Goal: Task Accomplishment & Management: Manage account settings

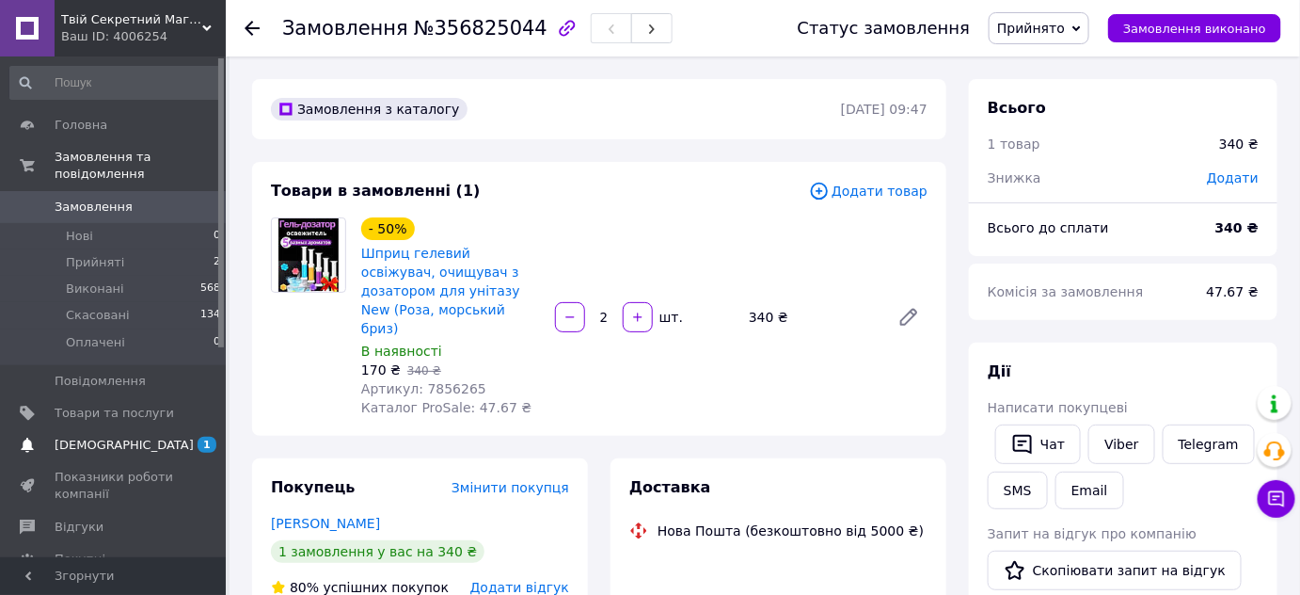
click at [178, 451] on span "1 0" at bounding box center [200, 445] width 52 height 17
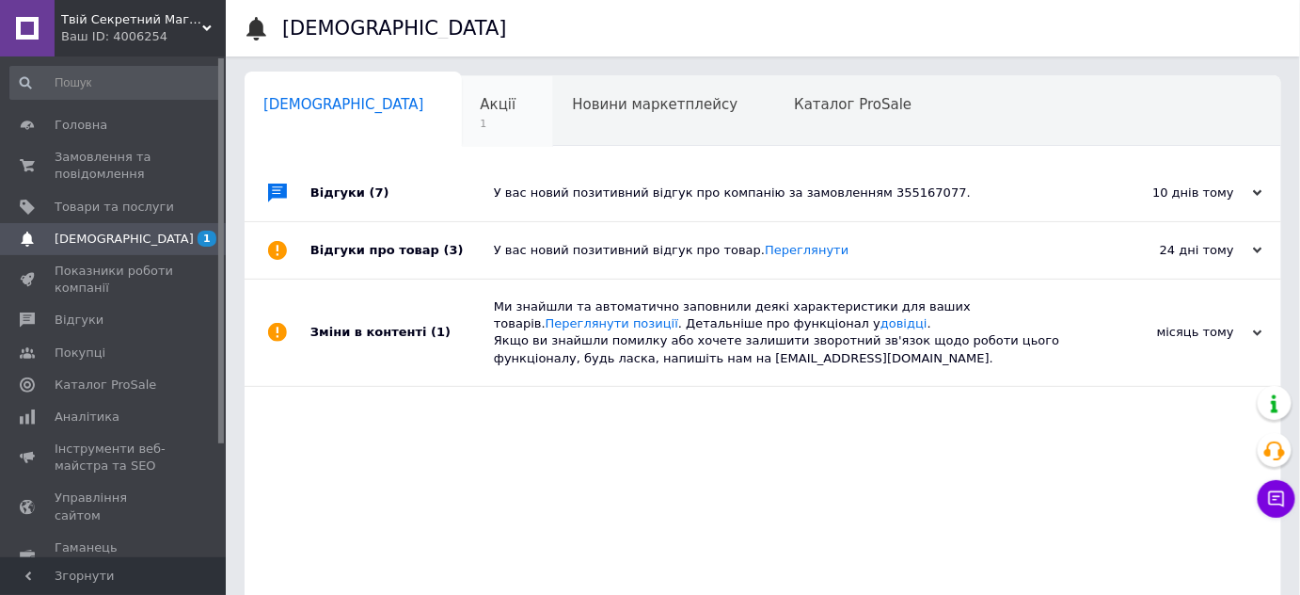
click at [481, 96] on span "Акції" at bounding box center [499, 104] width 36 height 17
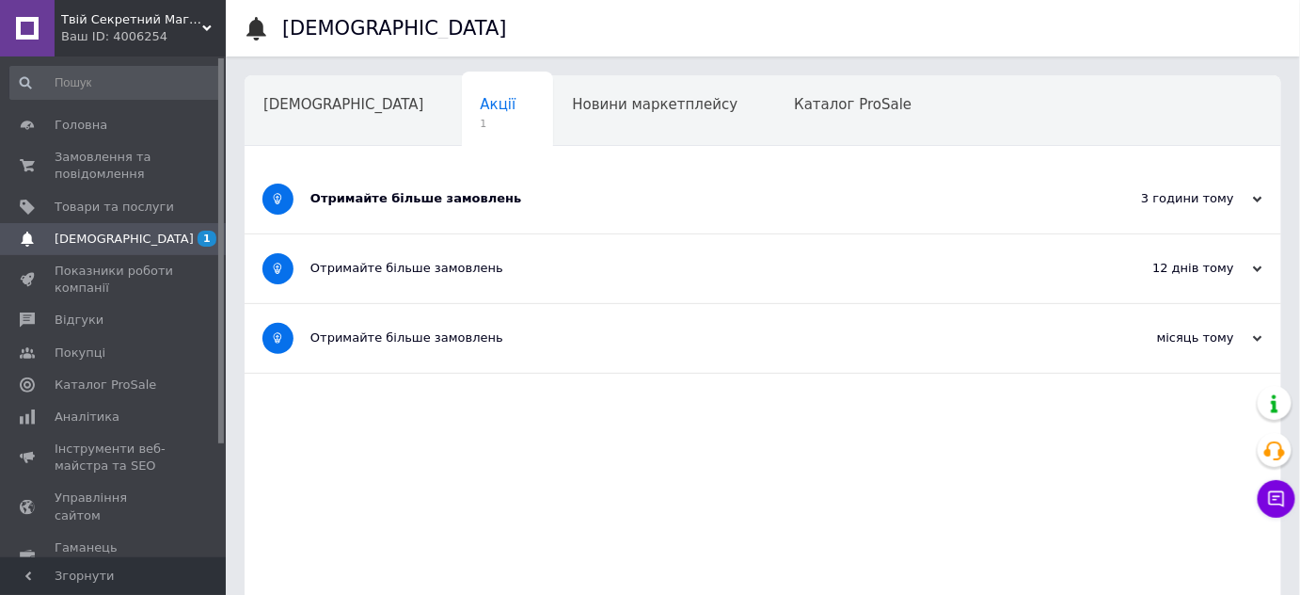
click at [486, 187] on div "Отримайте більше замовлень" at bounding box center [693, 199] width 764 height 69
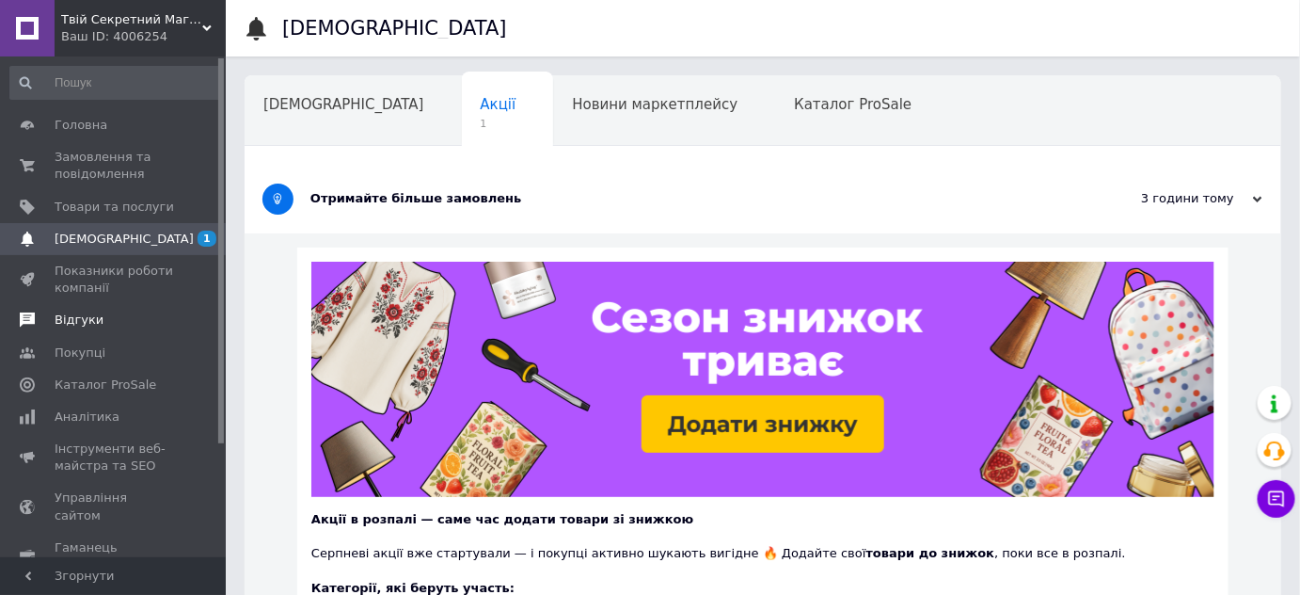
click at [113, 328] on span "Відгуки" at bounding box center [115, 319] width 120 height 17
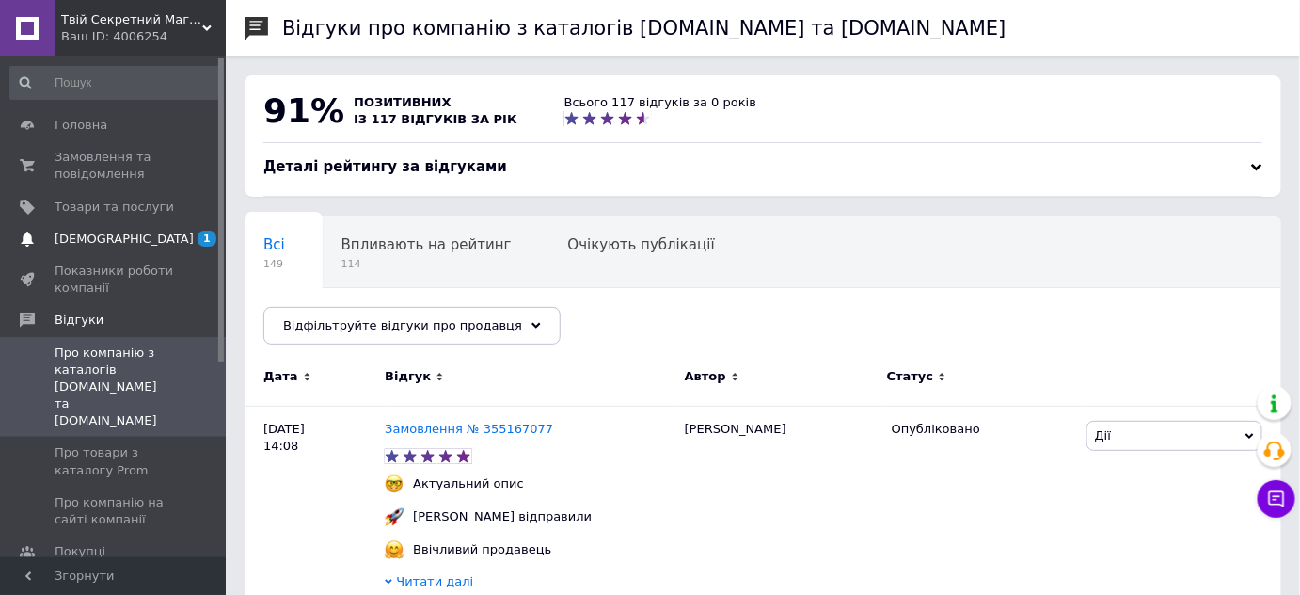
click at [168, 245] on span "[DEMOGRAPHIC_DATA]" at bounding box center [115, 239] width 120 height 17
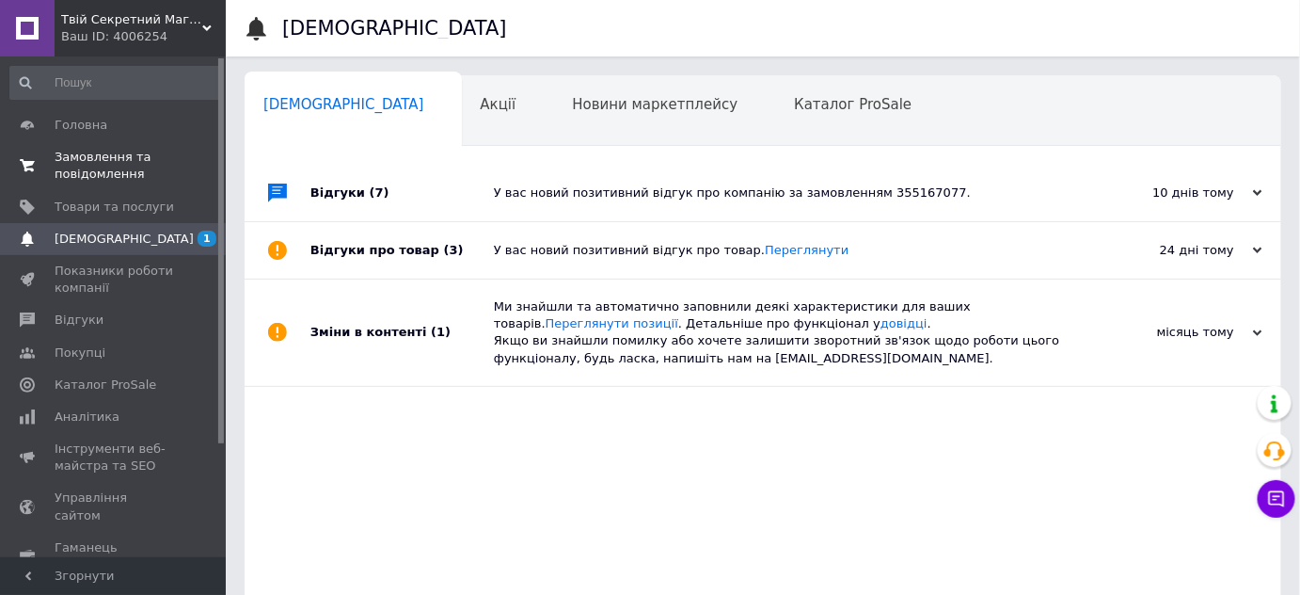
click at [125, 183] on span "Замовлення та повідомлення" at bounding box center [115, 166] width 120 height 34
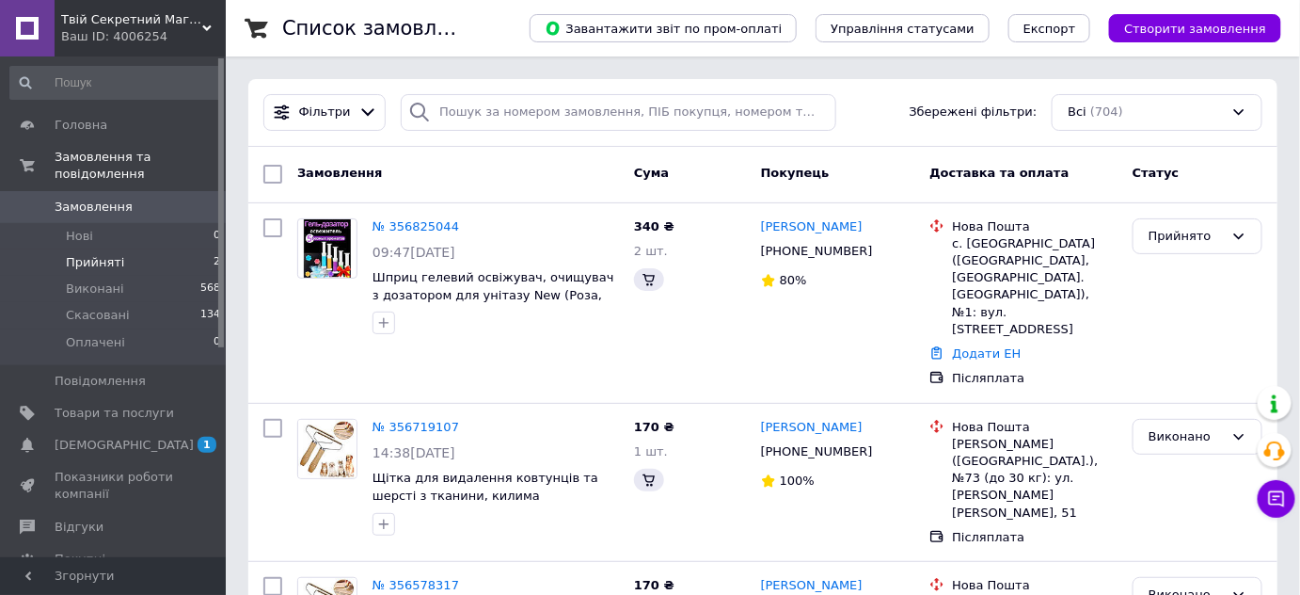
click at [120, 264] on span "Прийняті" at bounding box center [95, 262] width 58 height 17
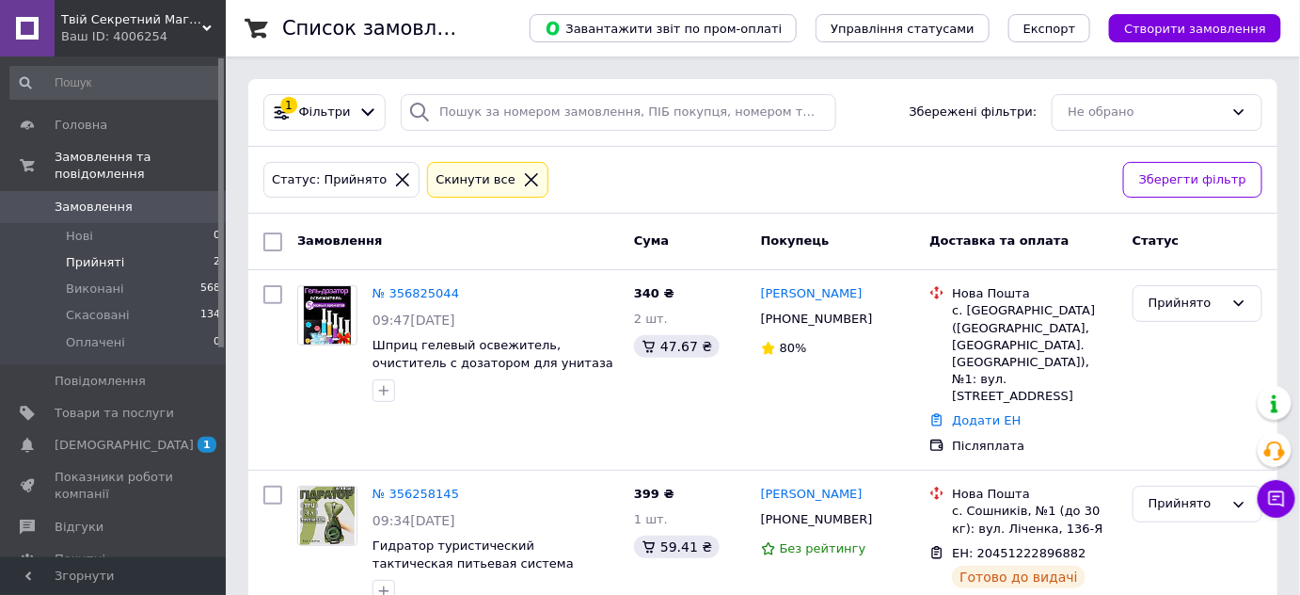
click at [120, 264] on span "Прийняті" at bounding box center [95, 262] width 58 height 17
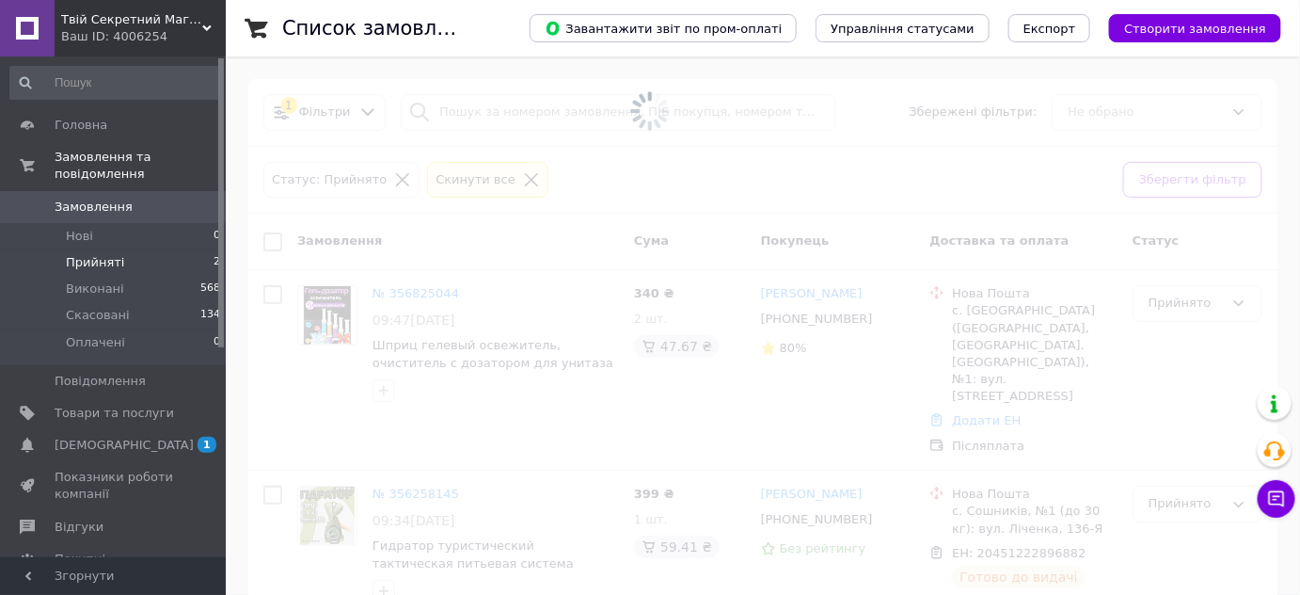
click at [118, 215] on span "Замовлення" at bounding box center [94, 207] width 78 height 17
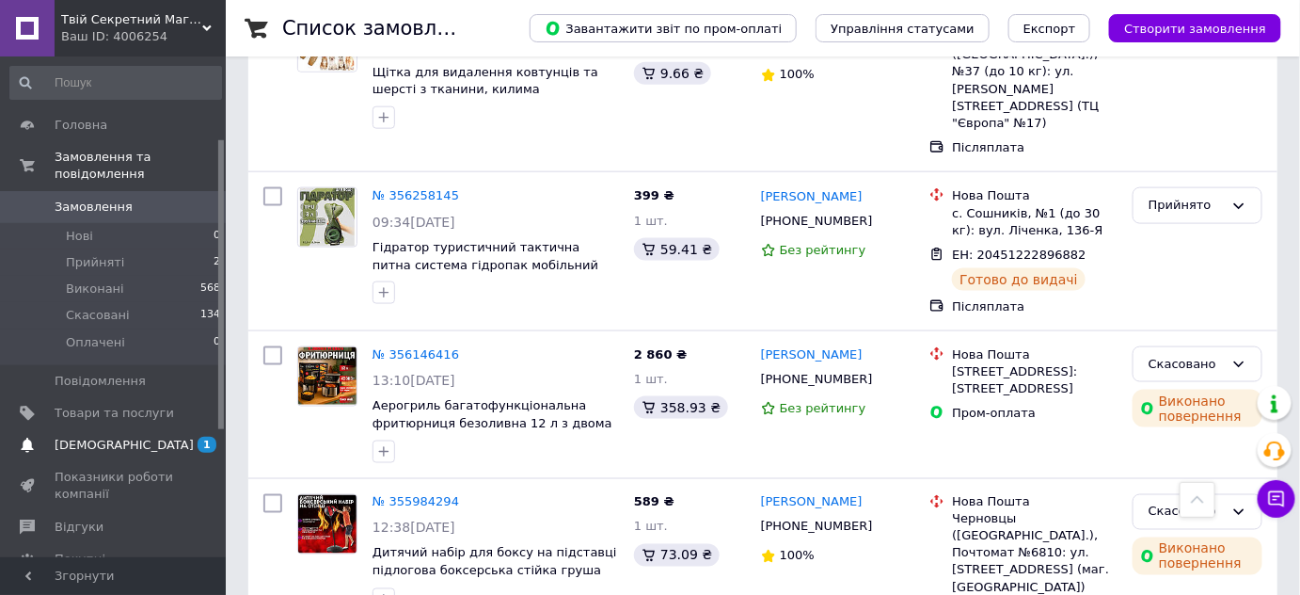
scroll to position [142, 0]
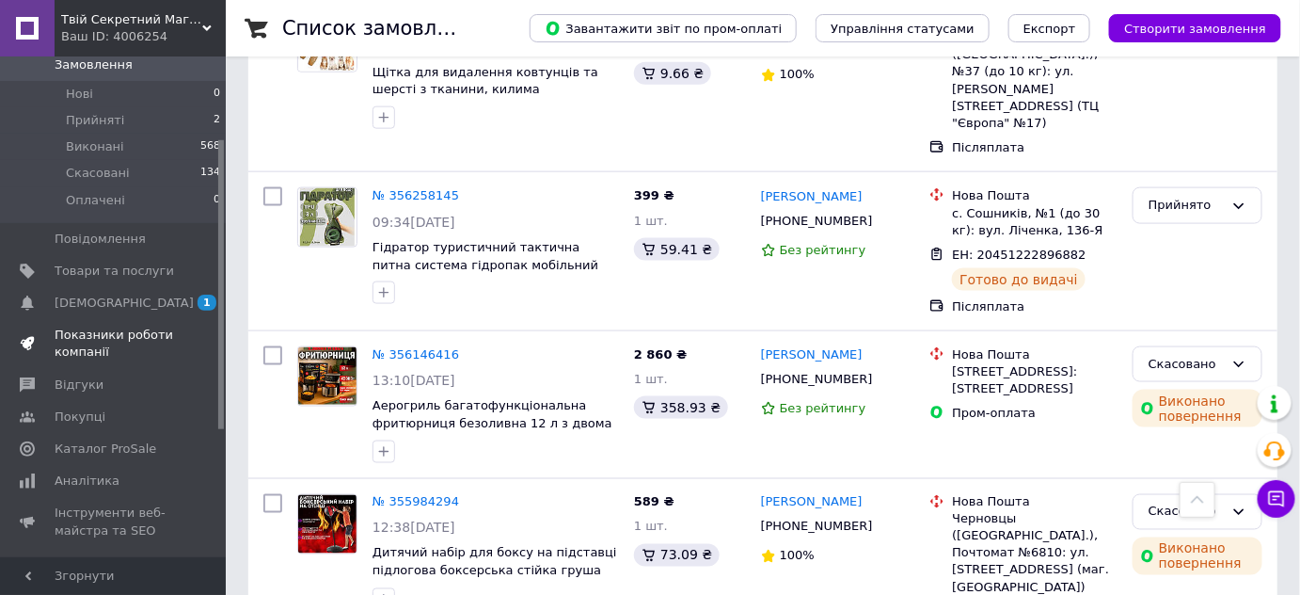
click at [139, 360] on span "Показники роботи компанії" at bounding box center [115, 344] width 120 height 34
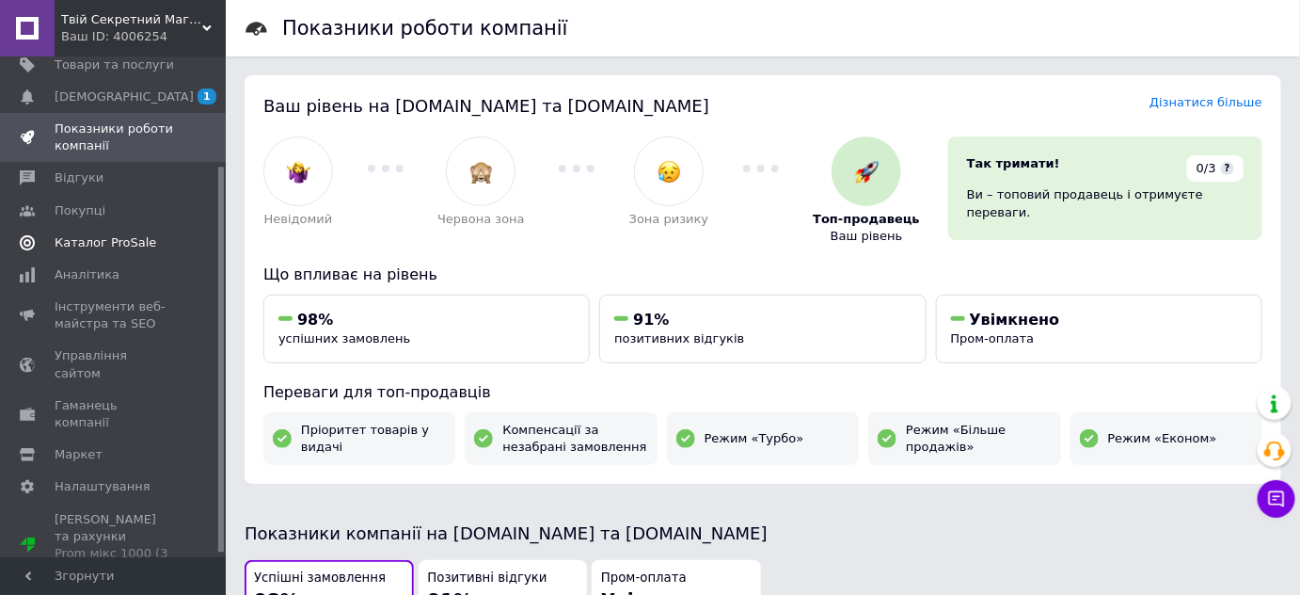
click at [105, 251] on span "Каталог ProSale" at bounding box center [106, 242] width 102 height 17
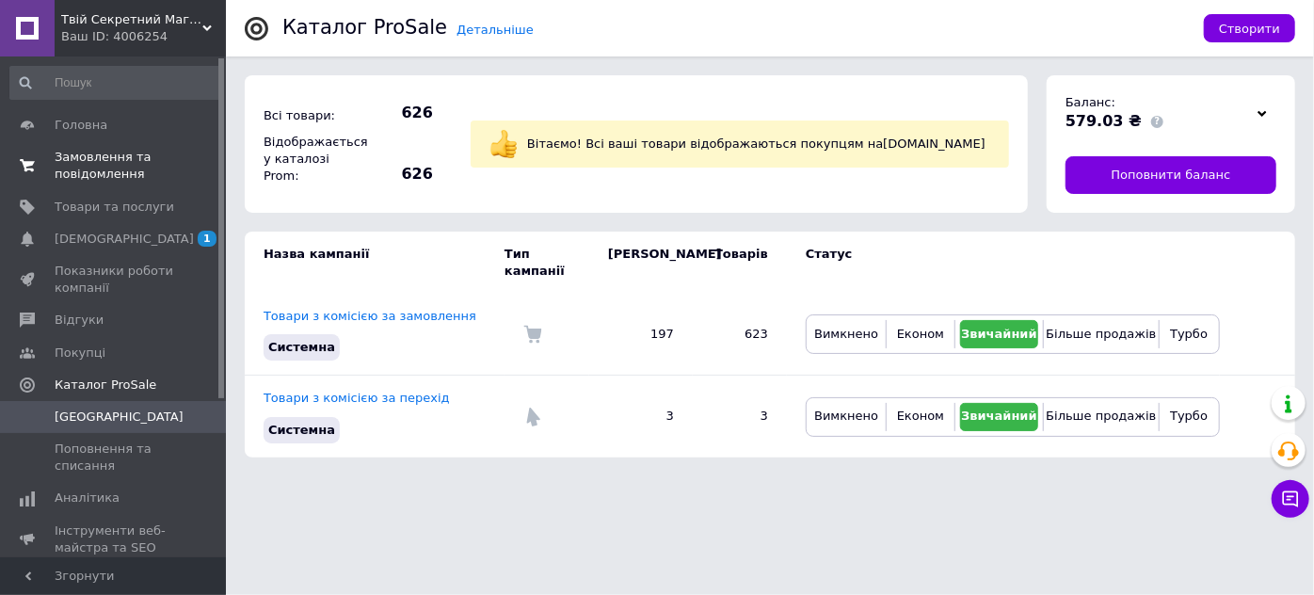
click at [114, 177] on span "Замовлення та повідомлення" at bounding box center [115, 166] width 120 height 34
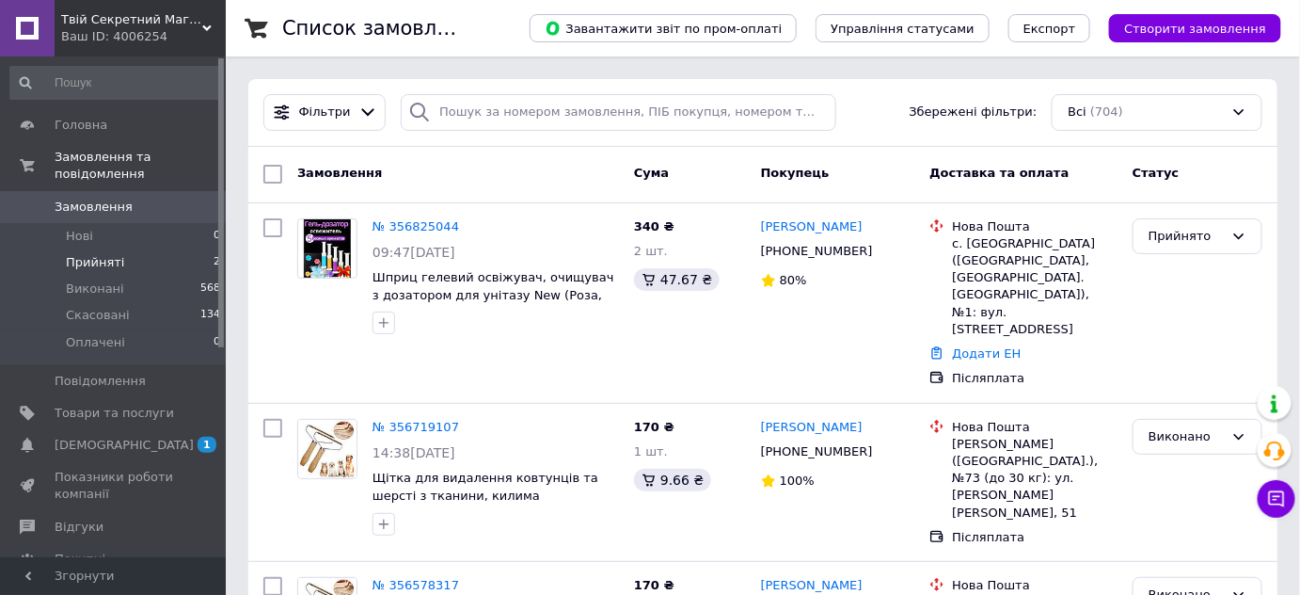
click at [120, 271] on span "Прийняті" at bounding box center [95, 262] width 58 height 17
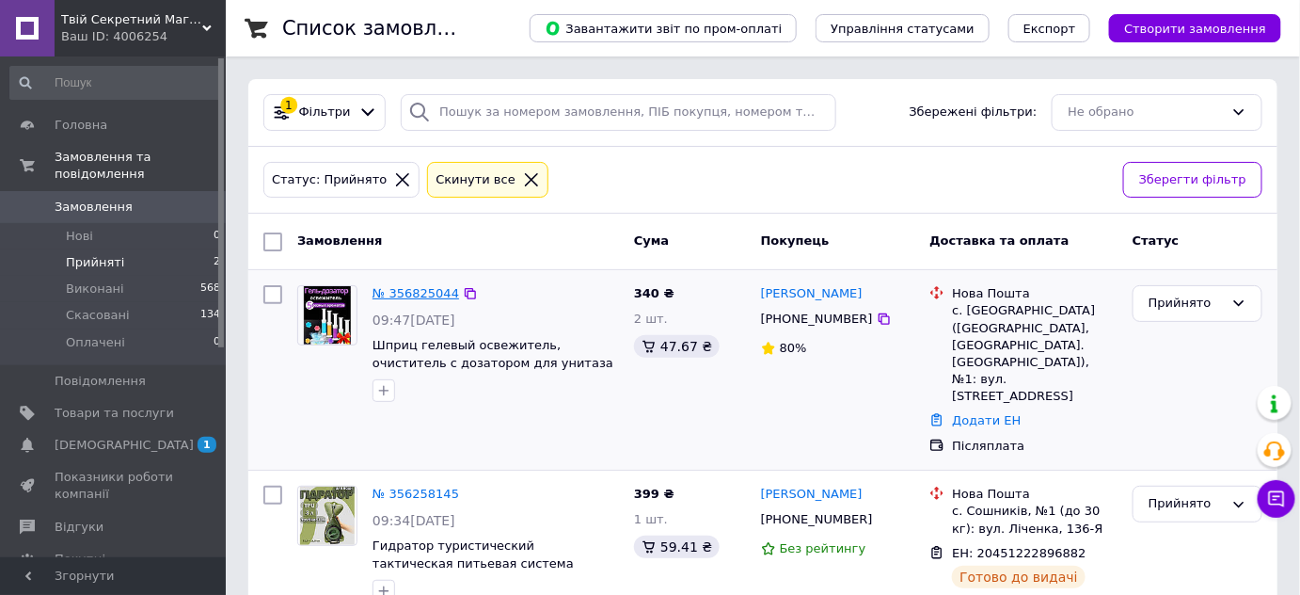
click at [422, 290] on link "№ 356825044" at bounding box center [416, 293] width 87 height 14
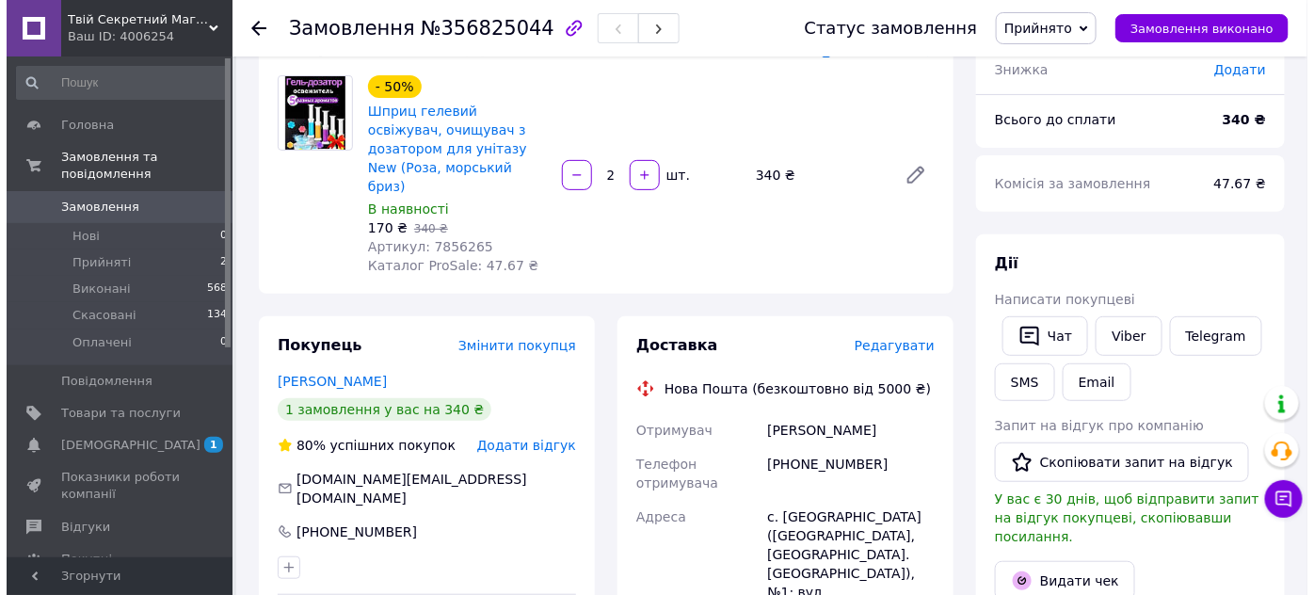
scroll to position [285, 0]
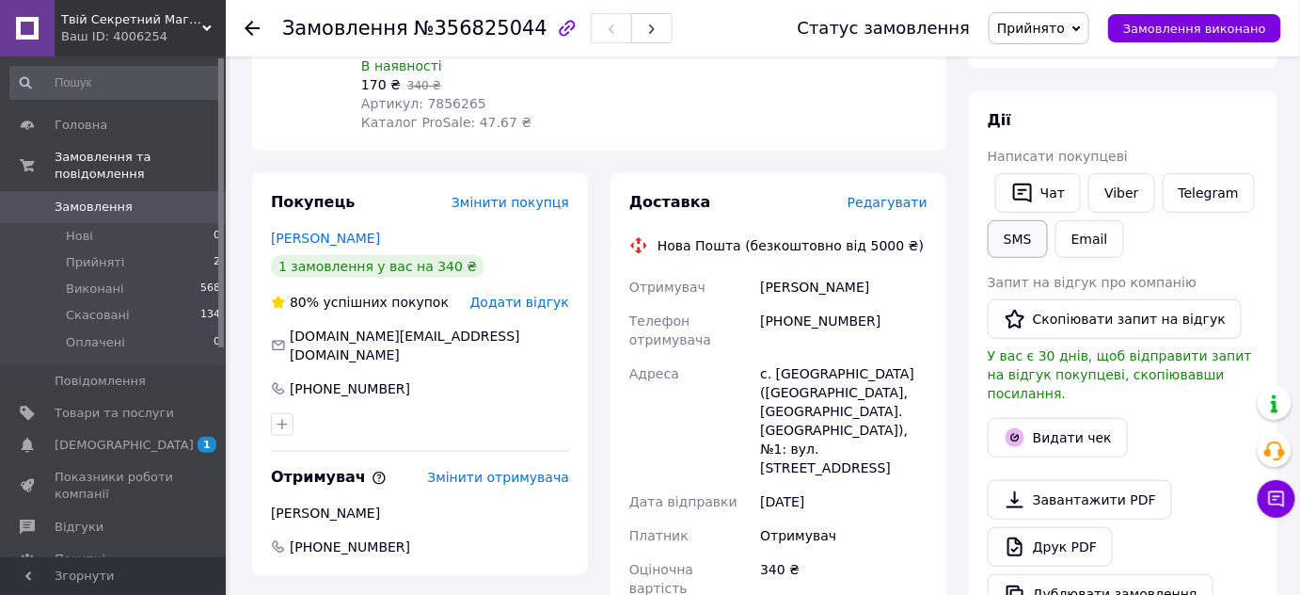
click at [1048, 258] on button "SMS" at bounding box center [1018, 239] width 60 height 38
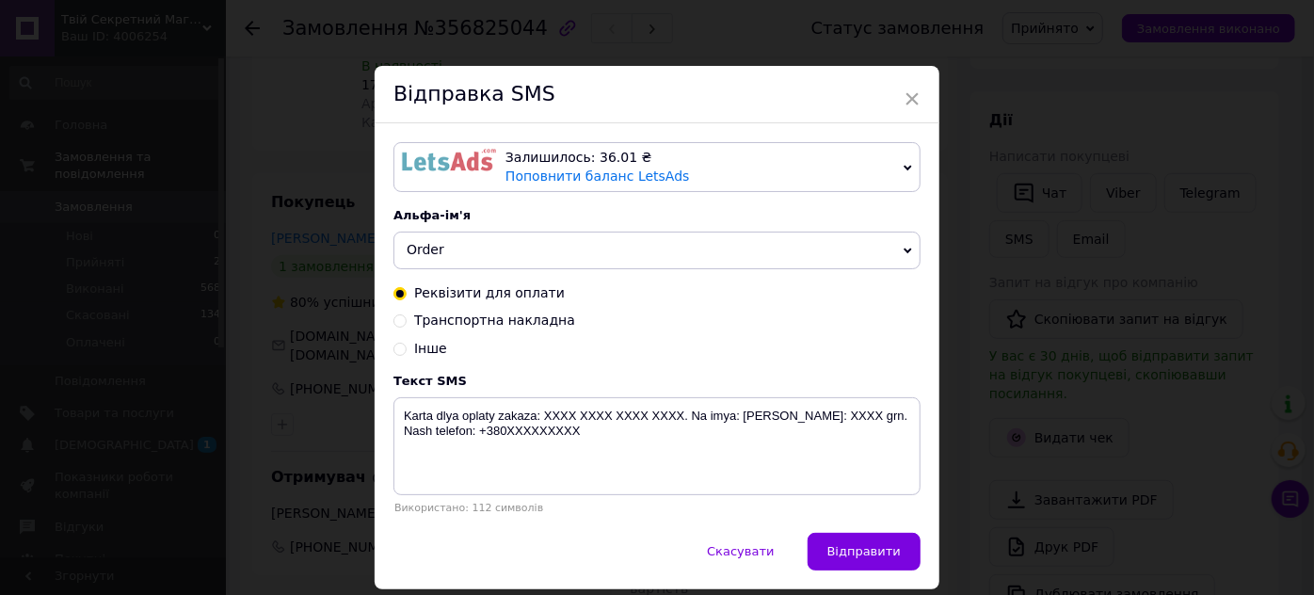
click at [399, 354] on input "Інше" at bounding box center [399, 347] width 13 height 13
radio input "true"
radio input "false"
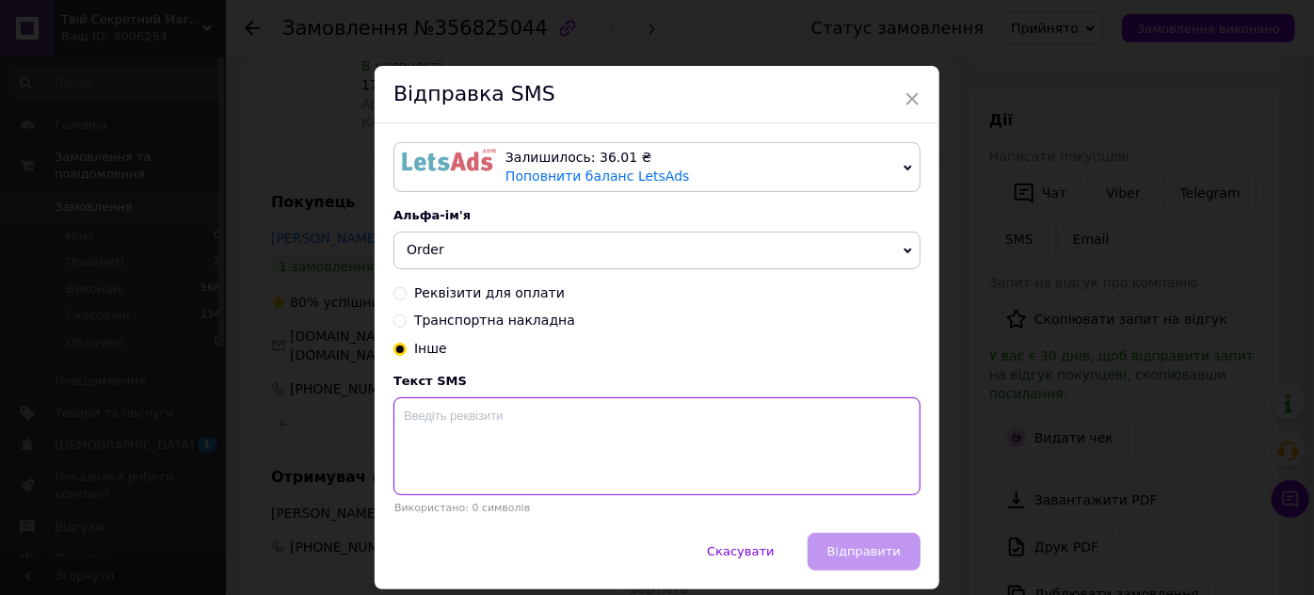
click at [413, 495] on textarea at bounding box center [656, 446] width 527 height 98
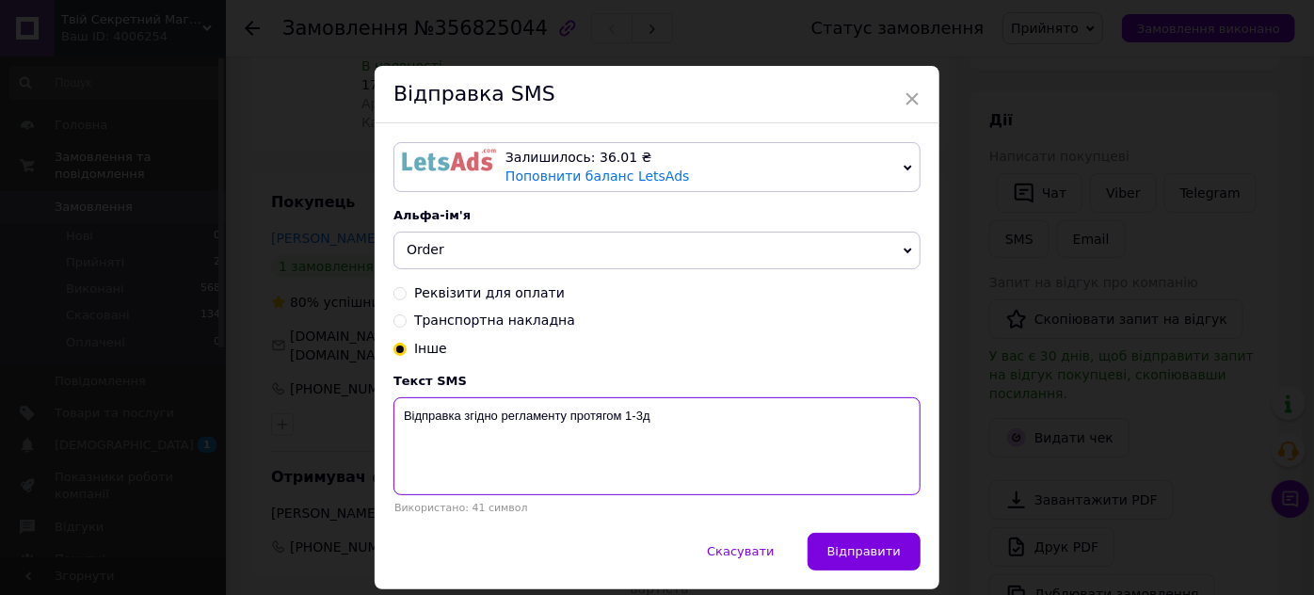
scroll to position [131, 0]
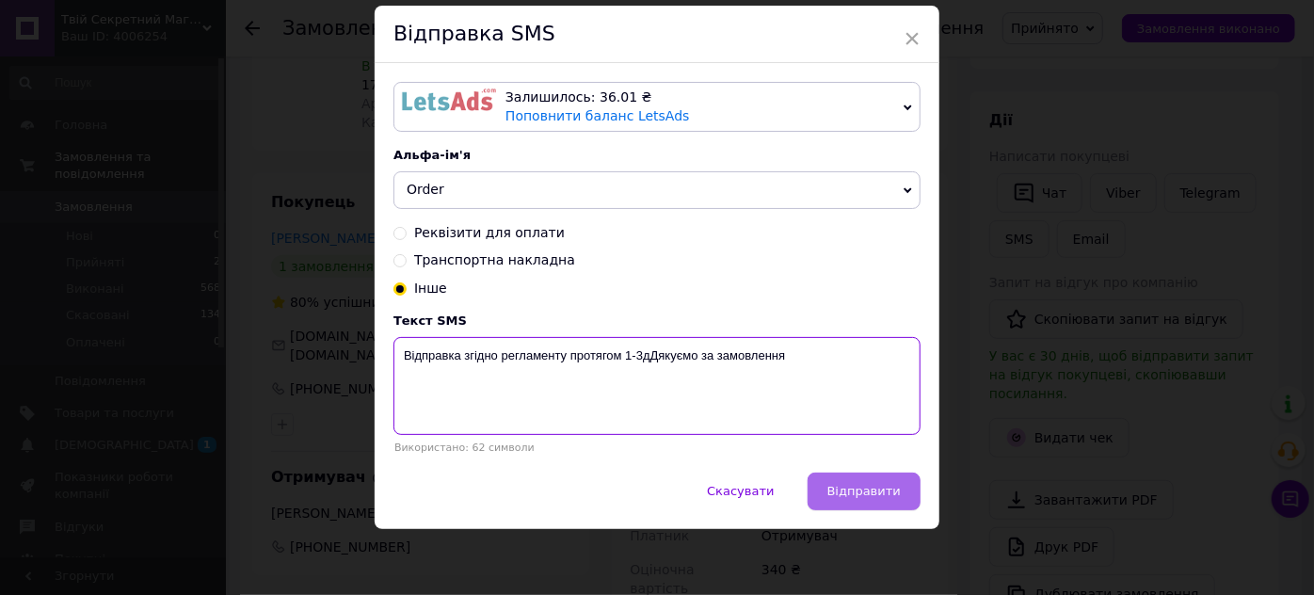
type textarea "Відправка згідно регламенту протягом 1-3дДякуємо за замовлення"
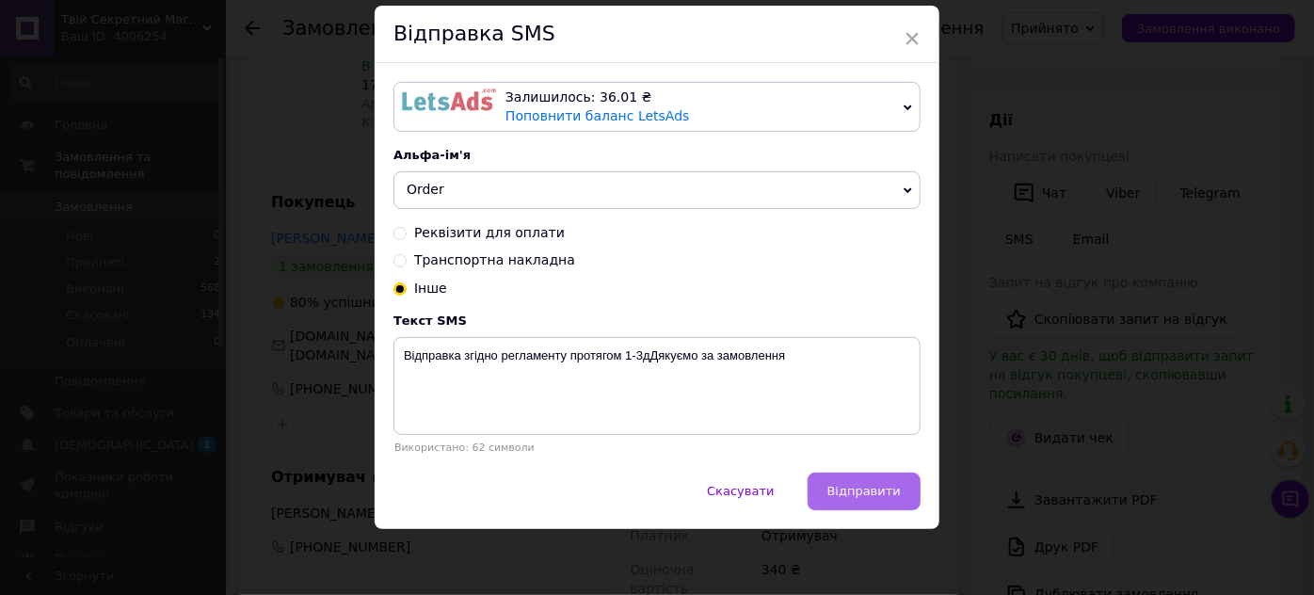
click at [837, 484] on span "Відправити" at bounding box center [863, 491] width 73 height 14
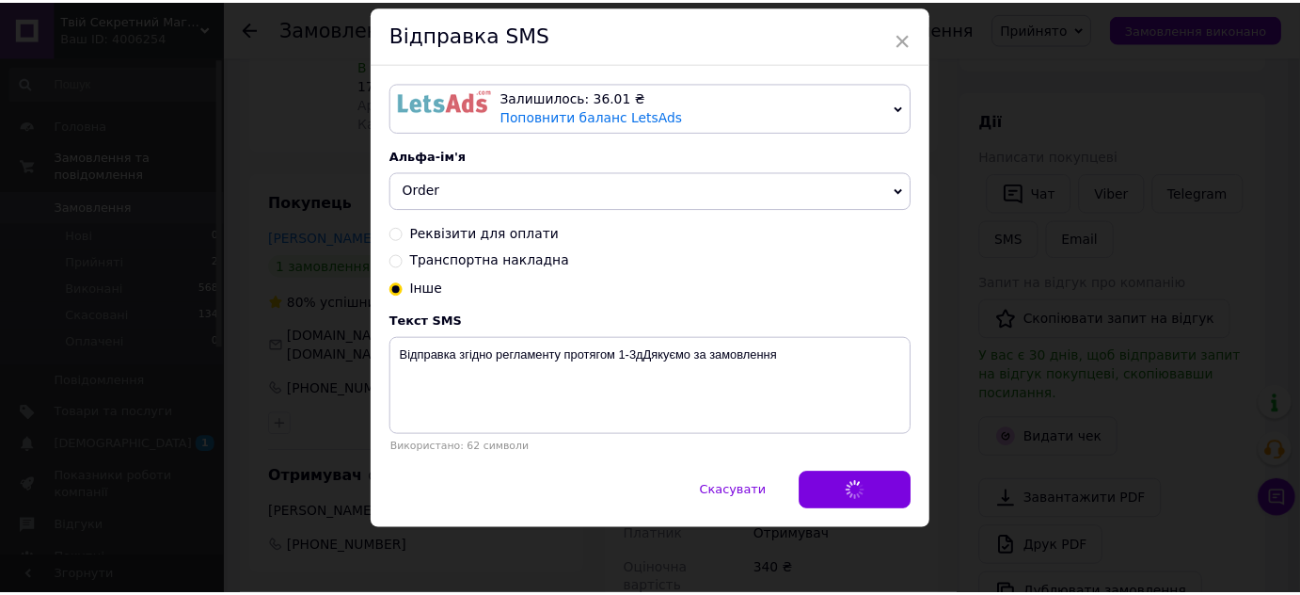
scroll to position [0, 0]
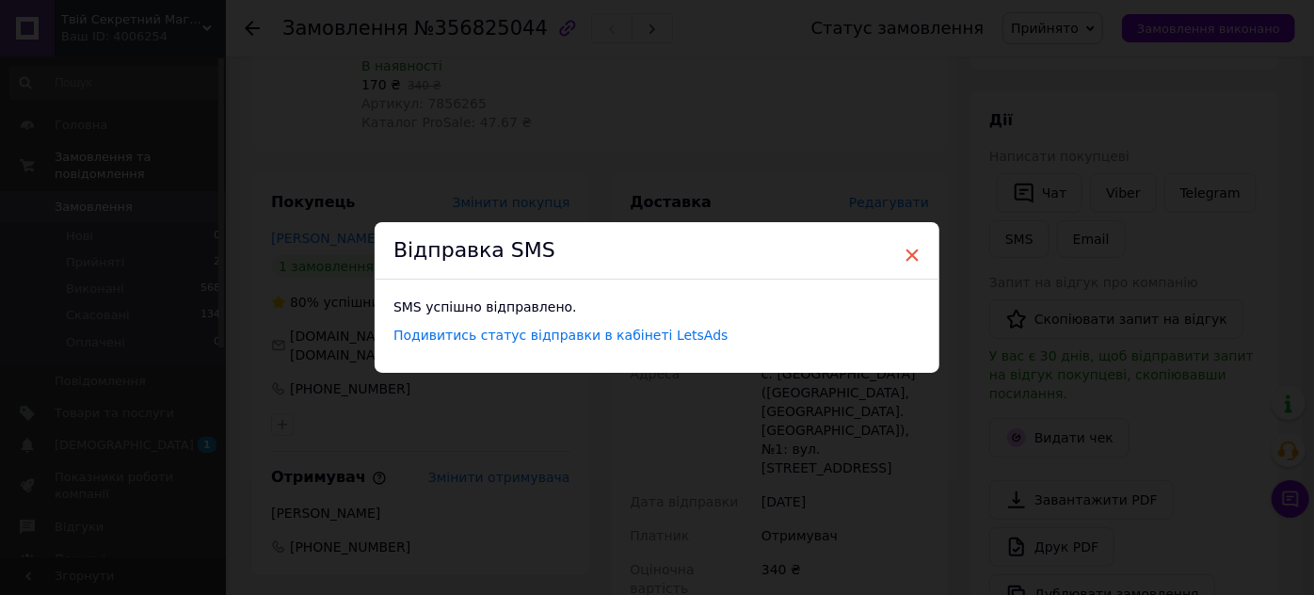
click at [903, 246] on span "×" at bounding box center [911, 255] width 17 height 32
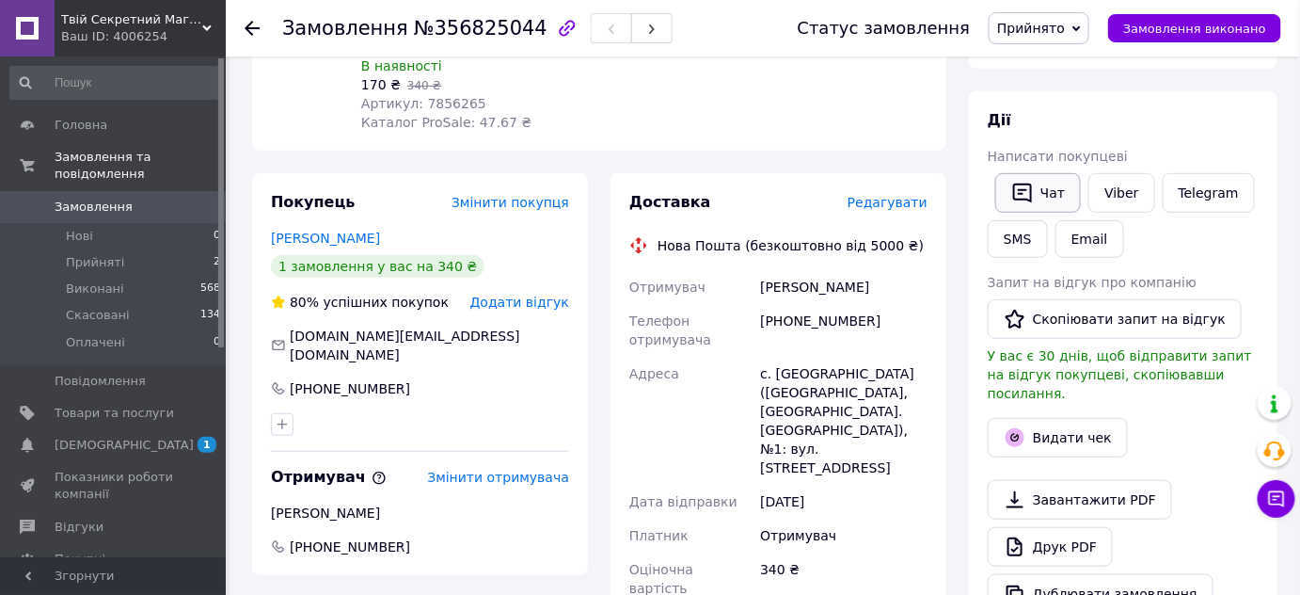
click at [1063, 213] on button "Чат" at bounding box center [1039, 193] width 86 height 40
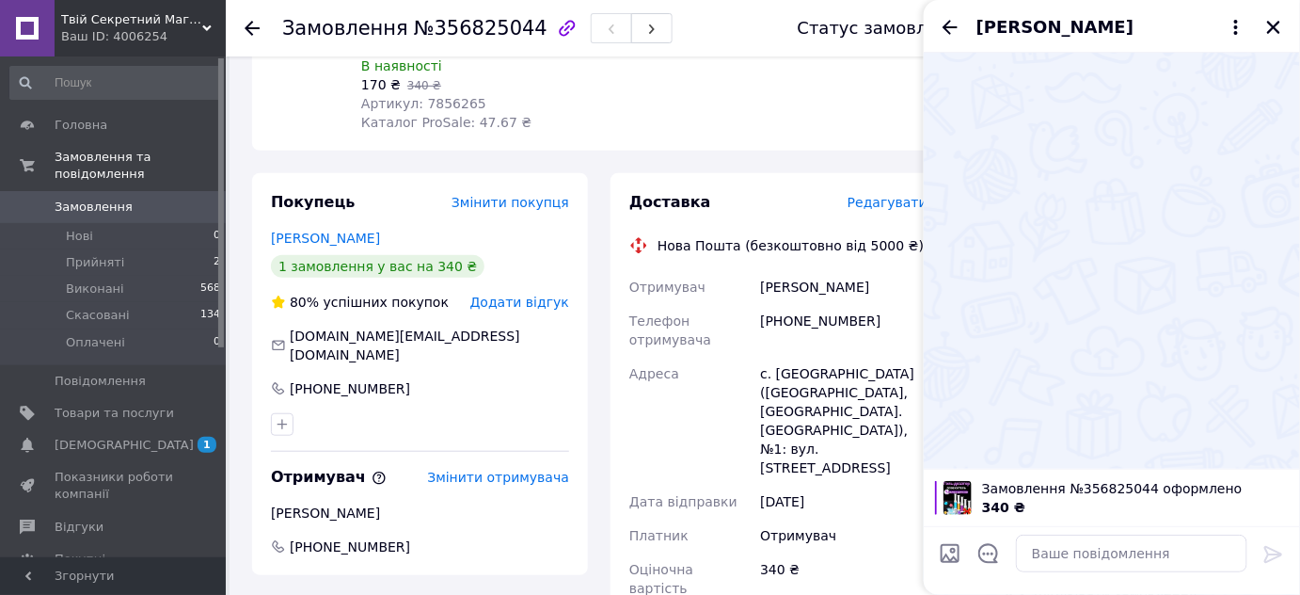
click at [1072, 574] on div at bounding box center [1132, 553] width 247 height 53
click at [1069, 561] on textarea at bounding box center [1131, 553] width 231 height 38
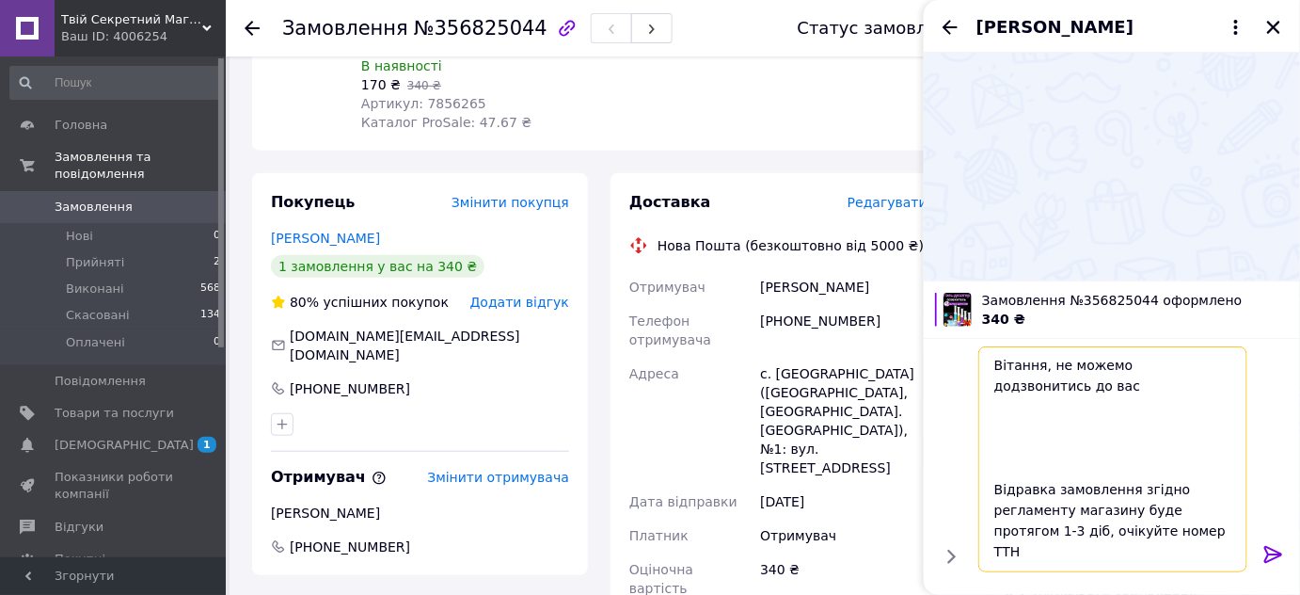
scroll to position [143, 0]
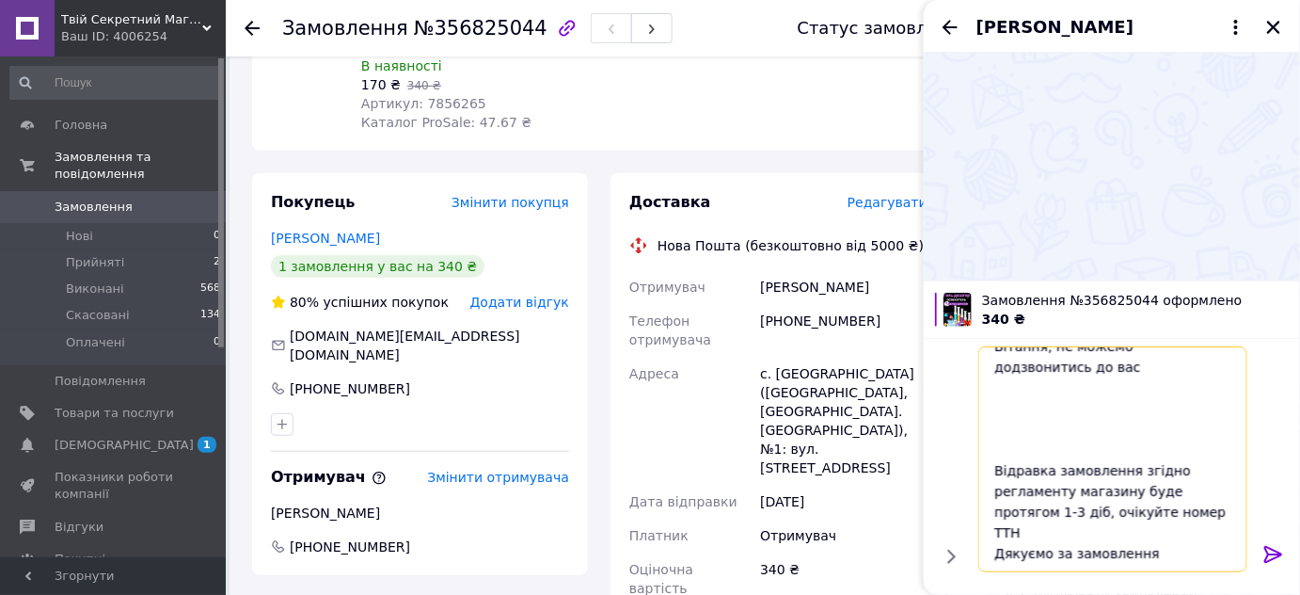
type textarea "Вітання, не можемо додзвонитись до вас Відравка замовлення згідно регламенту ма…"
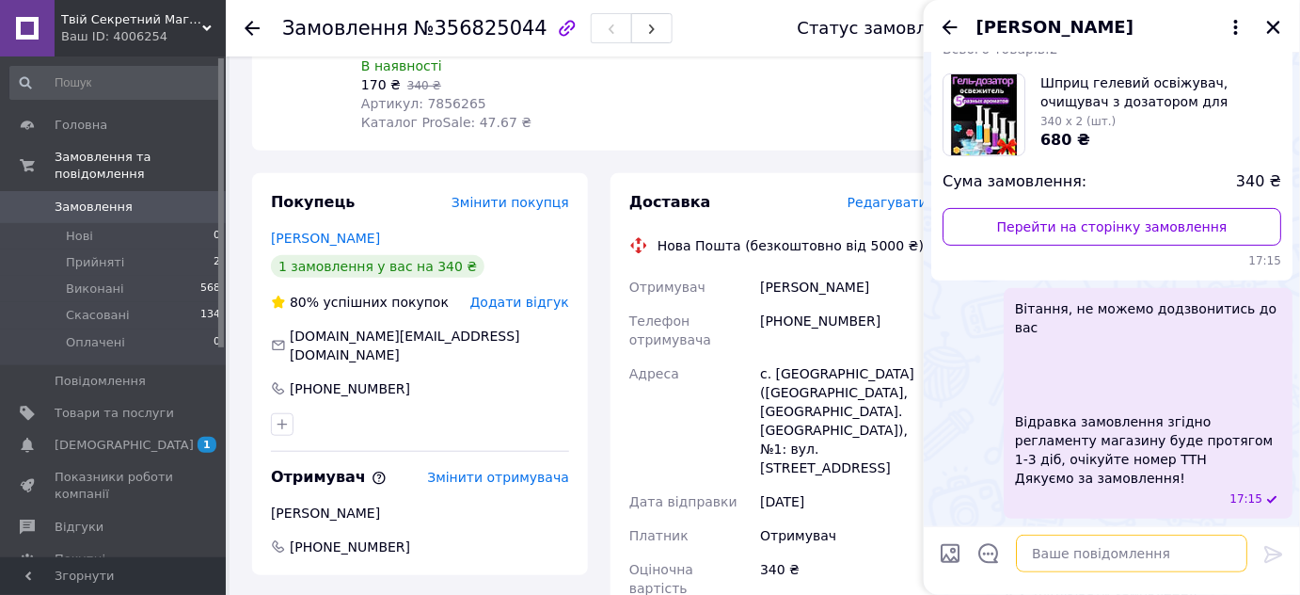
scroll to position [350, 0]
click at [951, 30] on icon "Назад" at bounding box center [950, 27] width 23 height 23
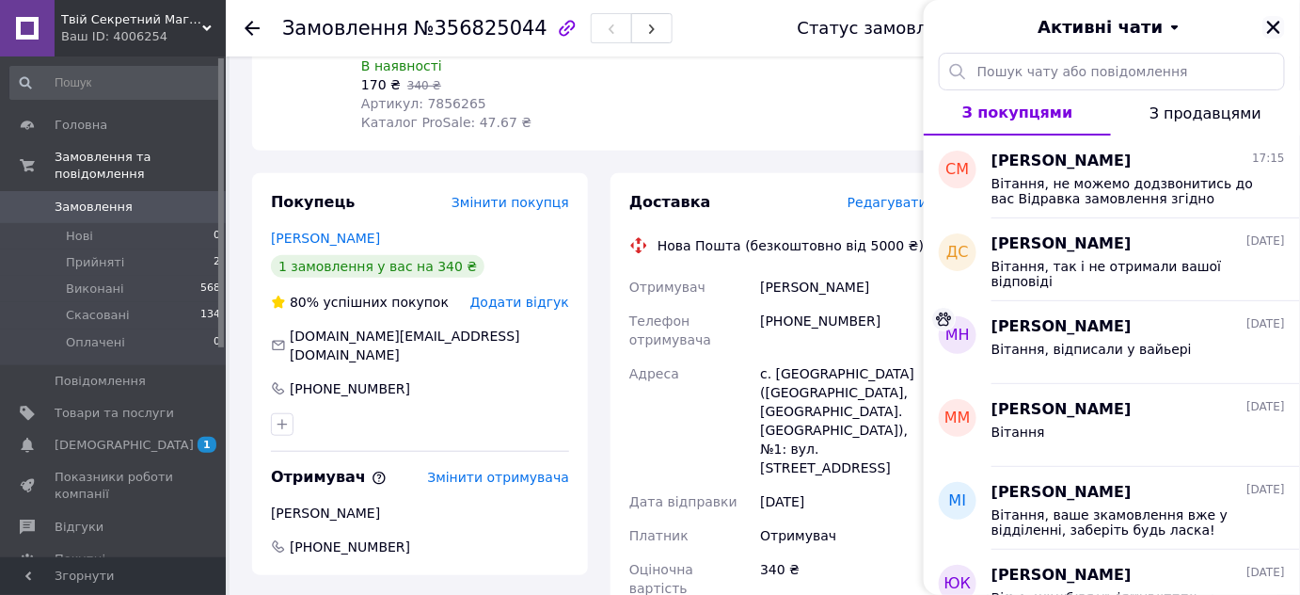
click at [1279, 36] on icon "Закрити" at bounding box center [1274, 27] width 17 height 17
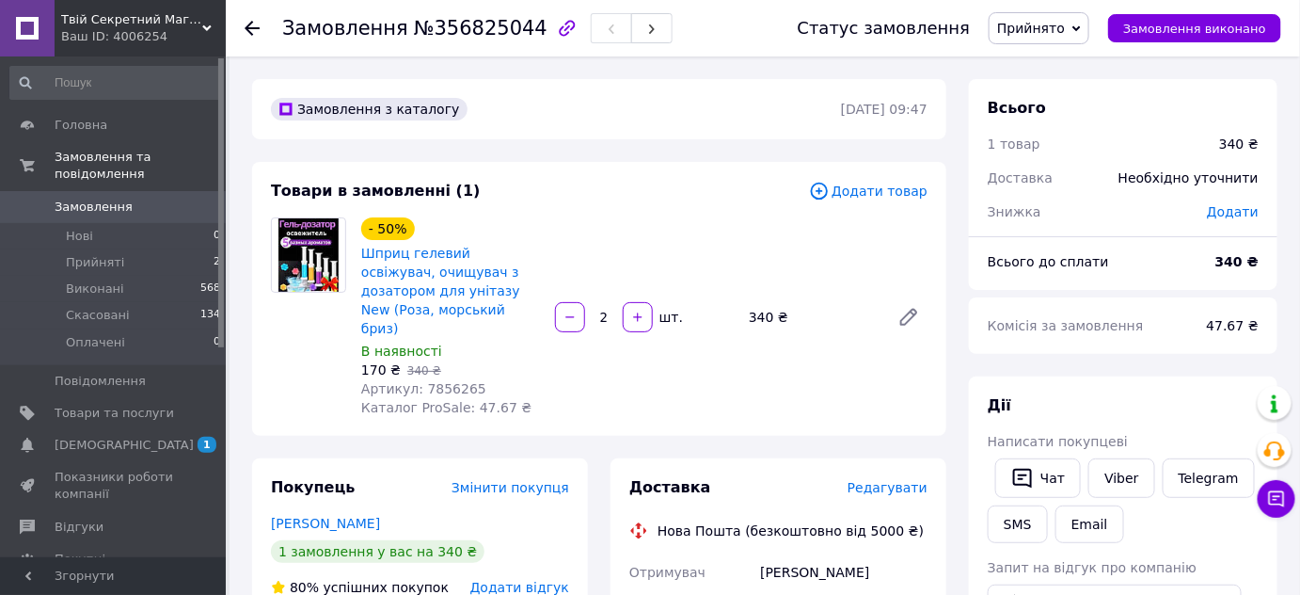
scroll to position [285, 0]
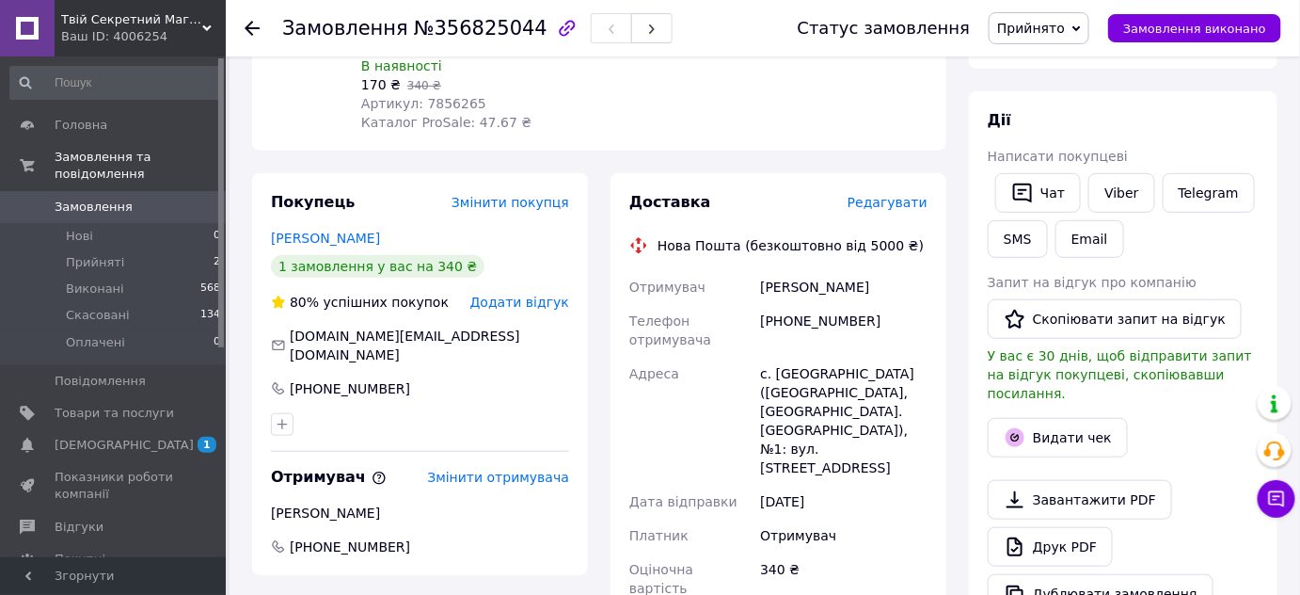
click at [103, 34] on div "Ваш ID: 4006254" at bounding box center [143, 36] width 165 height 17
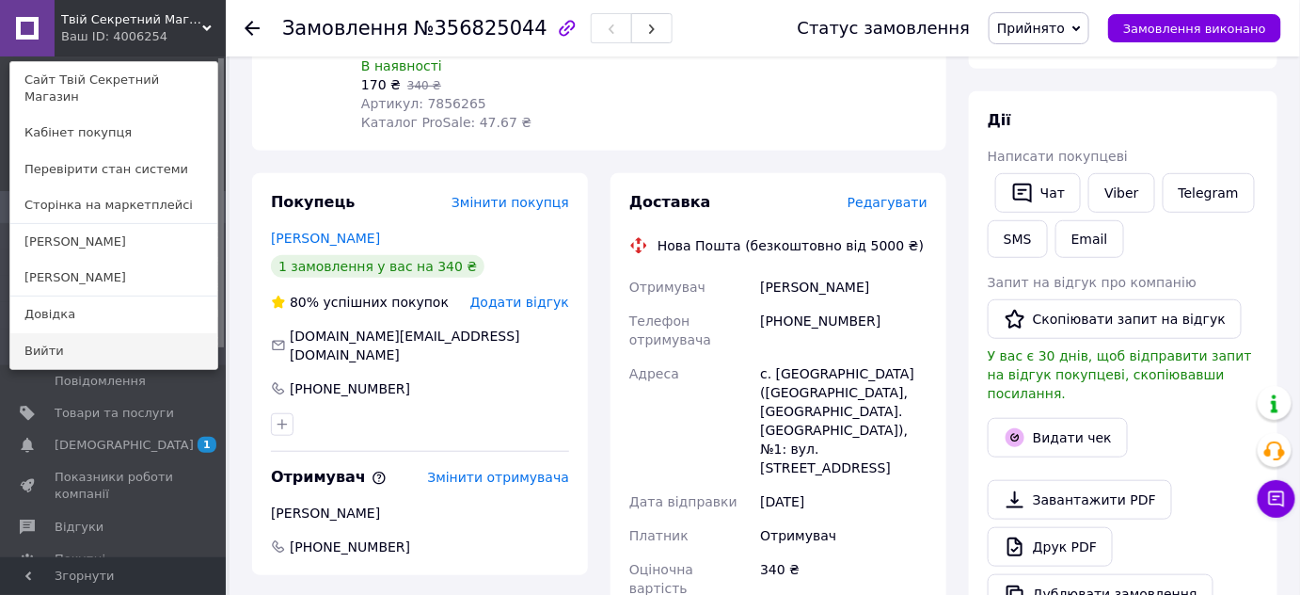
click at [61, 343] on link "Вийти" at bounding box center [113, 351] width 207 height 36
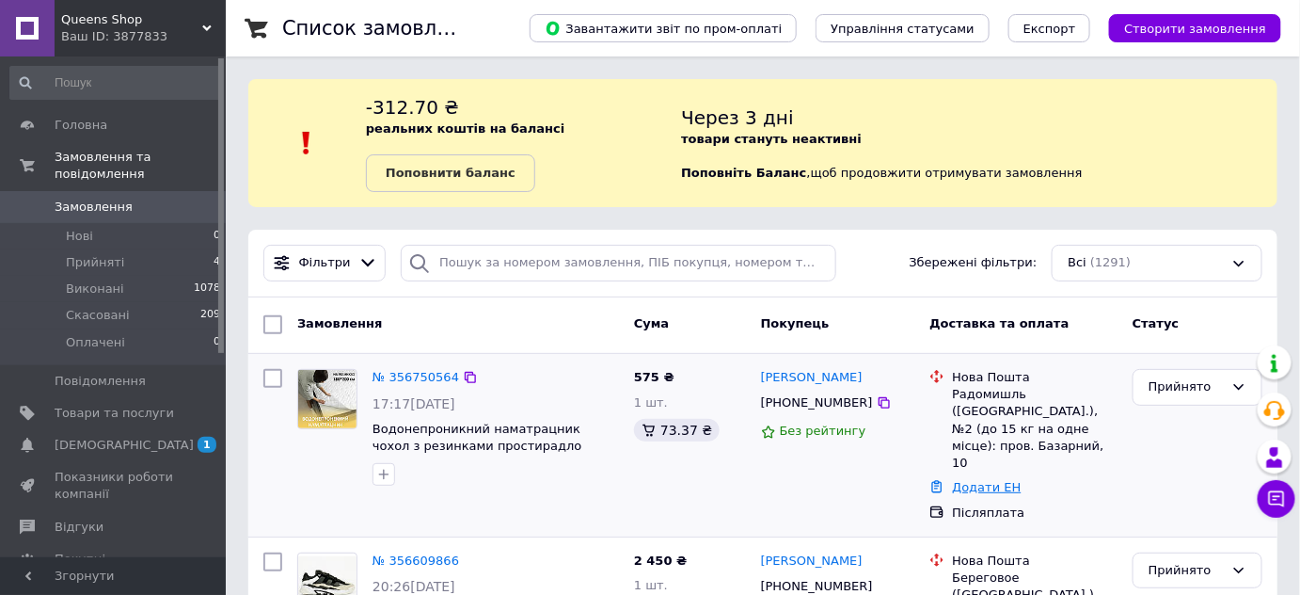
click at [976, 480] on link "Додати ЕН" at bounding box center [986, 487] width 69 height 14
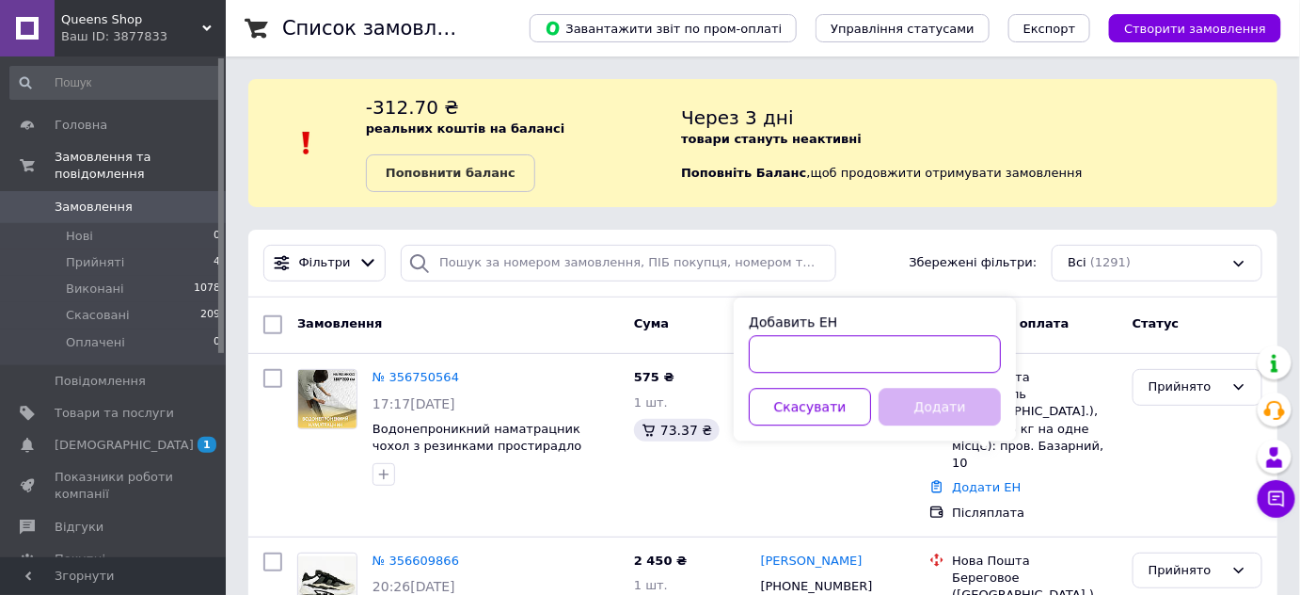
click at [798, 340] on input "Добавить ЕН" at bounding box center [875, 354] width 252 height 38
paste input "20451224638180"
type input "20451224638180"
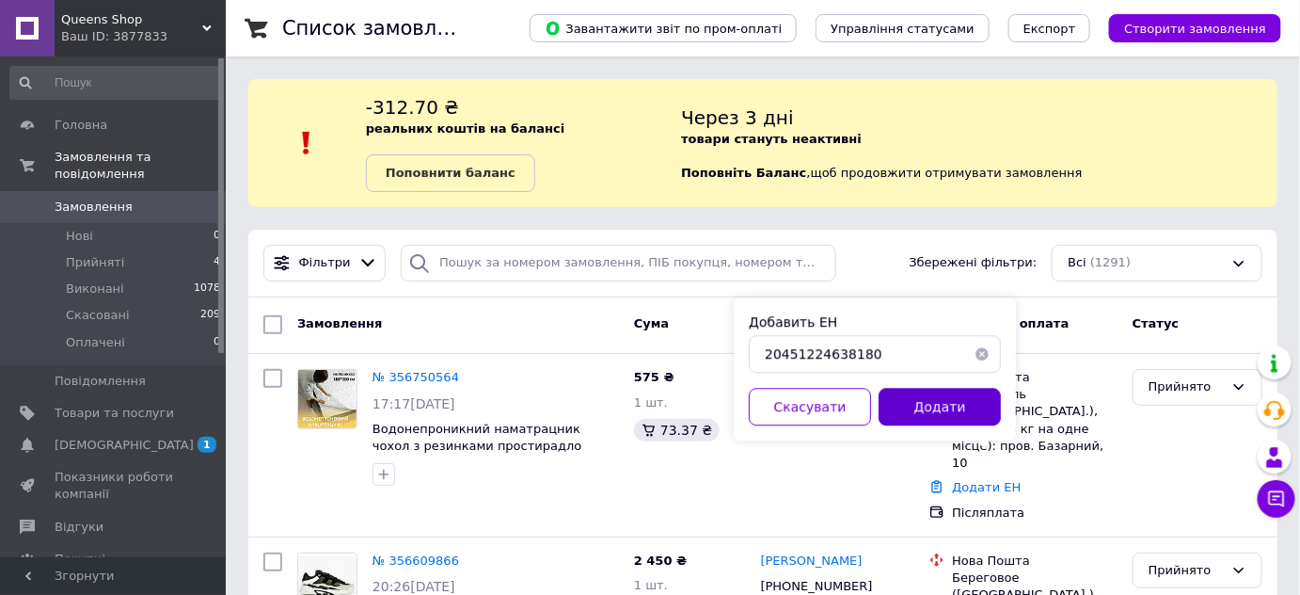
click at [920, 398] on button "Додати" at bounding box center [940, 407] width 122 height 38
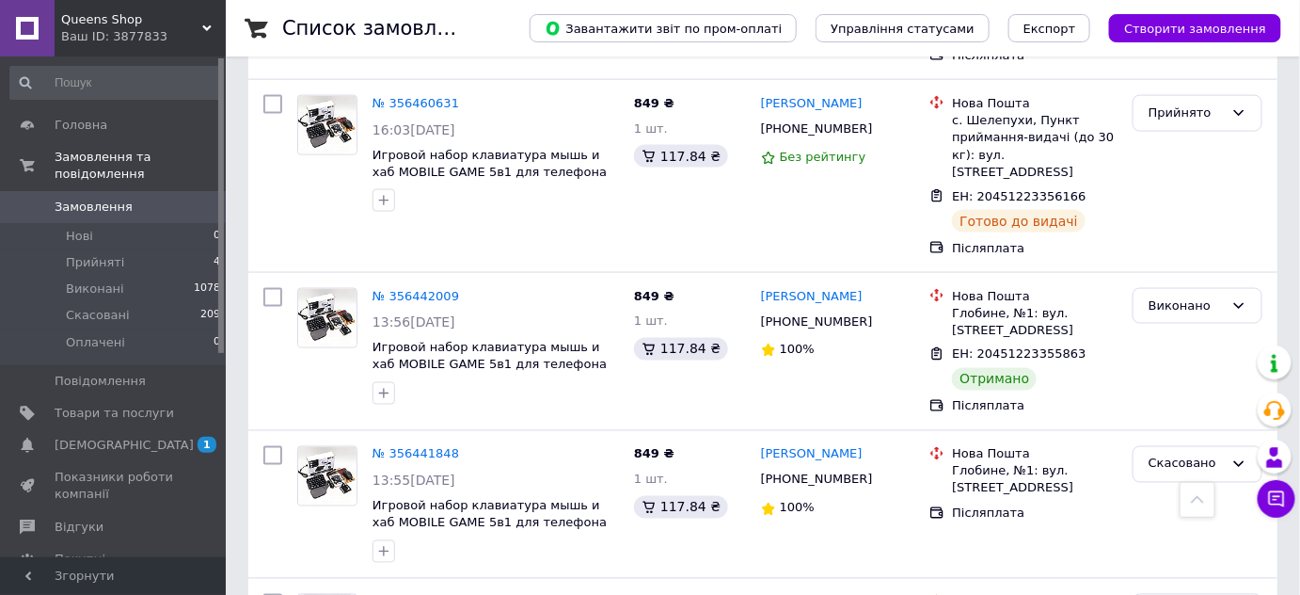
scroll to position [997, 0]
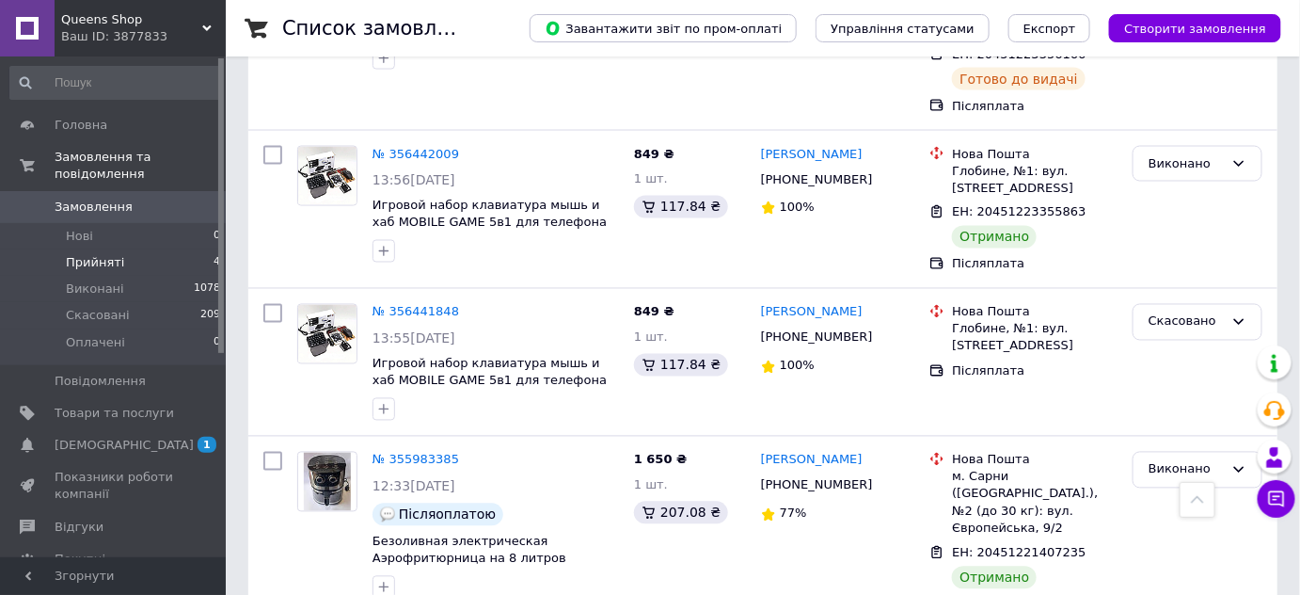
click at [126, 266] on li "Прийняті 4" at bounding box center [115, 262] width 231 height 26
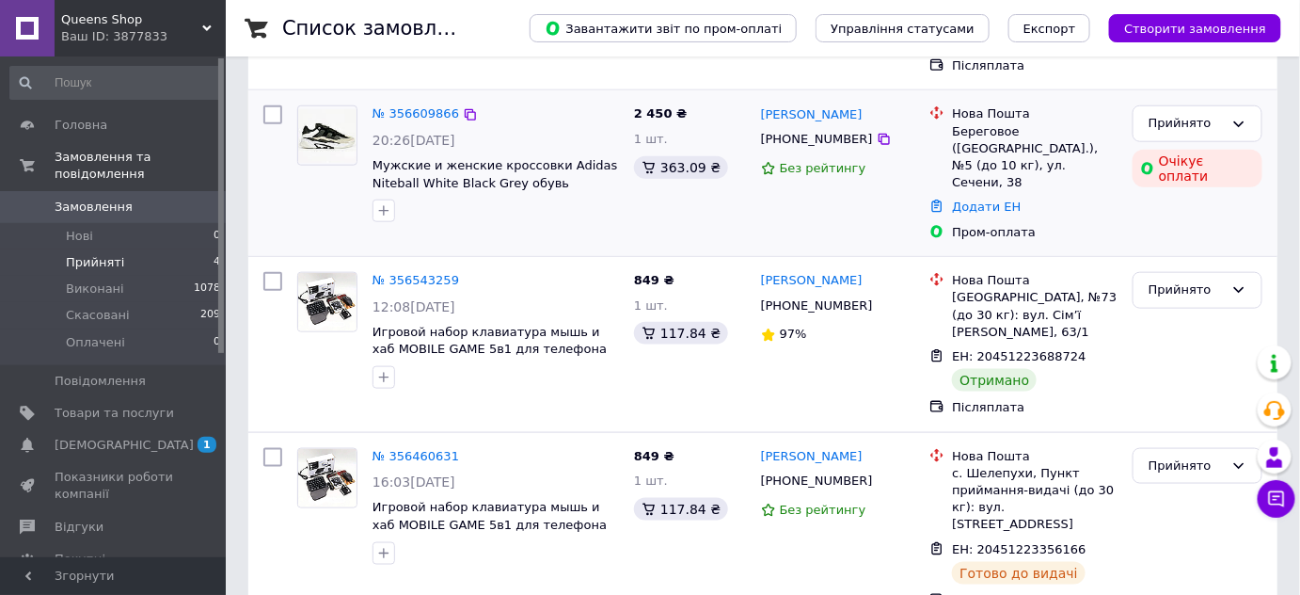
scroll to position [683, 0]
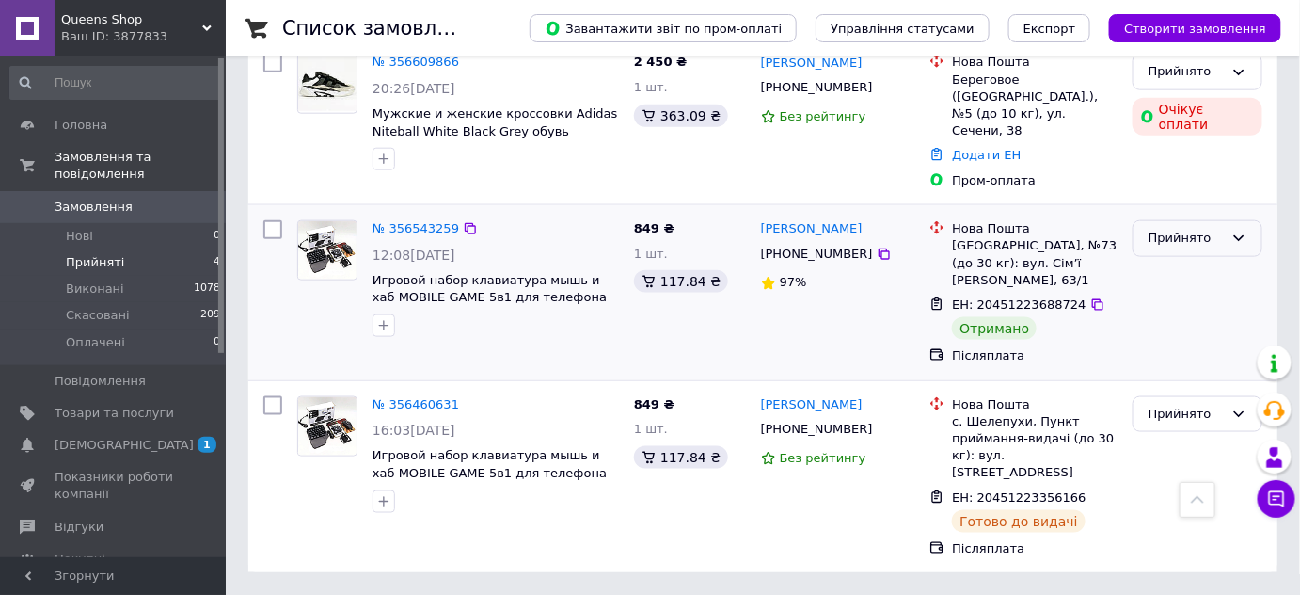
click at [1217, 229] on div "Прийнято" at bounding box center [1186, 239] width 75 height 20
click at [1199, 261] on li "Виконано" at bounding box center [1198, 278] width 128 height 35
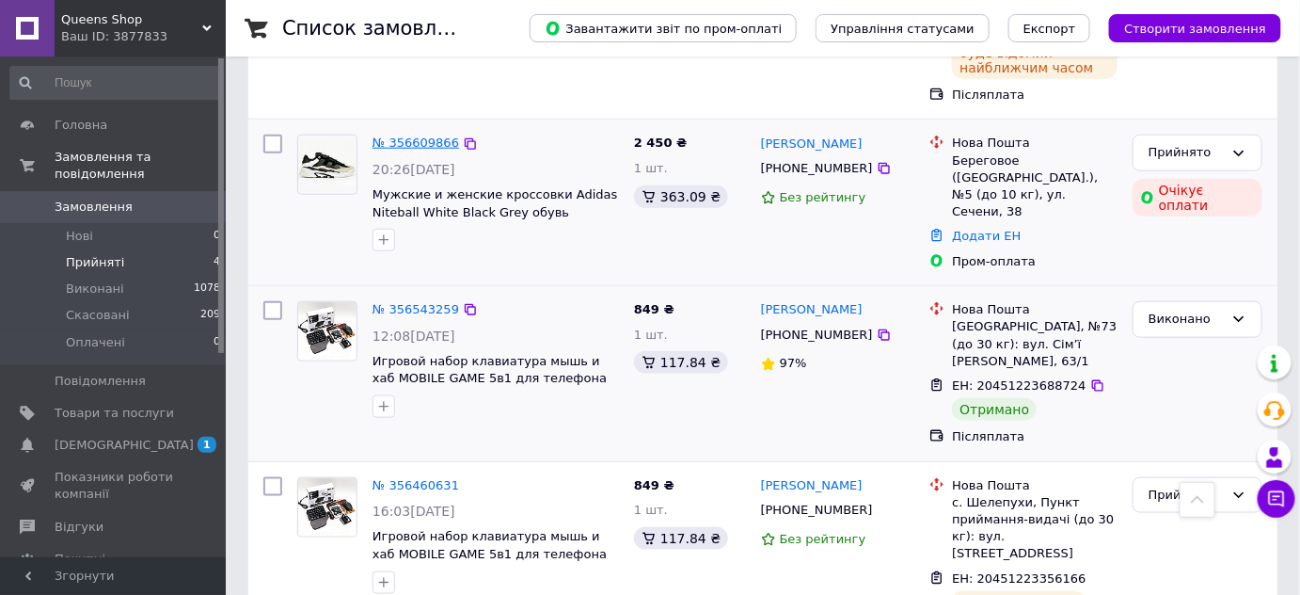
click at [407, 150] on link "№ 356609866" at bounding box center [416, 143] width 87 height 14
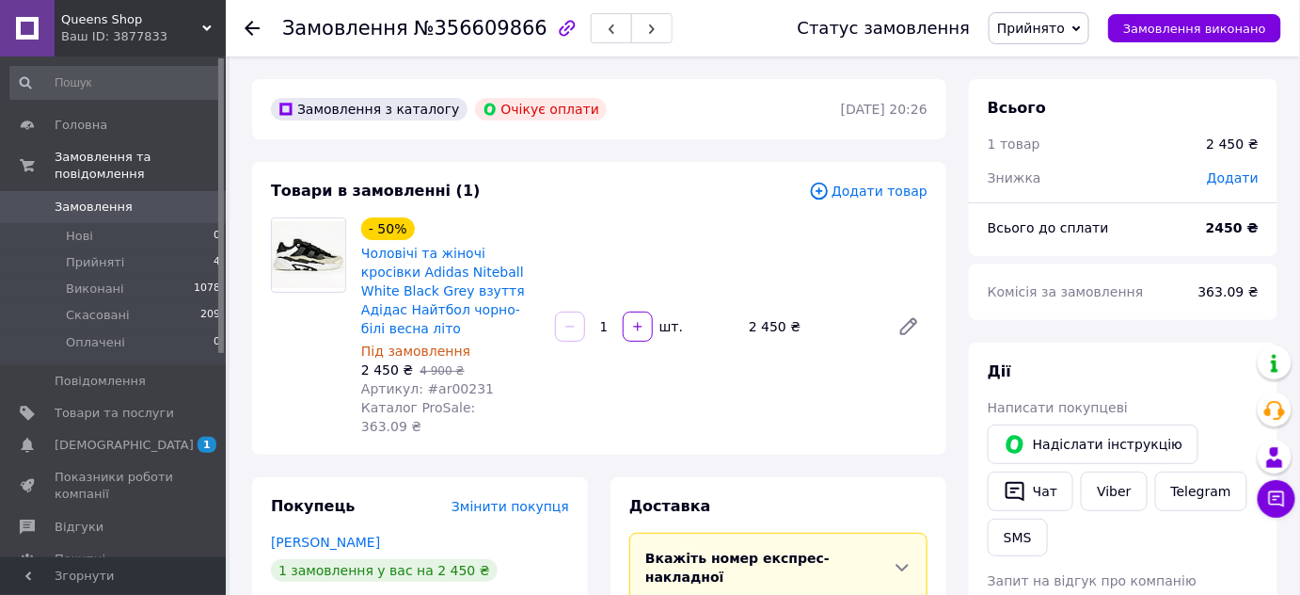
scroll to position [285, 0]
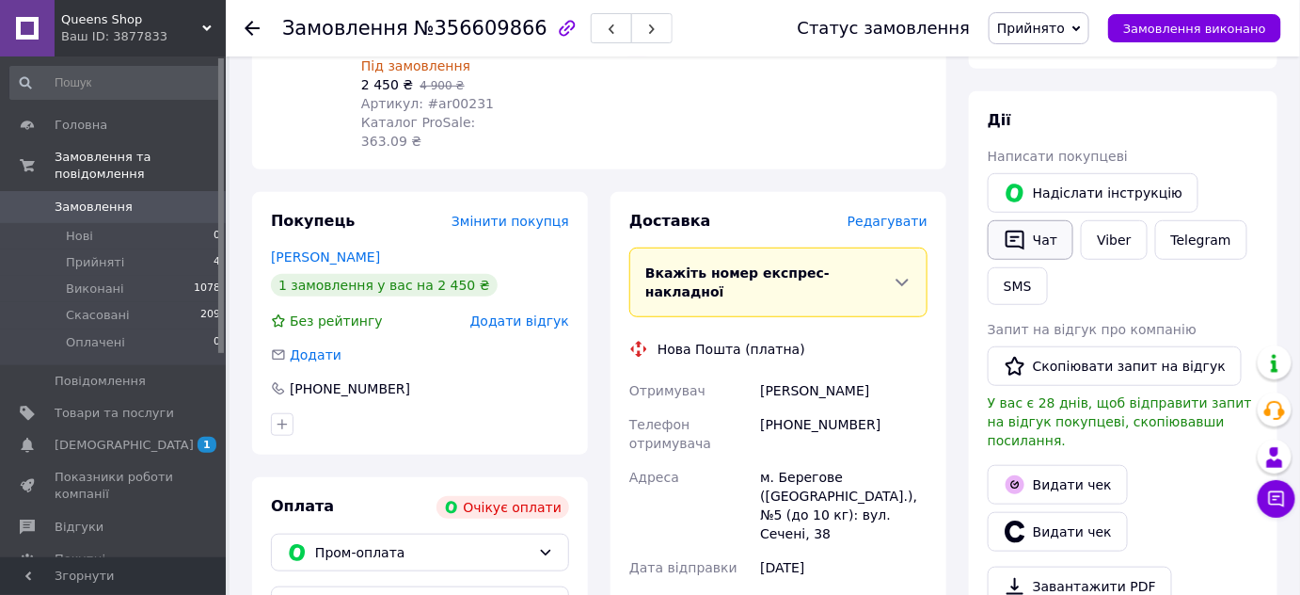
click at [1018, 260] on button "Чат" at bounding box center [1031, 240] width 86 height 40
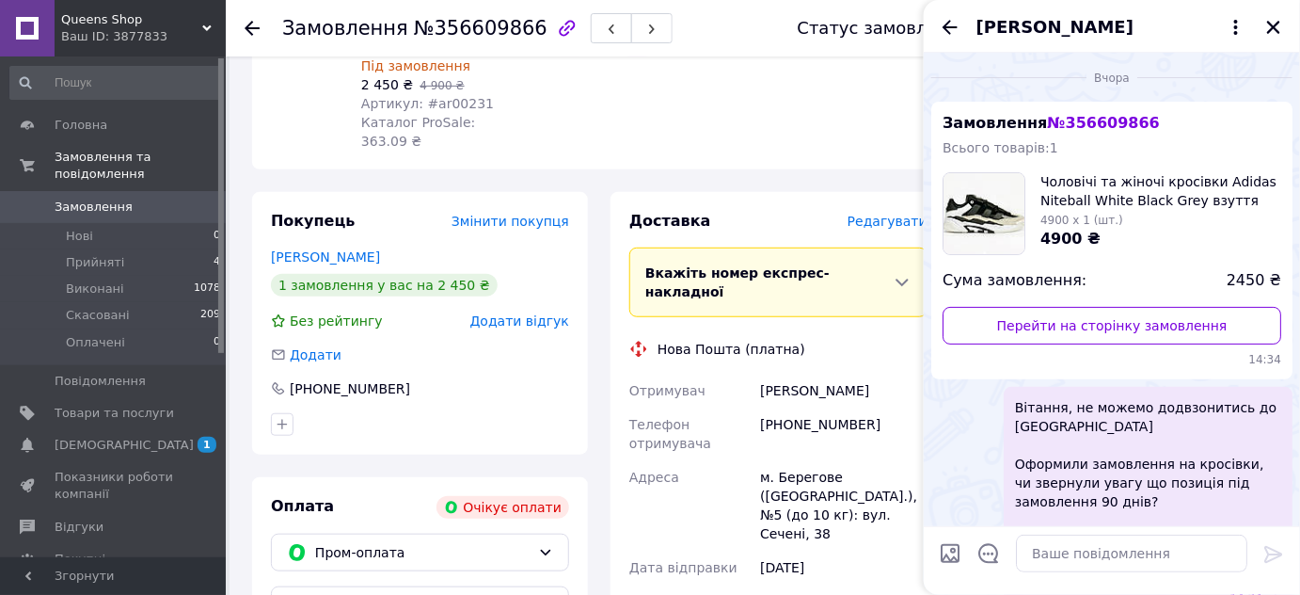
scroll to position [582, 0]
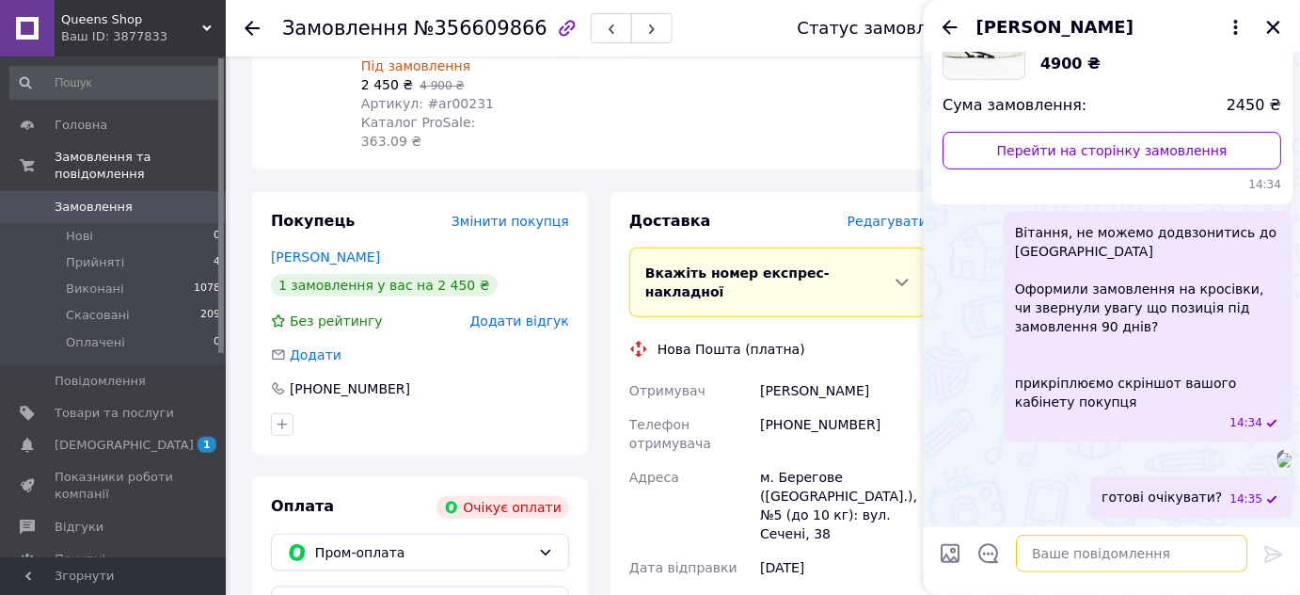
click at [1184, 551] on textarea at bounding box center [1131, 553] width 231 height 38
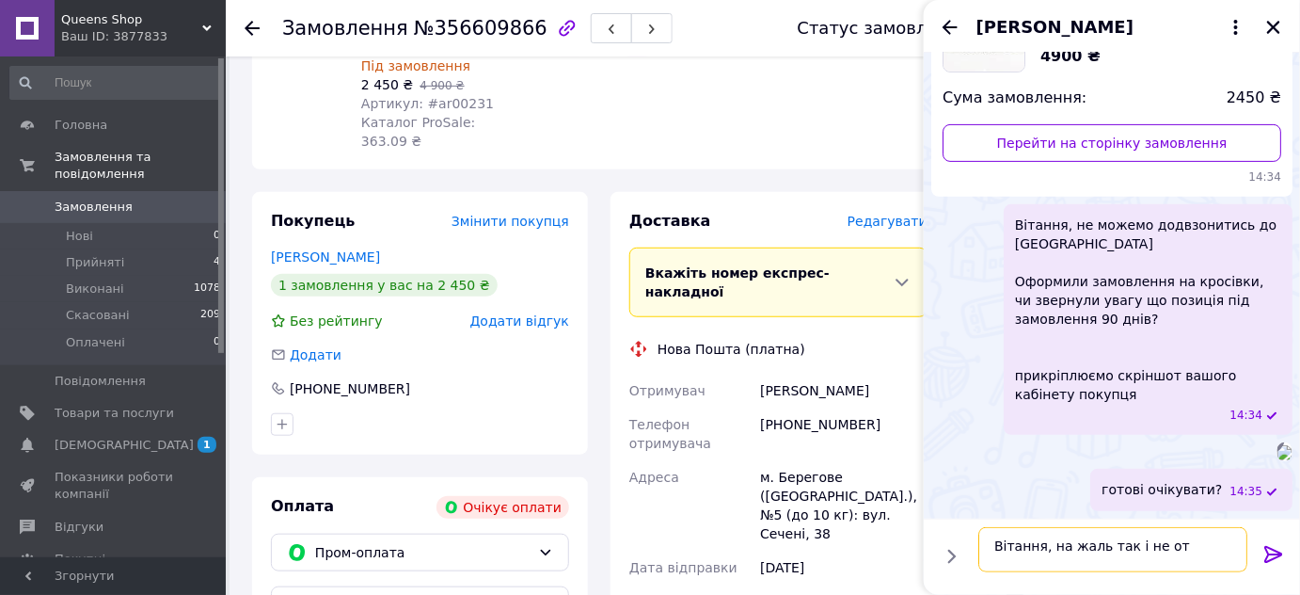
scroll to position [1, 0]
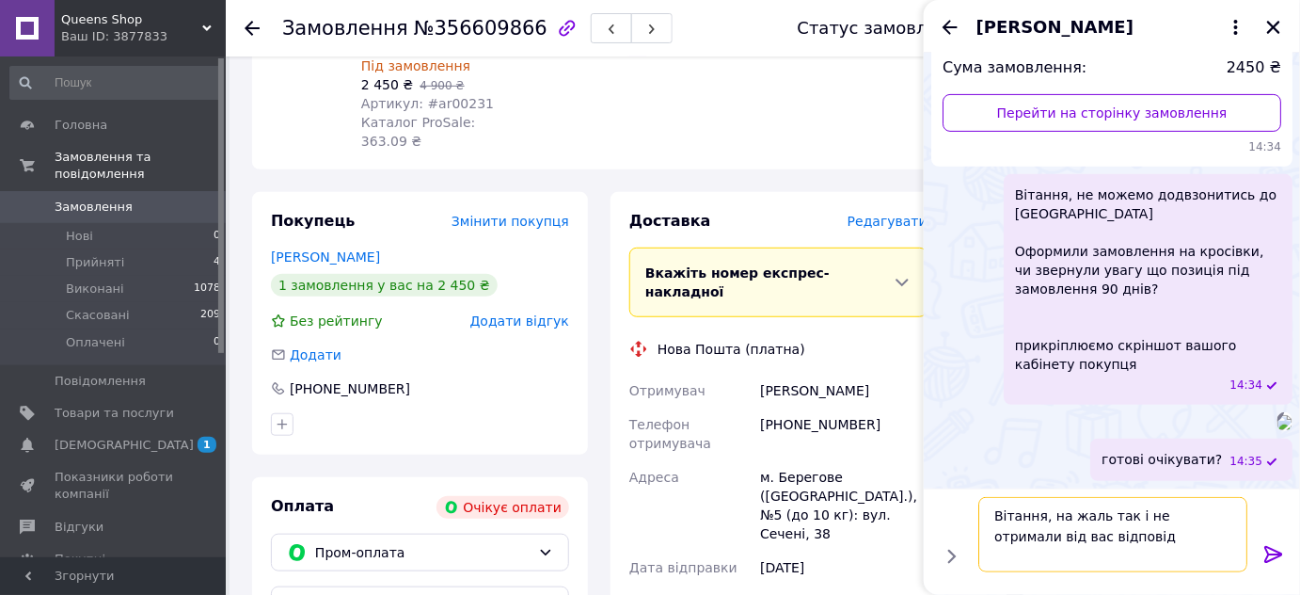
type textarea "Вітання, на жаль так і не отримали від вас відповіді"
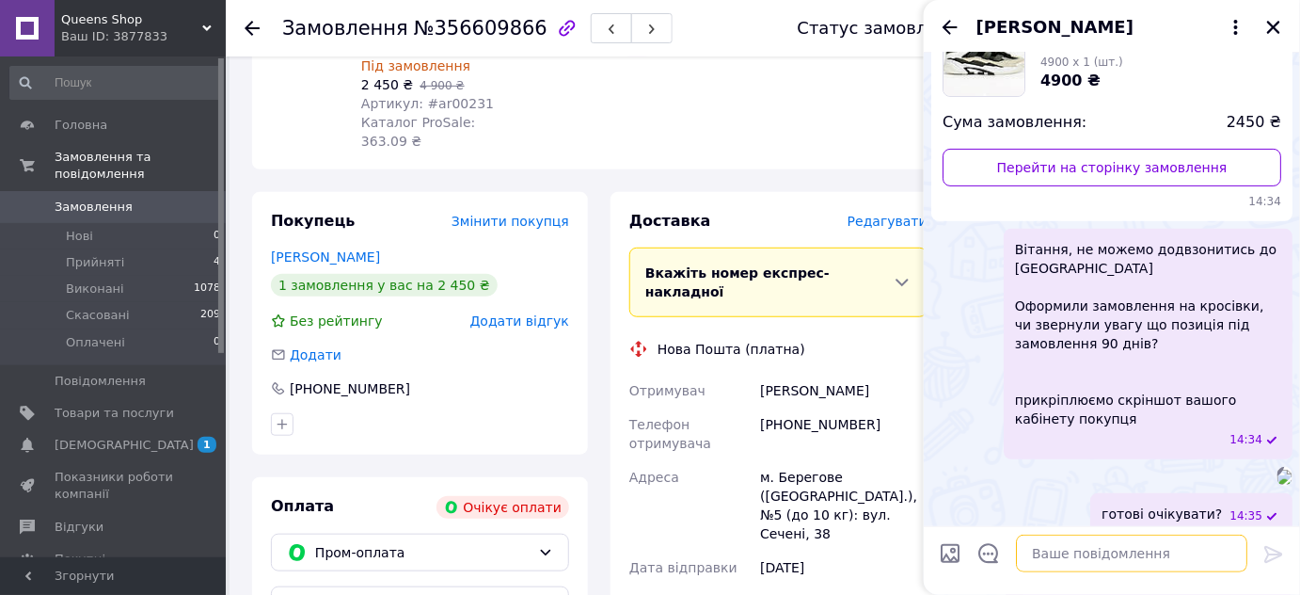
scroll to position [0, 0]
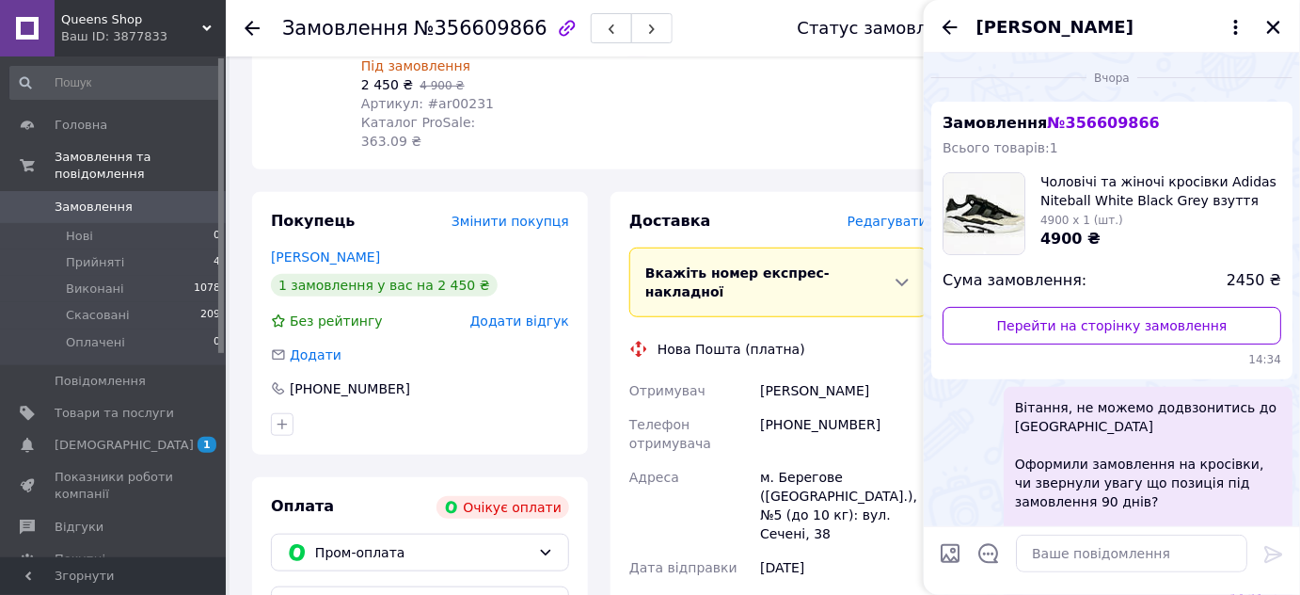
click at [1271, 23] on div at bounding box center [1274, 27] width 23 height 23
click at [250, 24] on icon at bounding box center [252, 28] width 15 height 15
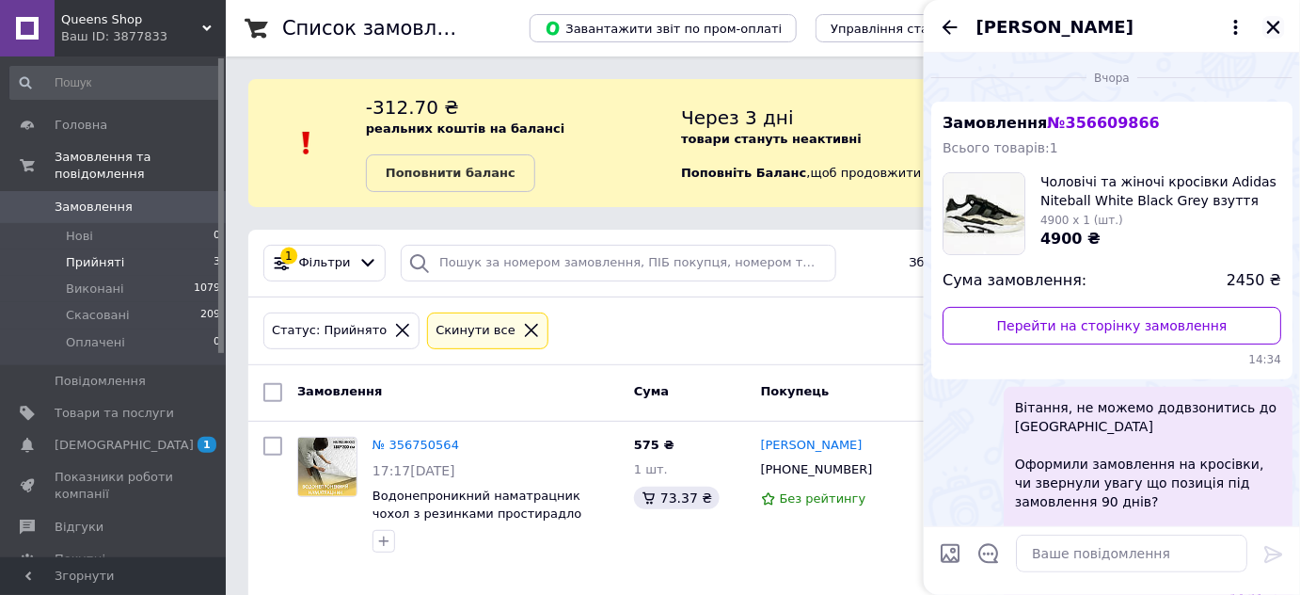
click at [1282, 36] on icon "Закрити" at bounding box center [1274, 27] width 17 height 17
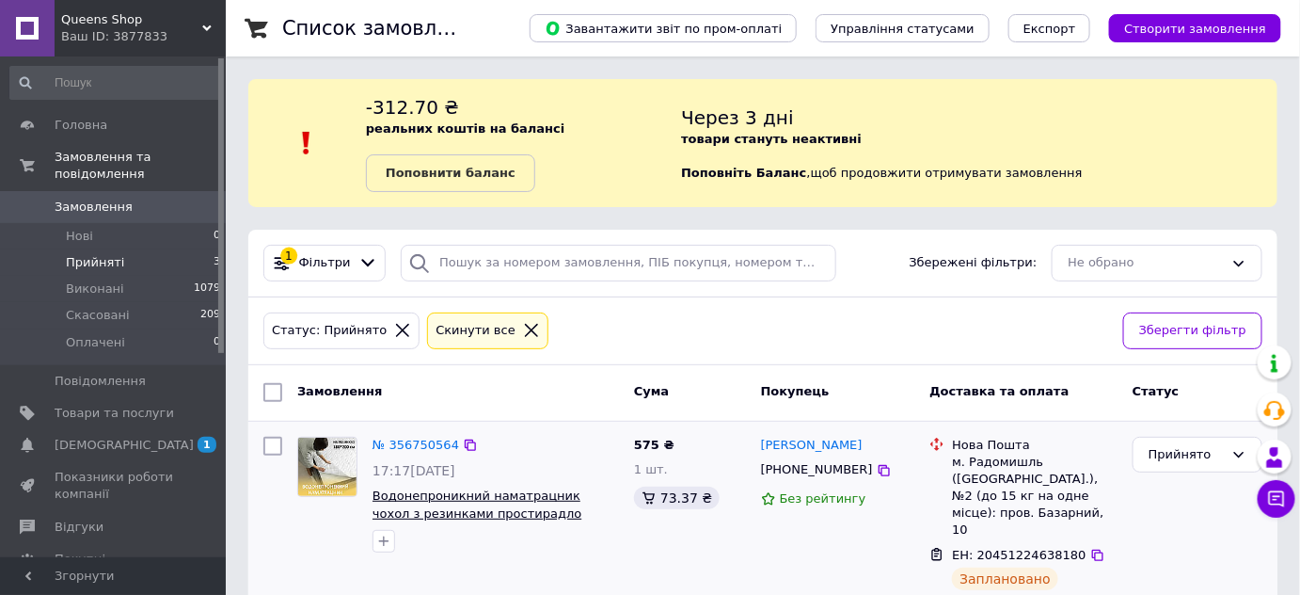
scroll to position [425, 0]
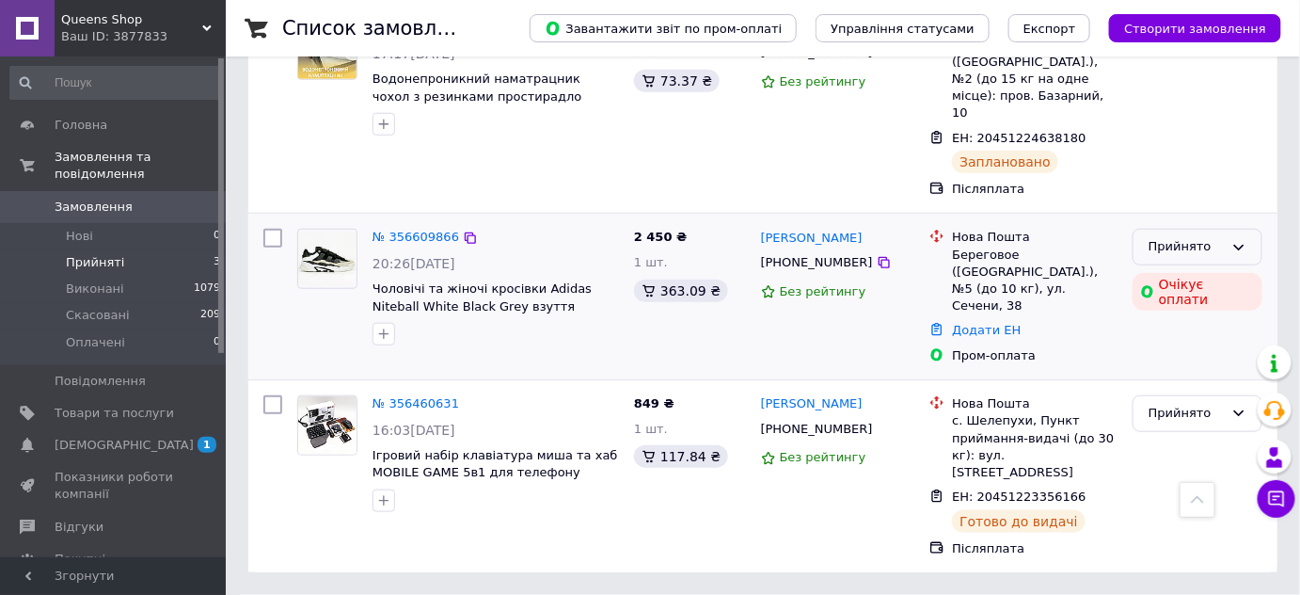
click at [1186, 237] on div "Прийнято" at bounding box center [1186, 247] width 75 height 20
click at [1173, 309] on li "Скасовано" at bounding box center [1198, 321] width 128 height 35
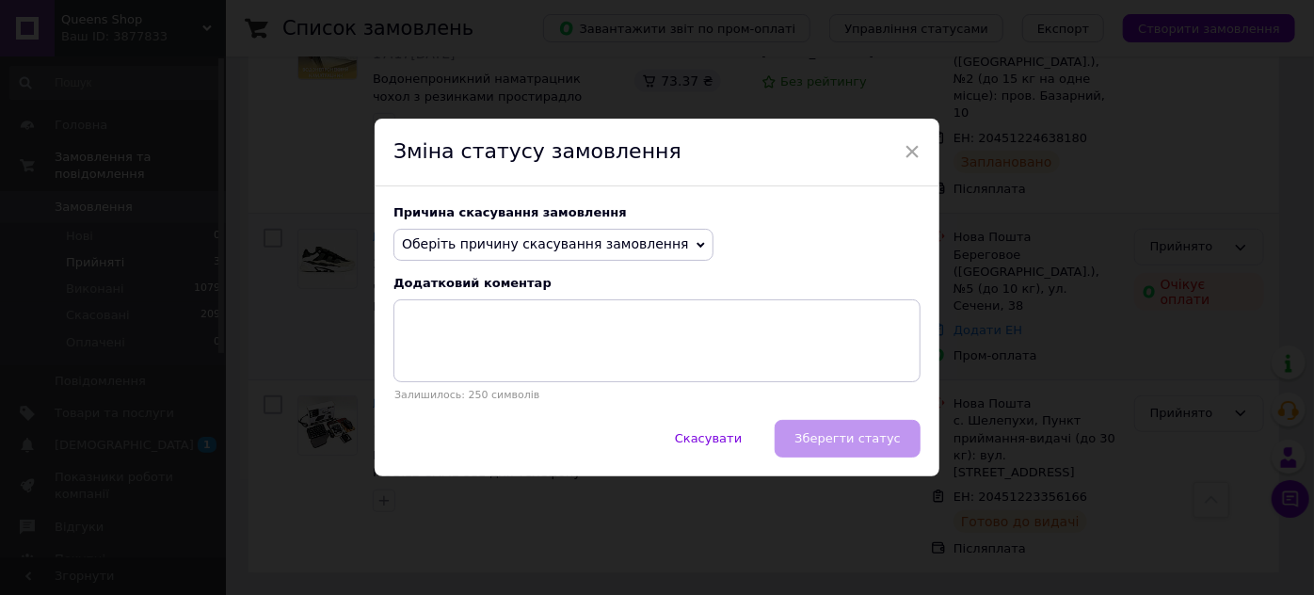
click at [647, 236] on span "Оберіть причину скасування замовлення" at bounding box center [545, 243] width 287 height 15
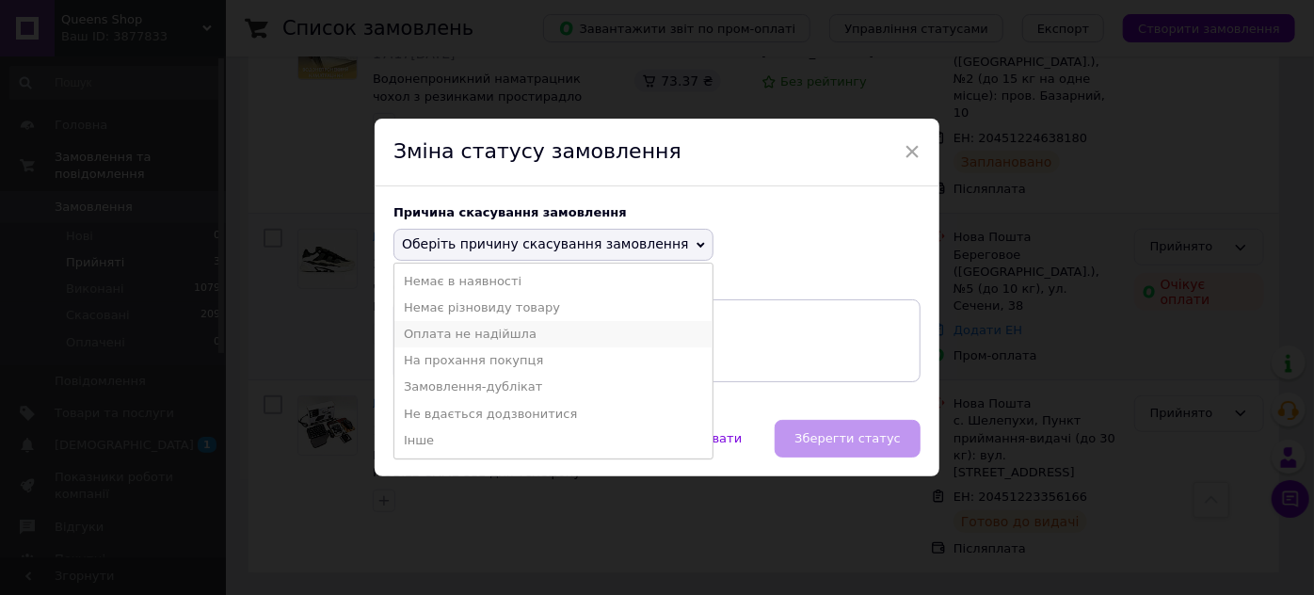
click at [464, 345] on li "Оплата не надійшла" at bounding box center [553, 334] width 318 height 26
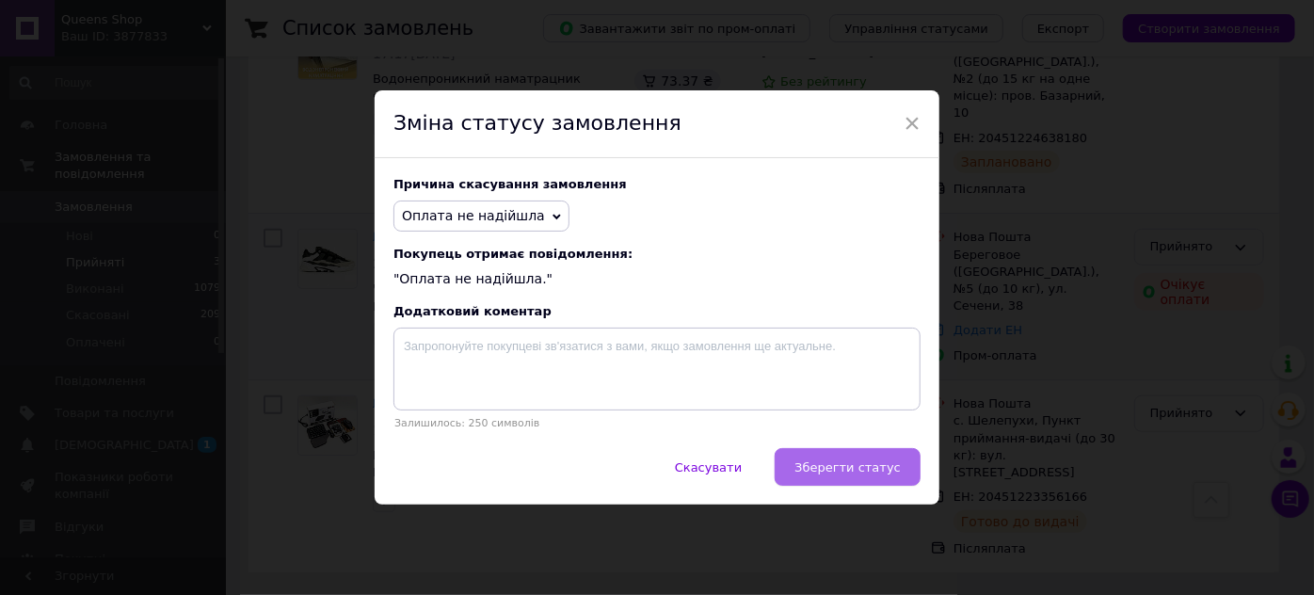
click at [882, 474] on span "Зберегти статус" at bounding box center [847, 467] width 106 height 14
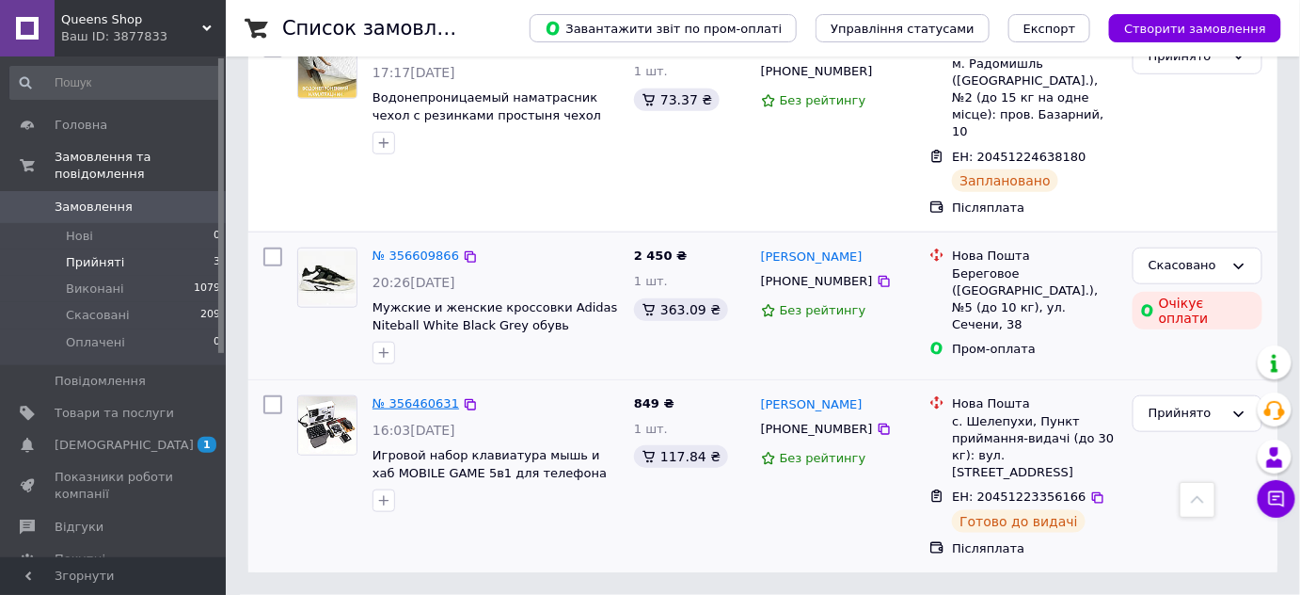
click at [424, 396] on link "№ 356460631" at bounding box center [416, 403] width 87 height 14
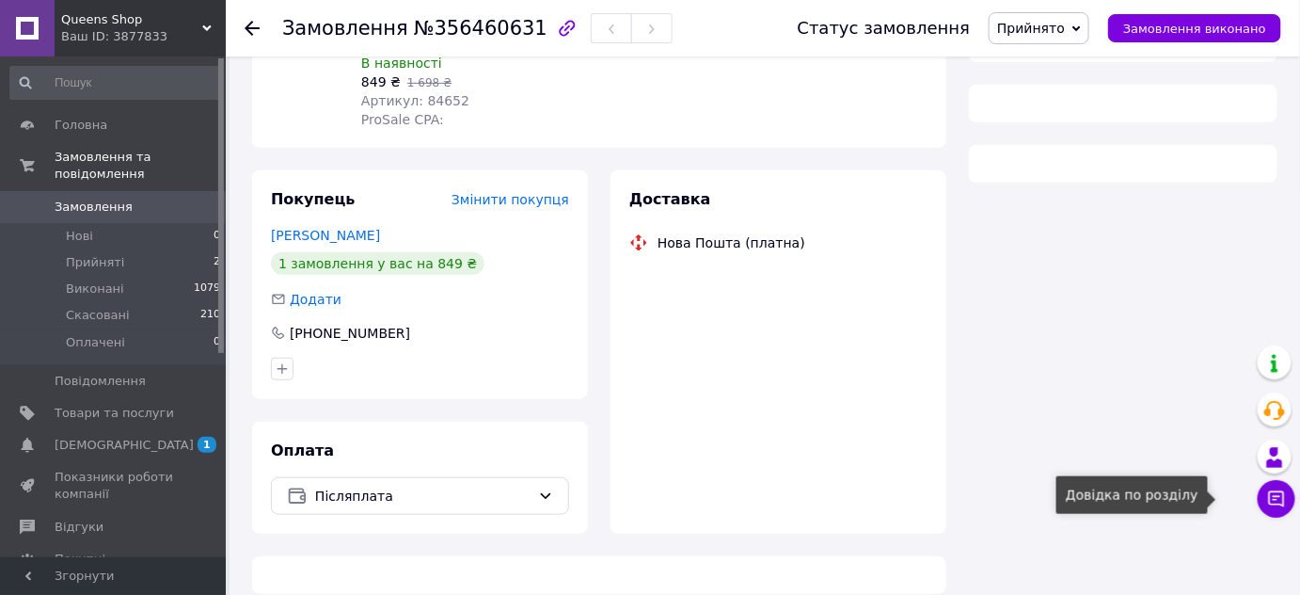
scroll to position [425, 0]
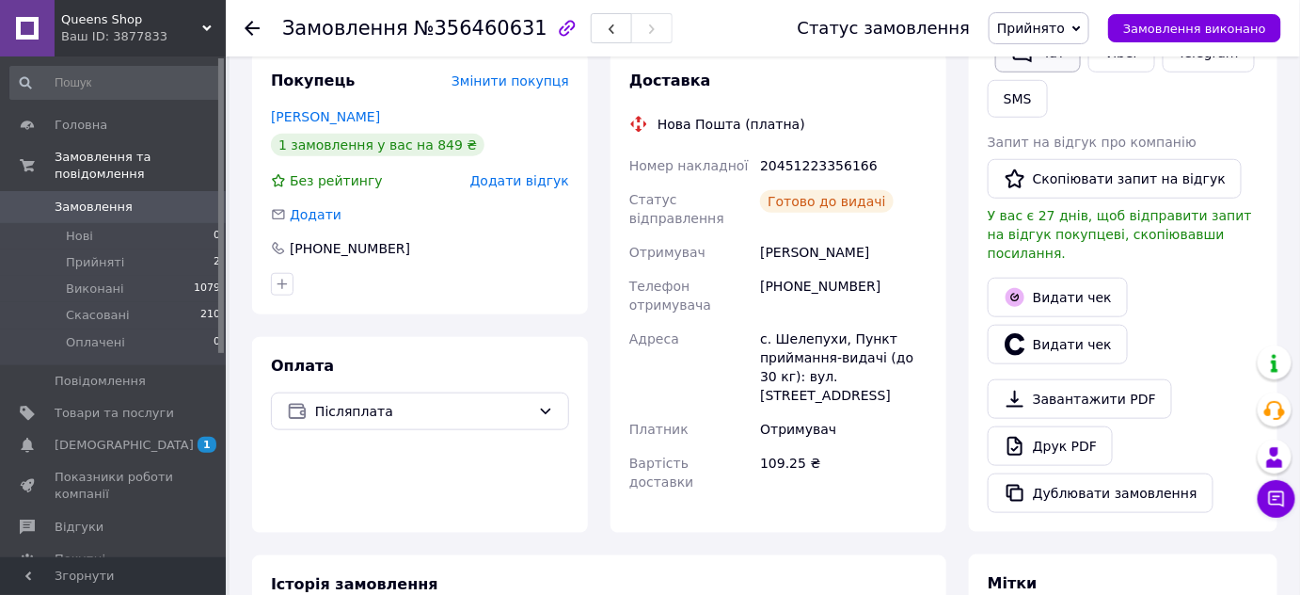
click at [1069, 72] on button "Чат" at bounding box center [1039, 53] width 86 height 40
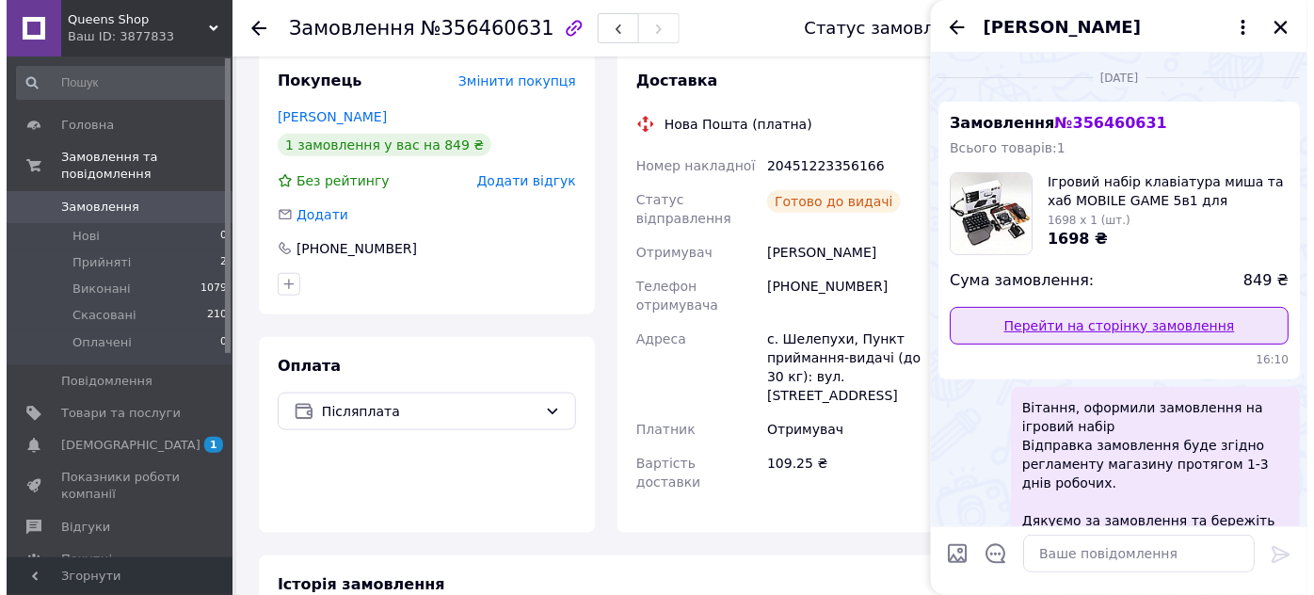
scroll to position [265, 0]
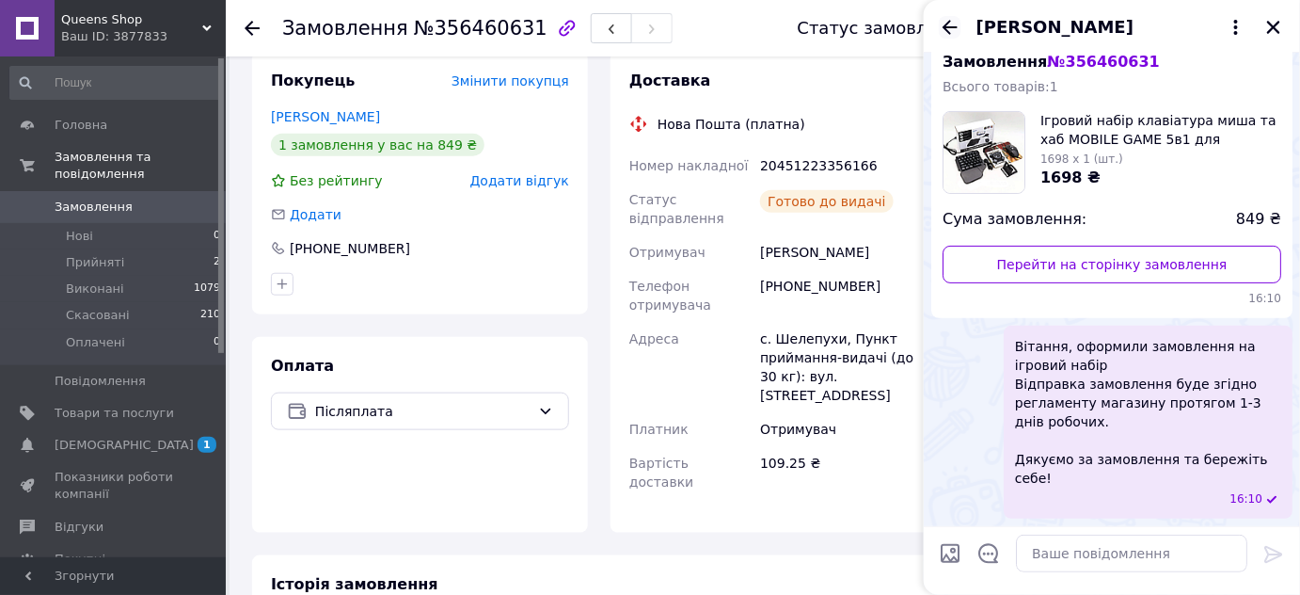
click at [956, 32] on icon "Назад" at bounding box center [950, 27] width 23 height 23
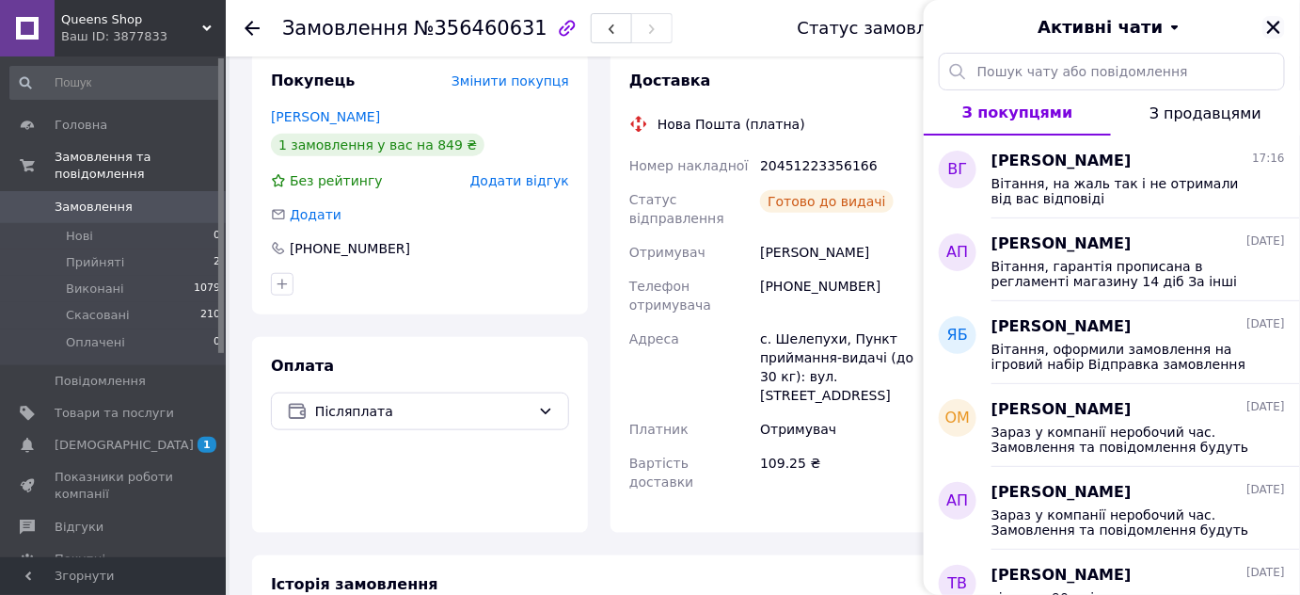
click at [1279, 32] on icon "Закрити" at bounding box center [1273, 27] width 13 height 13
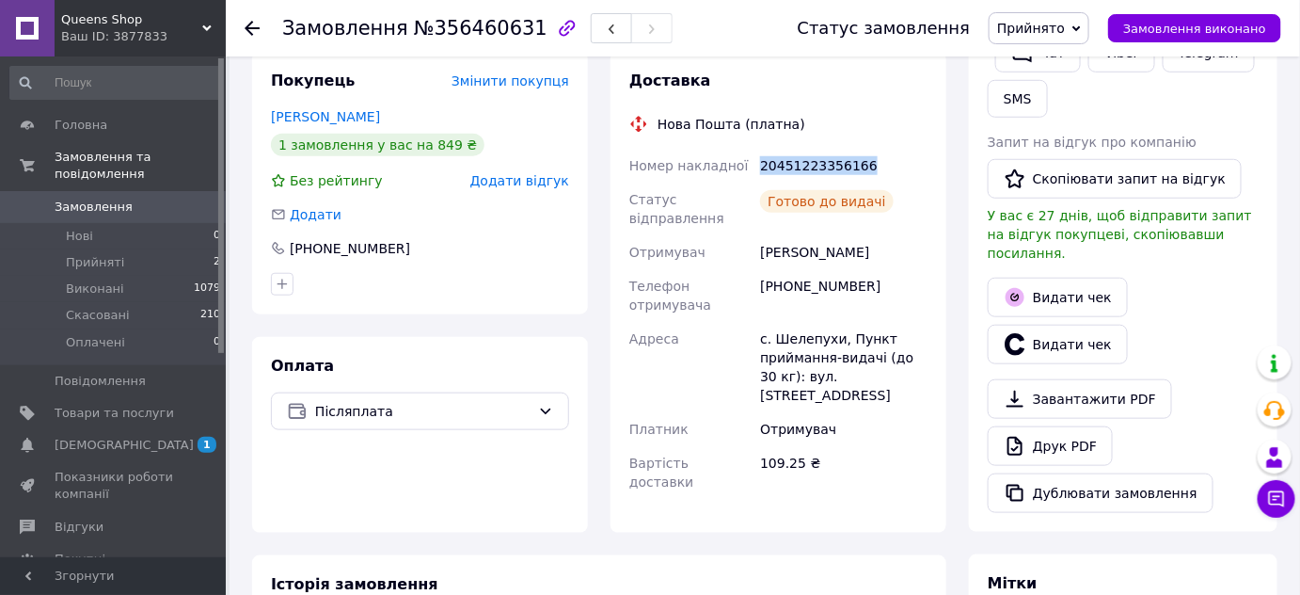
drag, startPoint x: 874, startPoint y: 374, endPoint x: 765, endPoint y: 371, distance: 109.2
click at [765, 183] on div "20451223356166" at bounding box center [844, 166] width 175 height 34
copy div "20451223356166"
click at [1048, 118] on button "SMS" at bounding box center [1018, 99] width 60 height 38
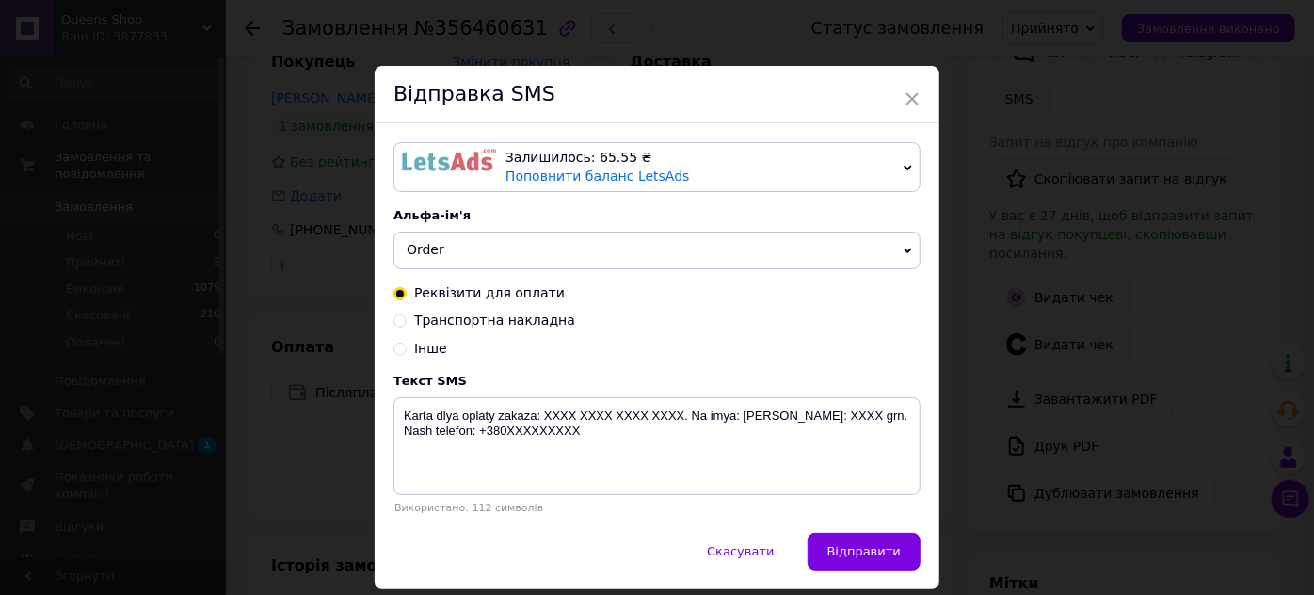
click at [393, 354] on input "Інше" at bounding box center [399, 347] width 13 height 13
radio input "true"
radio input "false"
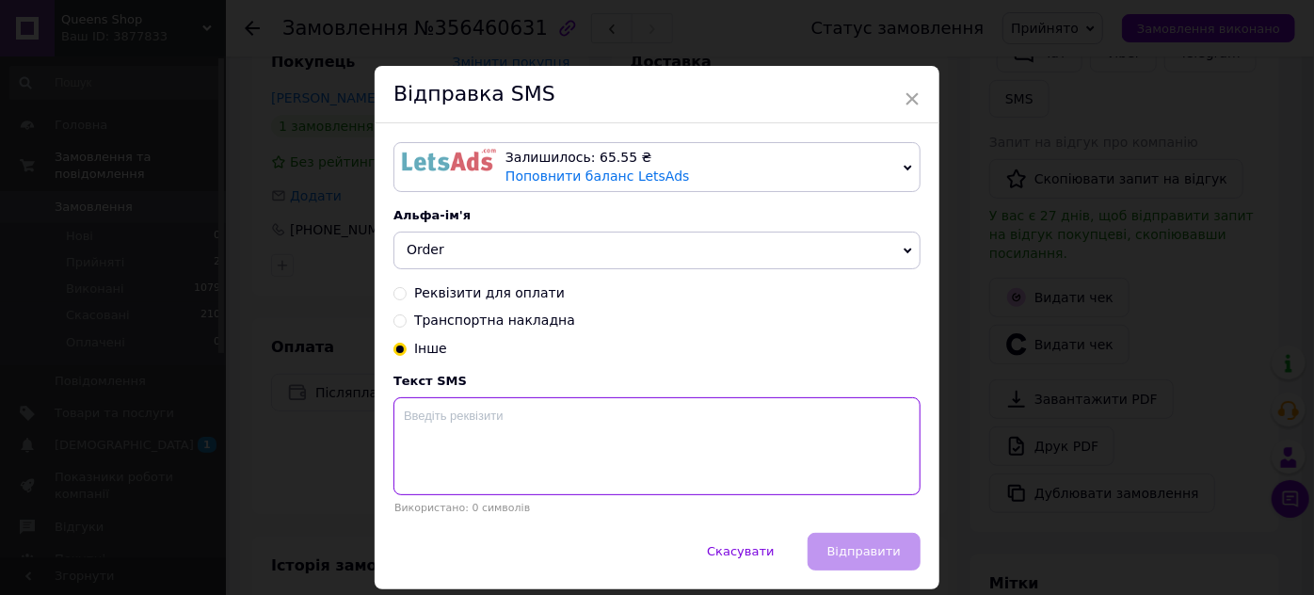
click at [419, 495] on textarea at bounding box center [656, 446] width 527 height 98
paste textarea "20451223356166"
type textarea "20451223356166"
drag, startPoint x: 532, startPoint y: 493, endPoint x: 387, endPoint y: 508, distance: 145.7
click at [387, 508] on div "Залишилось: 65.55 ₴ Поповнити баланс LetsAds Підключити SMSClub Альфа-ім'я Orde…" at bounding box center [657, 327] width 565 height 409
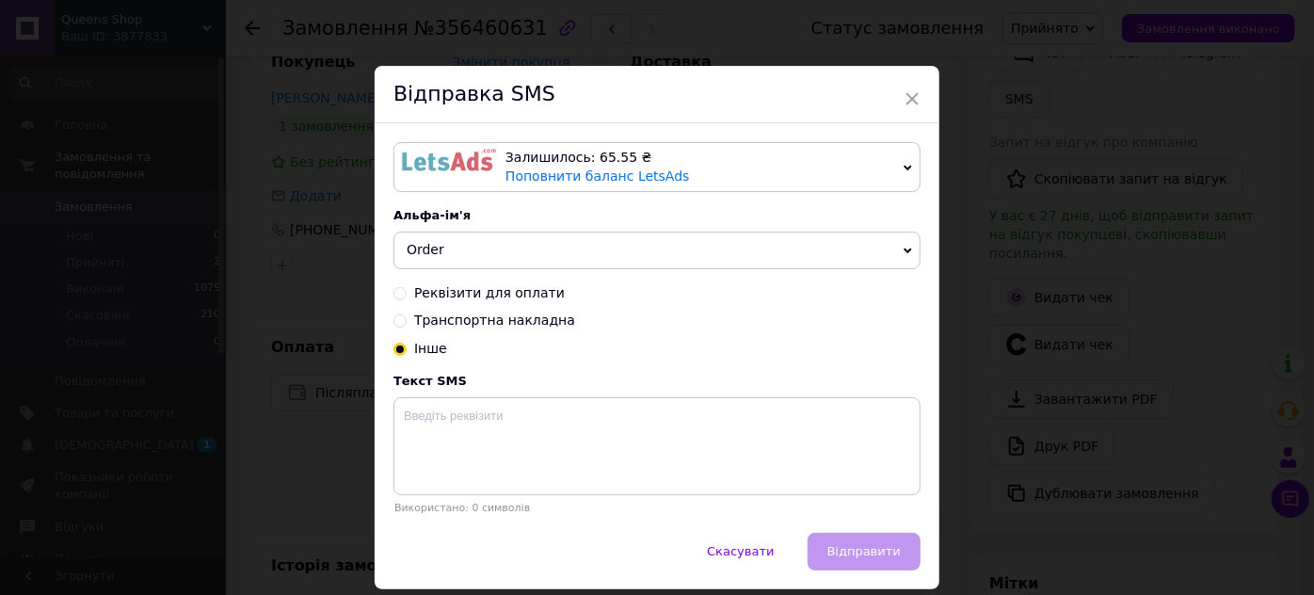
click at [394, 326] on input "Транспортна накладна" at bounding box center [399, 318] width 13 height 13
radio input "true"
radio input "false"
type textarea "Zakaz otpravlen Novoi Pochtoi. Nakladnaya XXXXXXXXXXXXXX. Nash telefon:+380XXXX…"
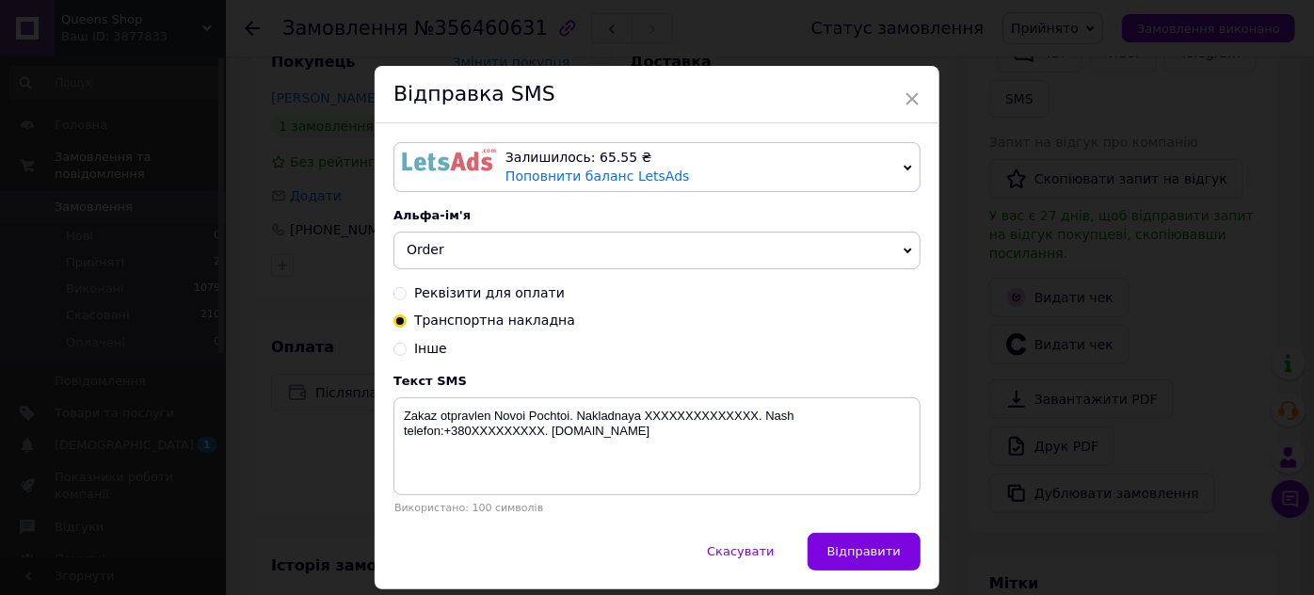
click at [598, 269] on span "Order" at bounding box center [656, 250] width 527 height 38
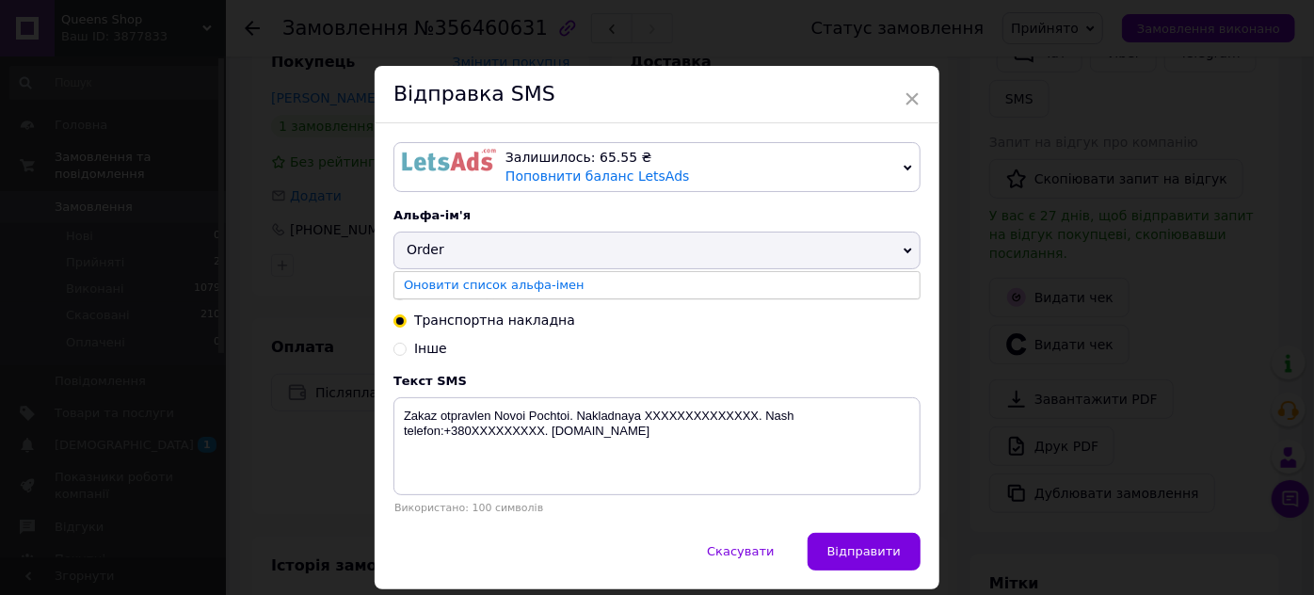
click at [605, 269] on span "Order" at bounding box center [656, 250] width 527 height 38
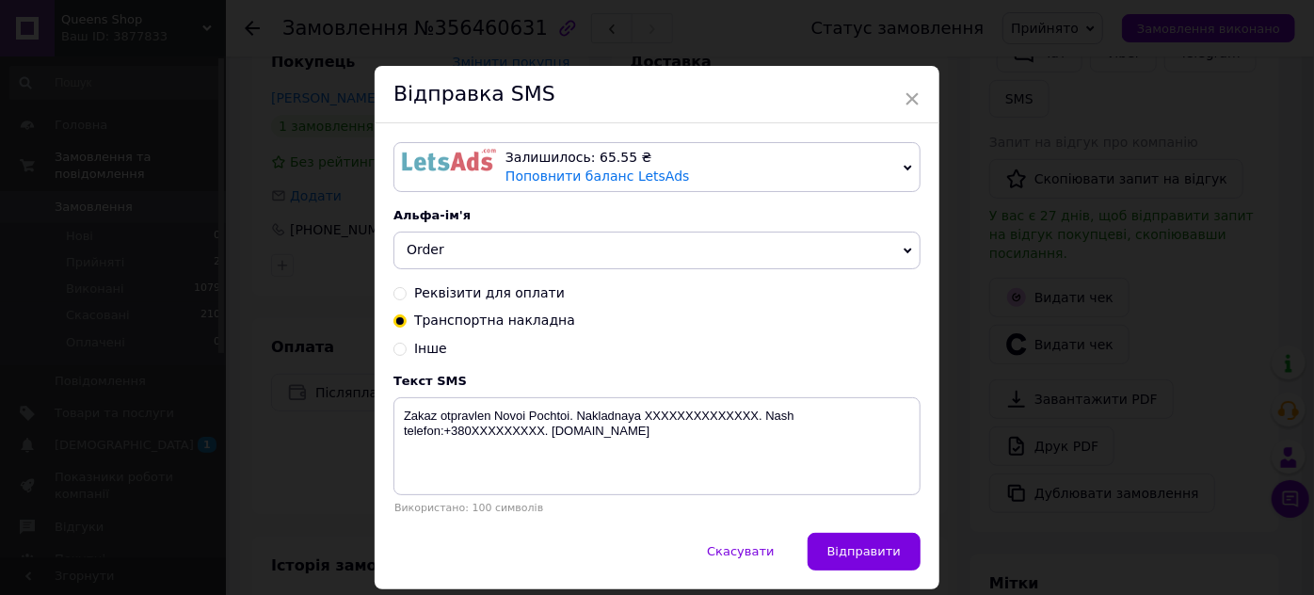
click at [398, 354] on input "Інше" at bounding box center [399, 347] width 13 height 13
radio input "true"
radio input "false"
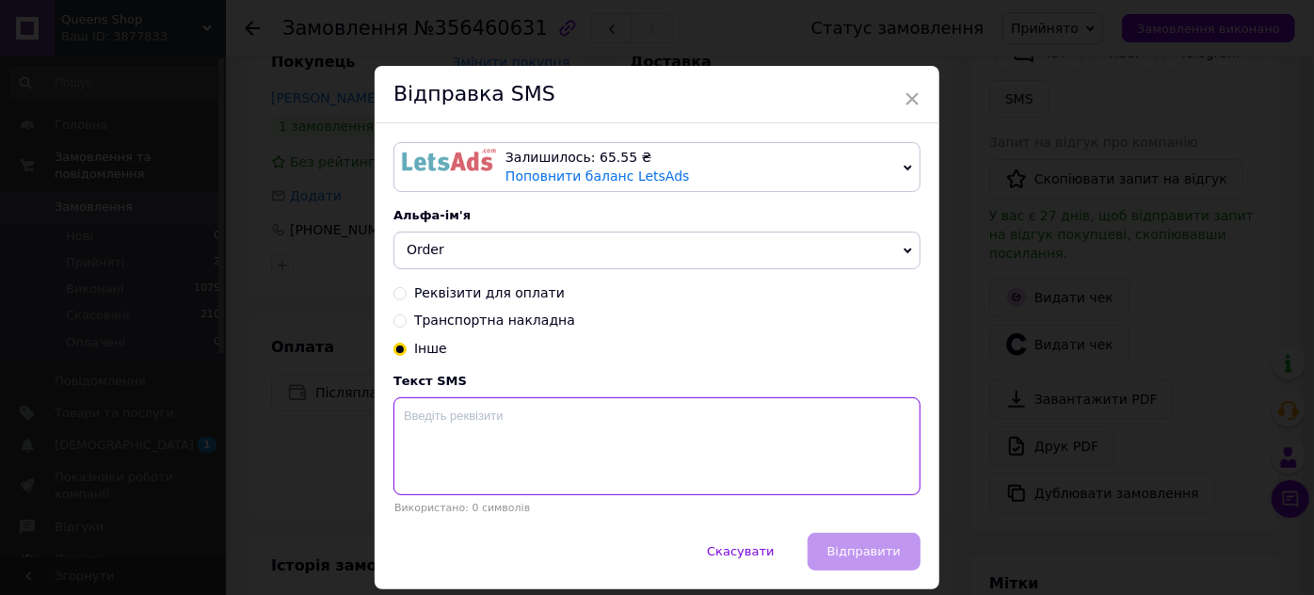
click at [469, 495] on textarea at bounding box center [656, 446] width 527 height 98
paste textarea "20451223356166"
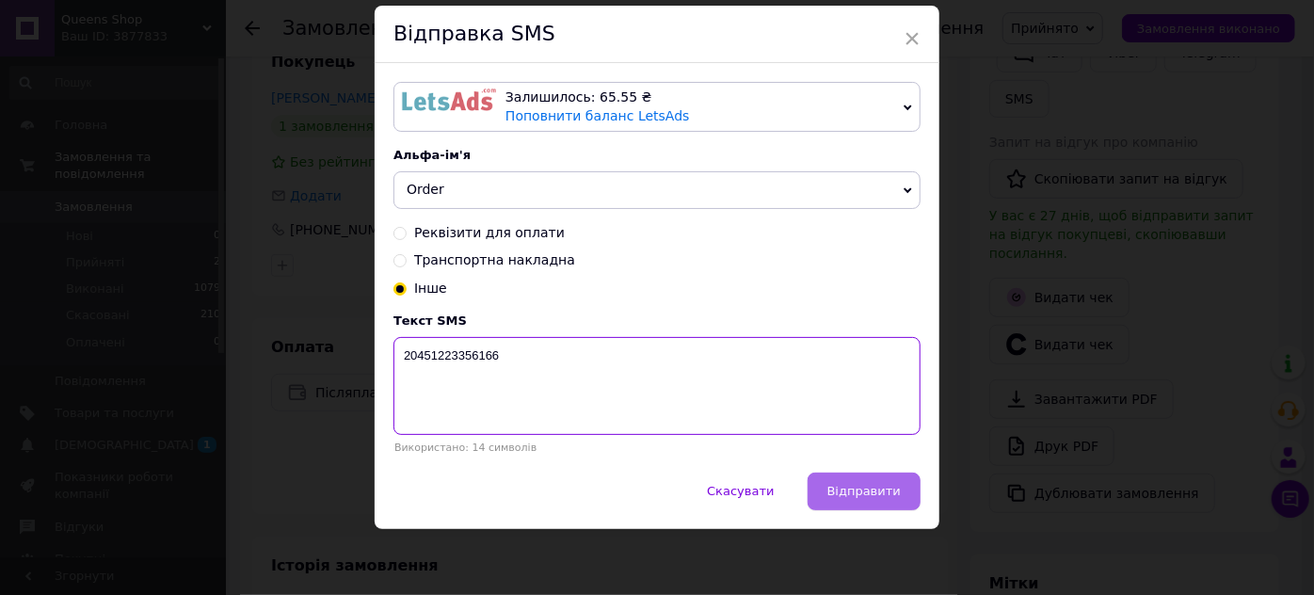
type textarea "20451223356166"
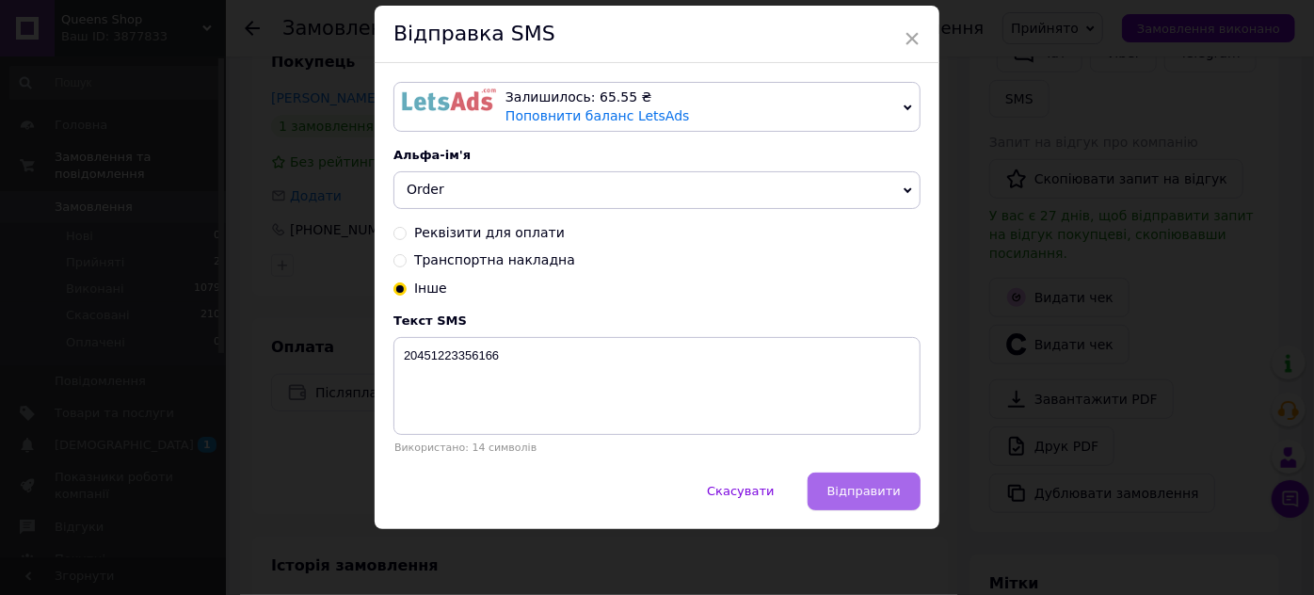
click at [885, 498] on span "Відправити" at bounding box center [863, 491] width 73 height 14
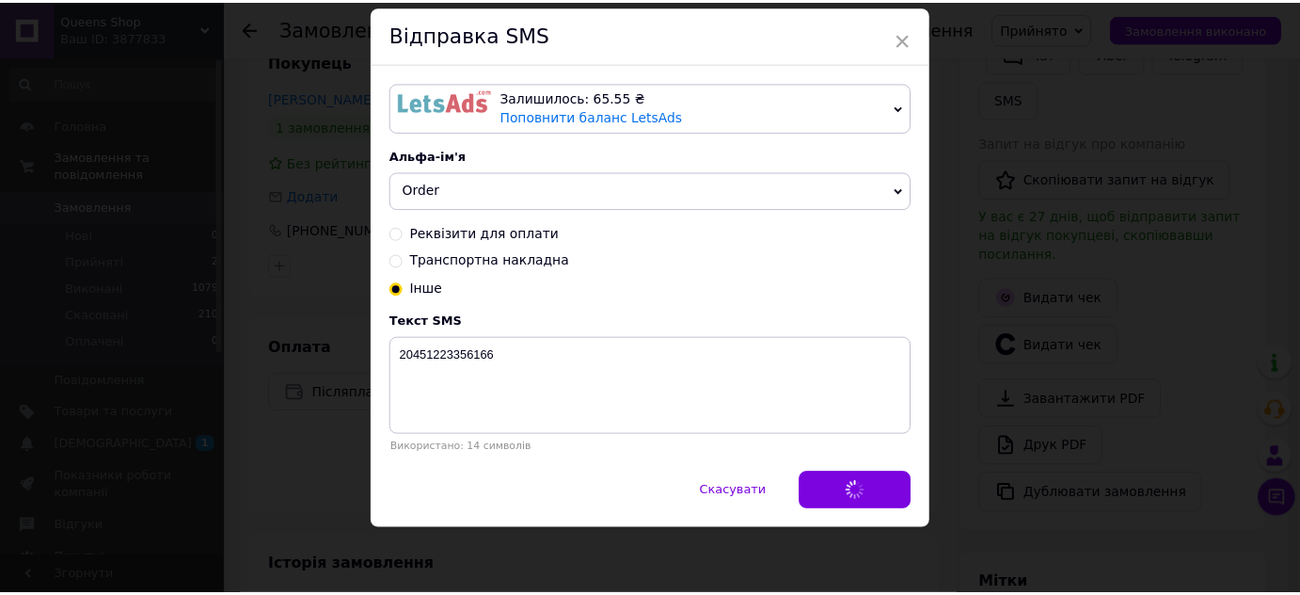
scroll to position [0, 0]
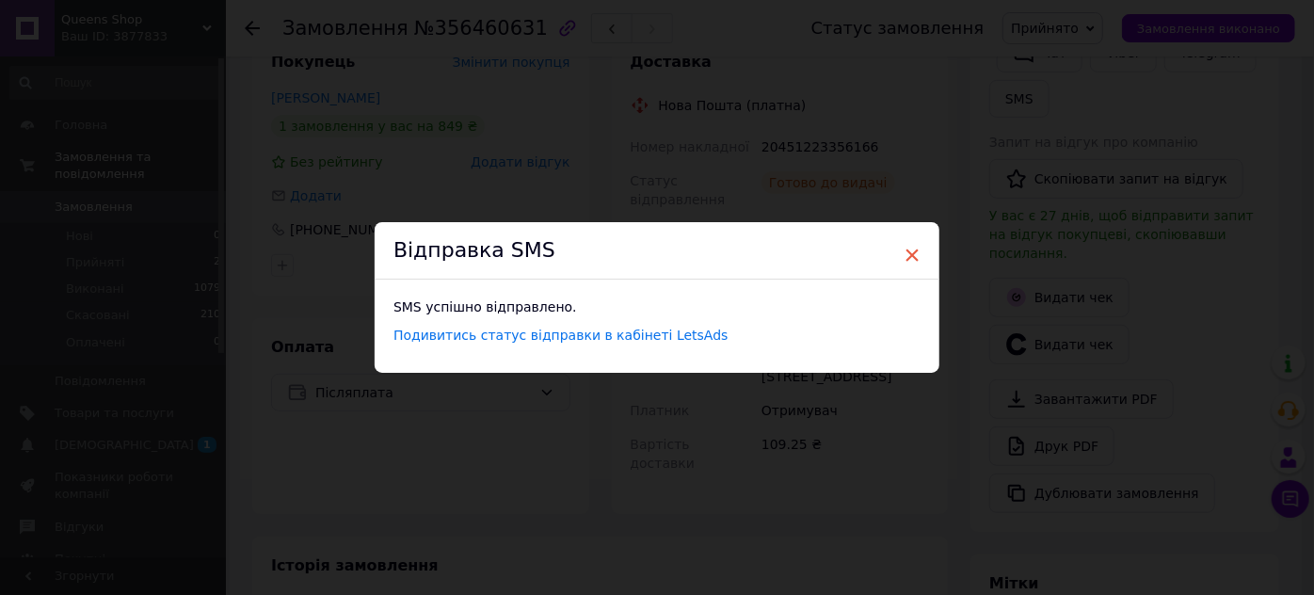
click at [903, 239] on span "×" at bounding box center [911, 255] width 17 height 32
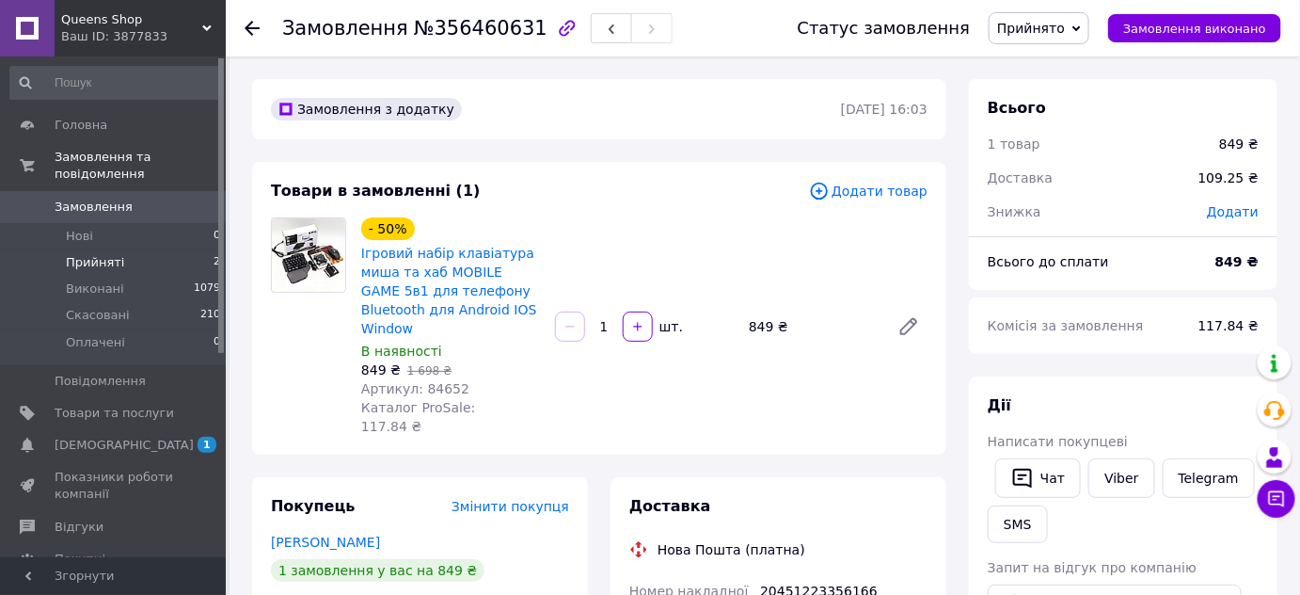
click at [90, 271] on span "Прийняті" at bounding box center [95, 262] width 58 height 17
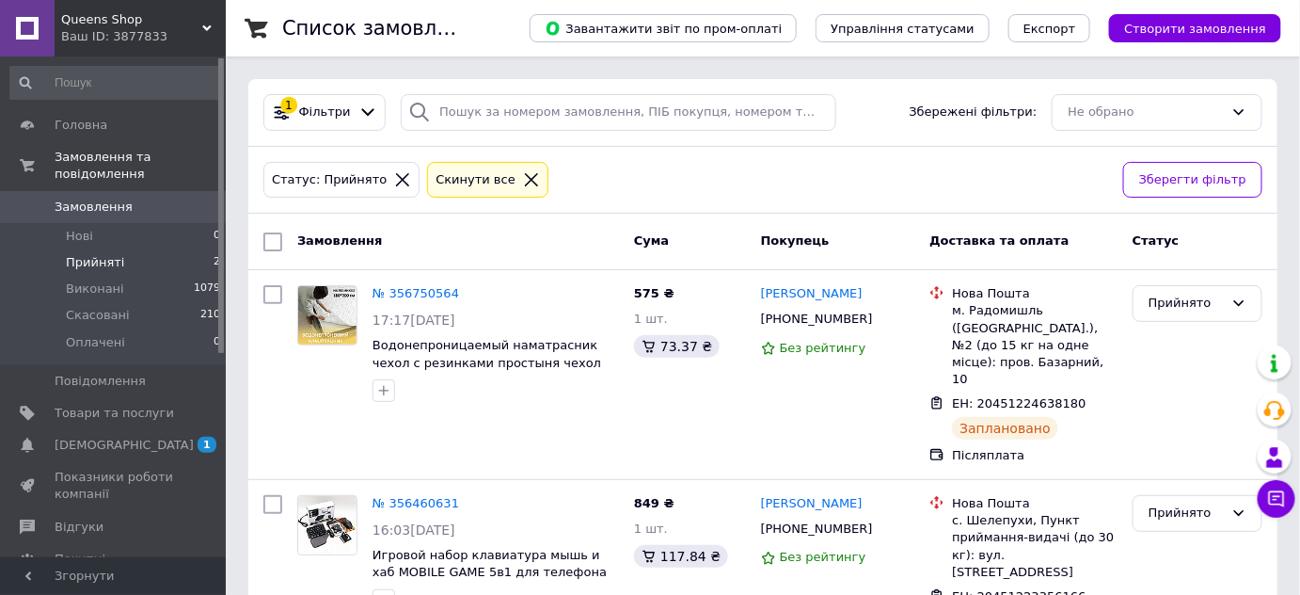
scroll to position [115, 0]
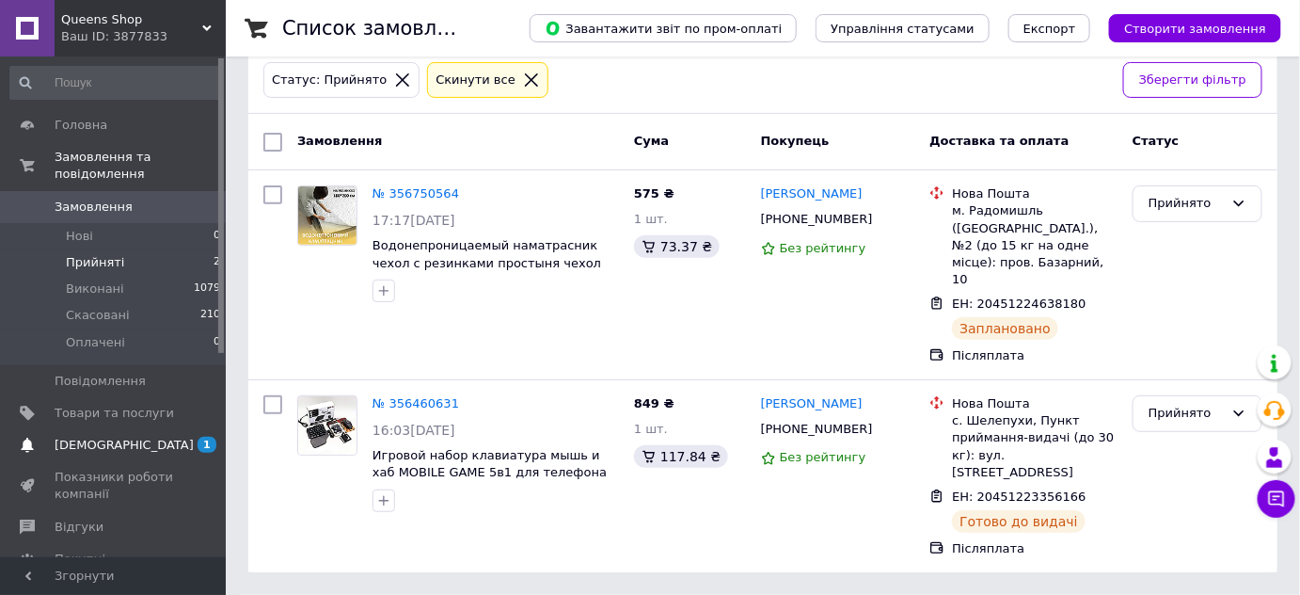
click at [151, 454] on span "[DEMOGRAPHIC_DATA]" at bounding box center [115, 445] width 120 height 17
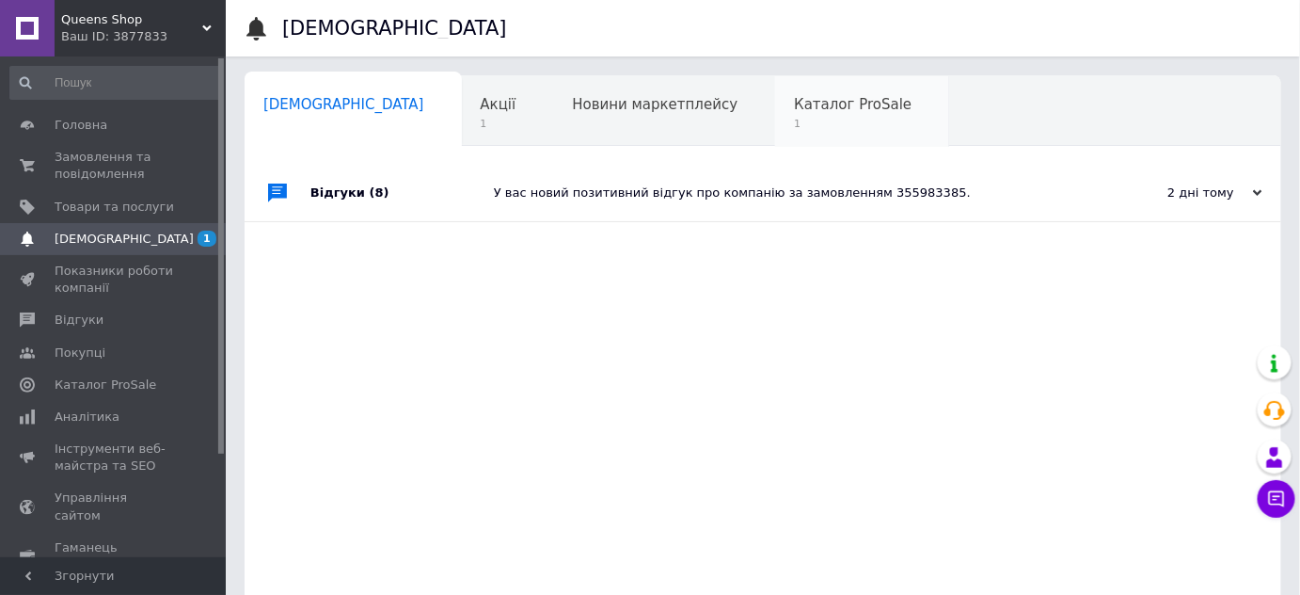
click at [794, 110] on span "Каталог ProSale" at bounding box center [853, 104] width 118 height 17
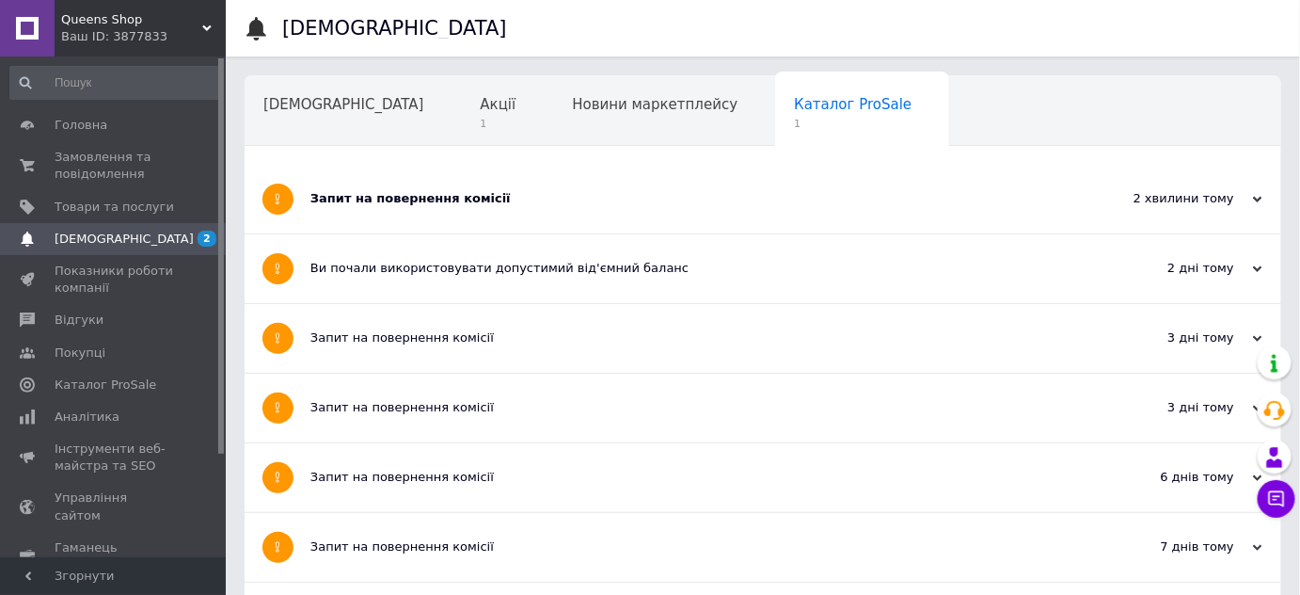
click at [582, 201] on div "Запит на повернення комісії" at bounding box center [693, 198] width 764 height 17
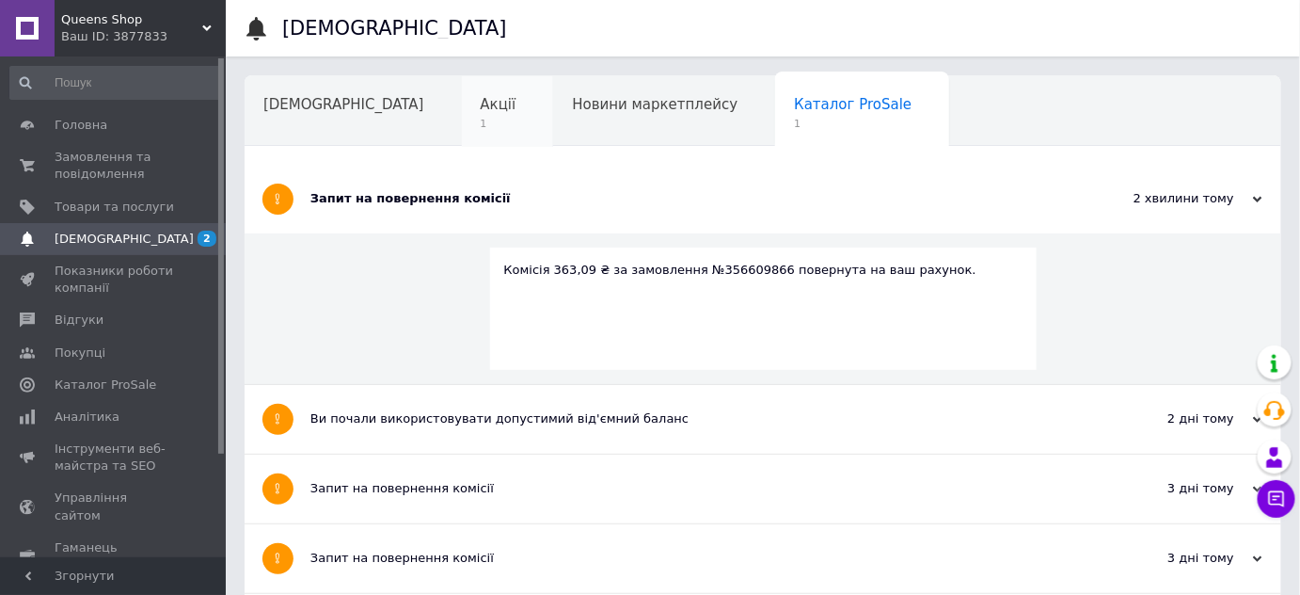
click at [462, 109] on div "Акції 1" at bounding box center [508, 112] width 92 height 72
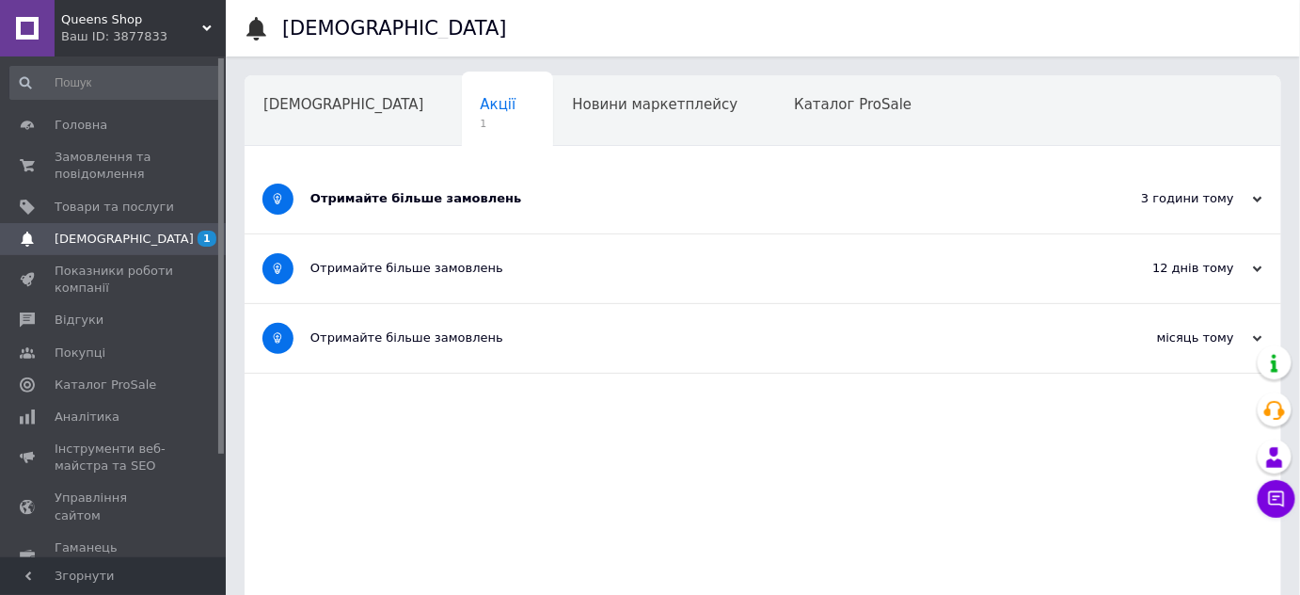
click at [469, 196] on div "Отримайте більше замовлень" at bounding box center [693, 198] width 764 height 17
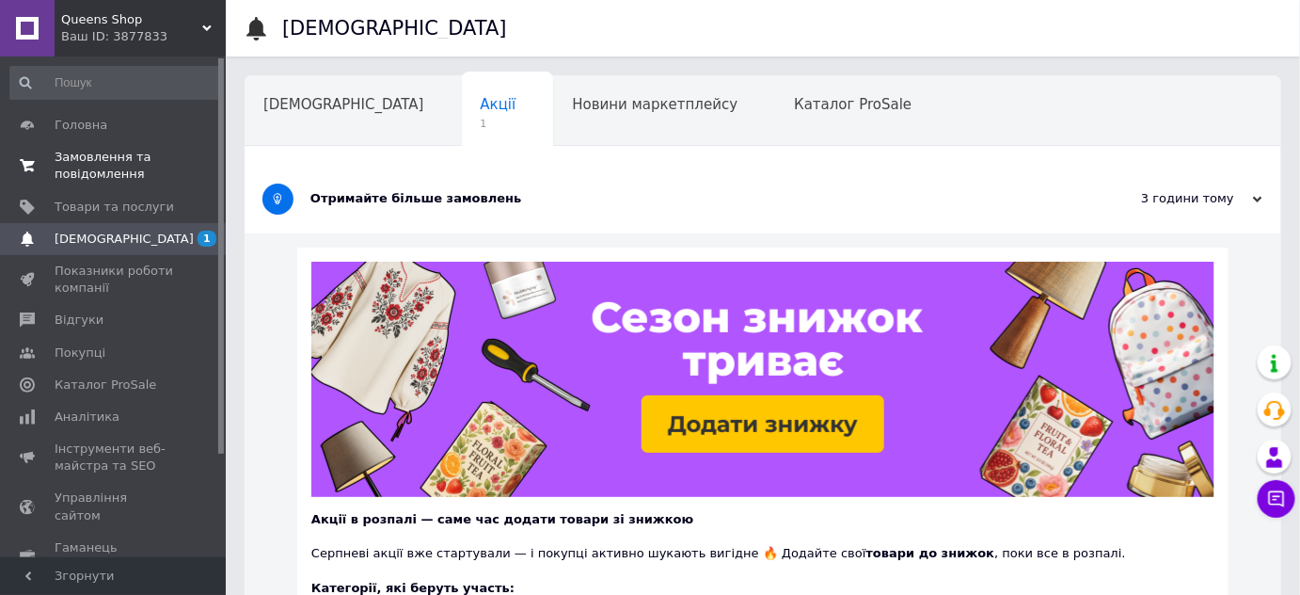
click at [180, 173] on span "0 0" at bounding box center [200, 166] width 52 height 34
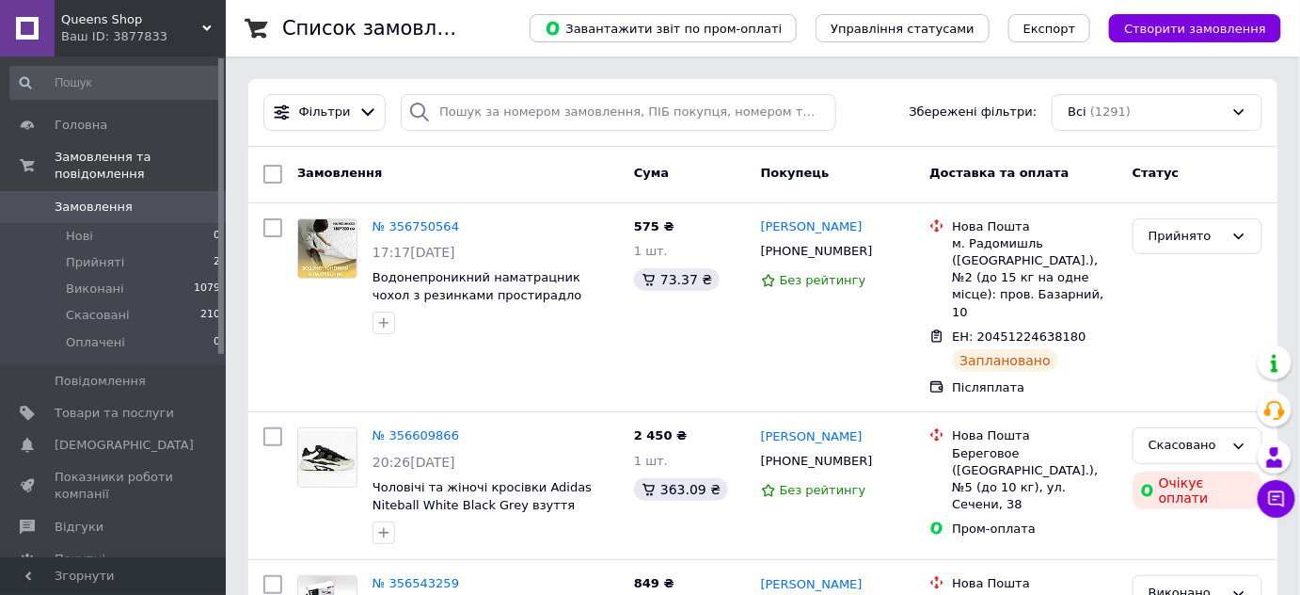
click at [134, 206] on span "Замовлення" at bounding box center [115, 207] width 120 height 17
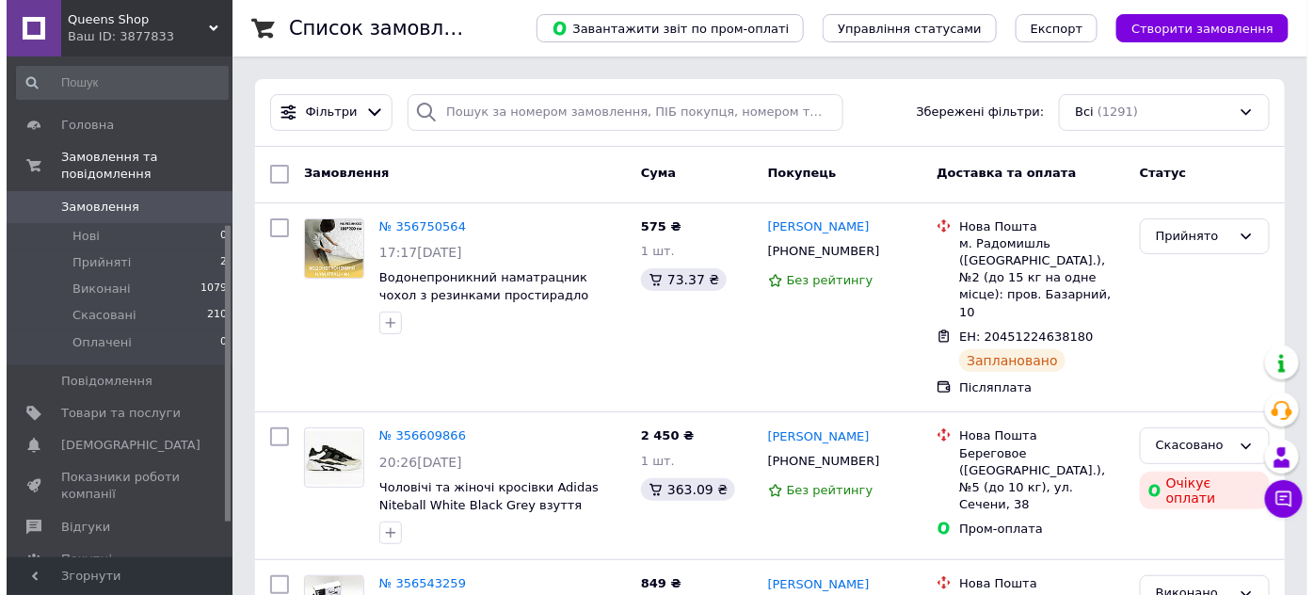
scroll to position [285, 0]
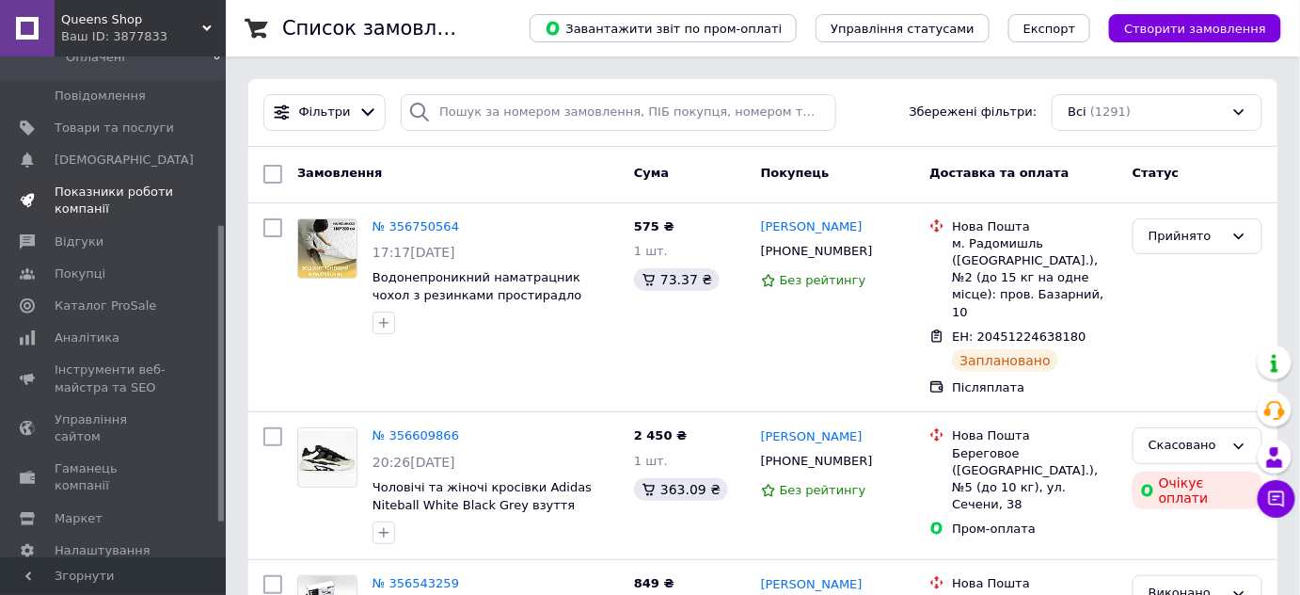
click at [88, 207] on span "Показники роботи компанії" at bounding box center [115, 200] width 120 height 34
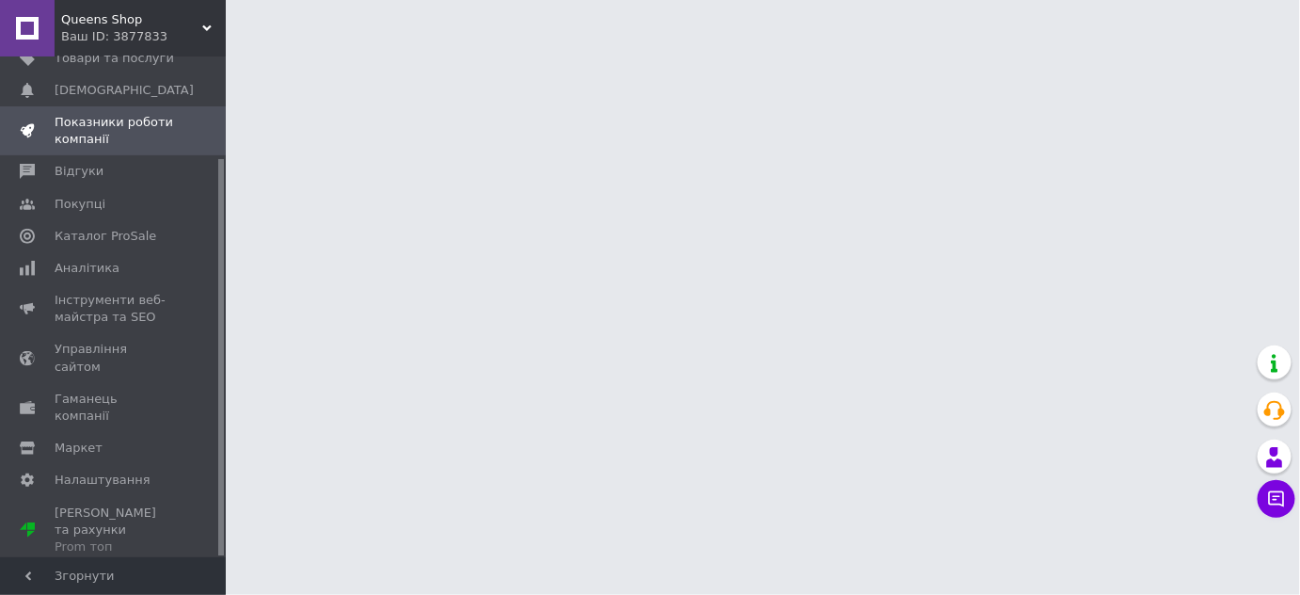
scroll to position [128, 0]
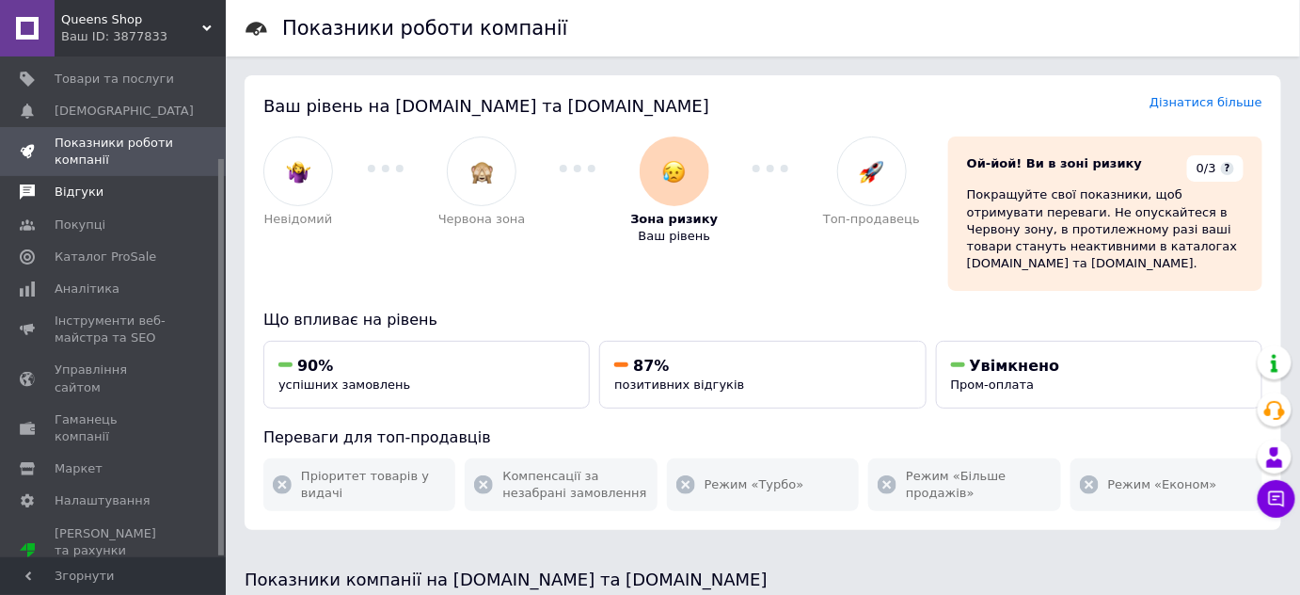
click at [88, 208] on link "Відгуки" at bounding box center [115, 192] width 231 height 32
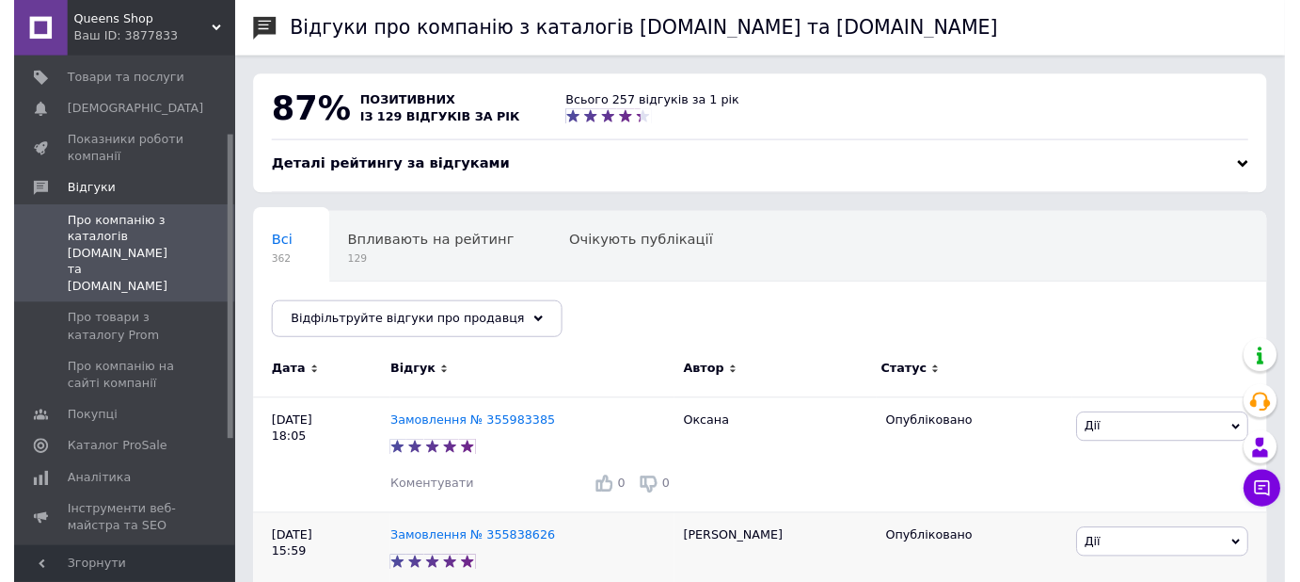
scroll to position [142, 0]
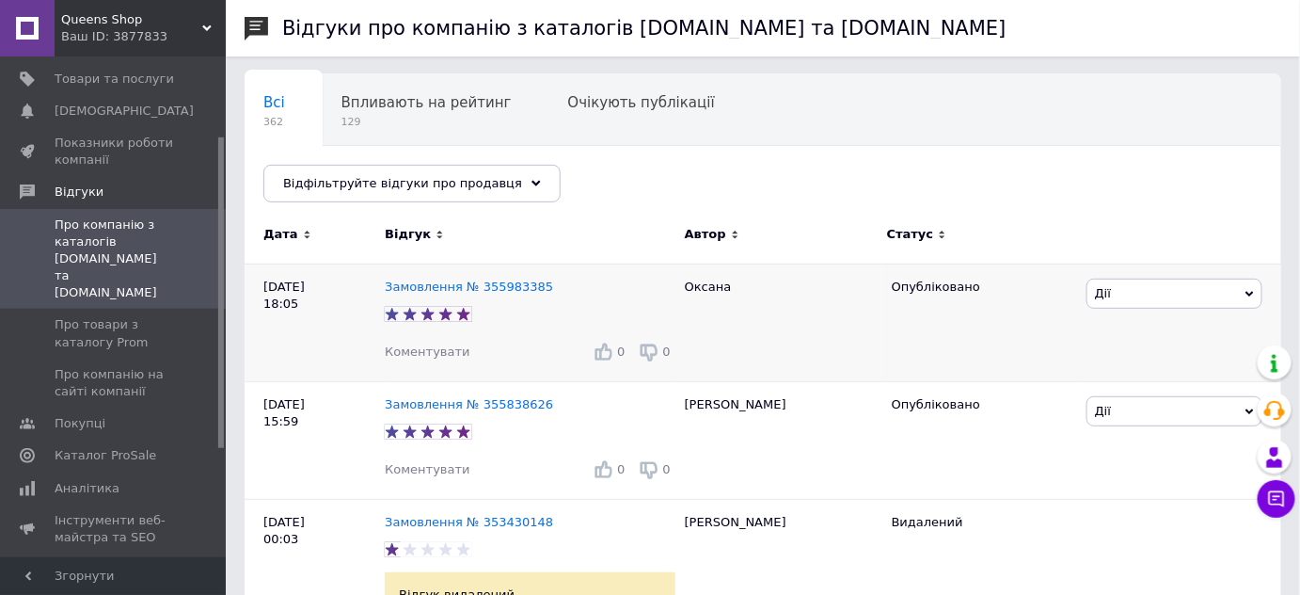
click at [414, 356] on span "Коментувати" at bounding box center [427, 351] width 85 height 14
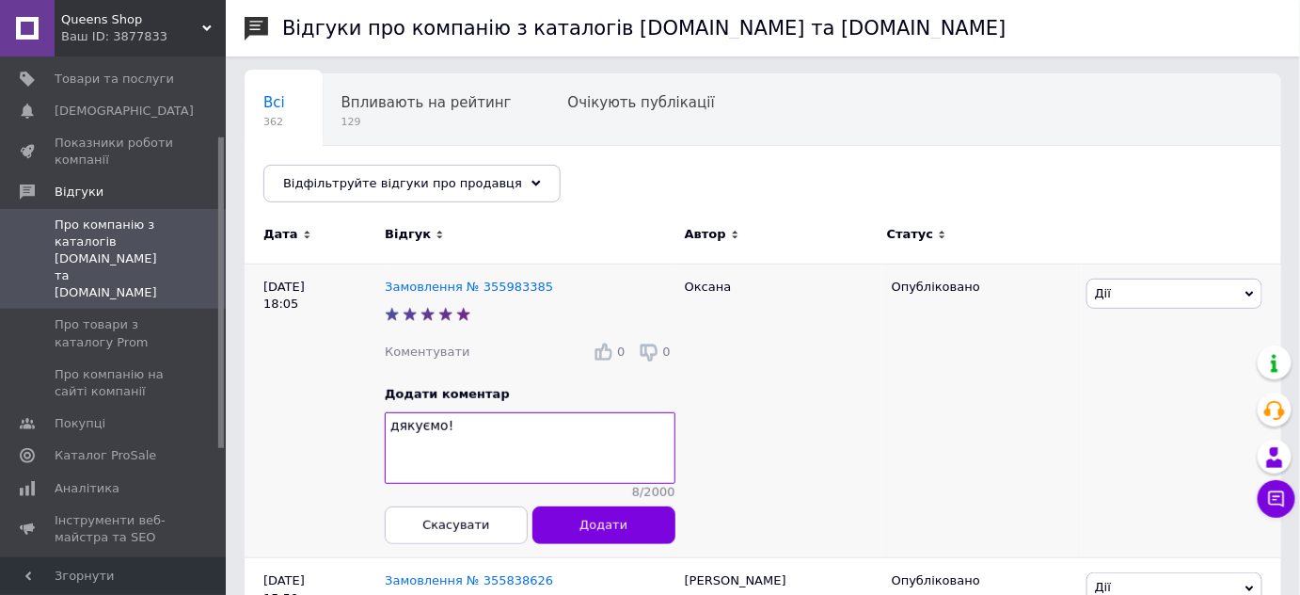
drag, startPoint x: 486, startPoint y: 431, endPoint x: 384, endPoint y: 438, distance: 102.8
click at [384, 438] on div "10.08.25 18:05 Замовлення № 355983385 Коментувати 0 0 Додати коментар дякуємо! …" at bounding box center [763, 410] width 1037 height 295
type textarea "дякуємо!"
click at [626, 532] on span "Додати" at bounding box center [604, 525] width 48 height 14
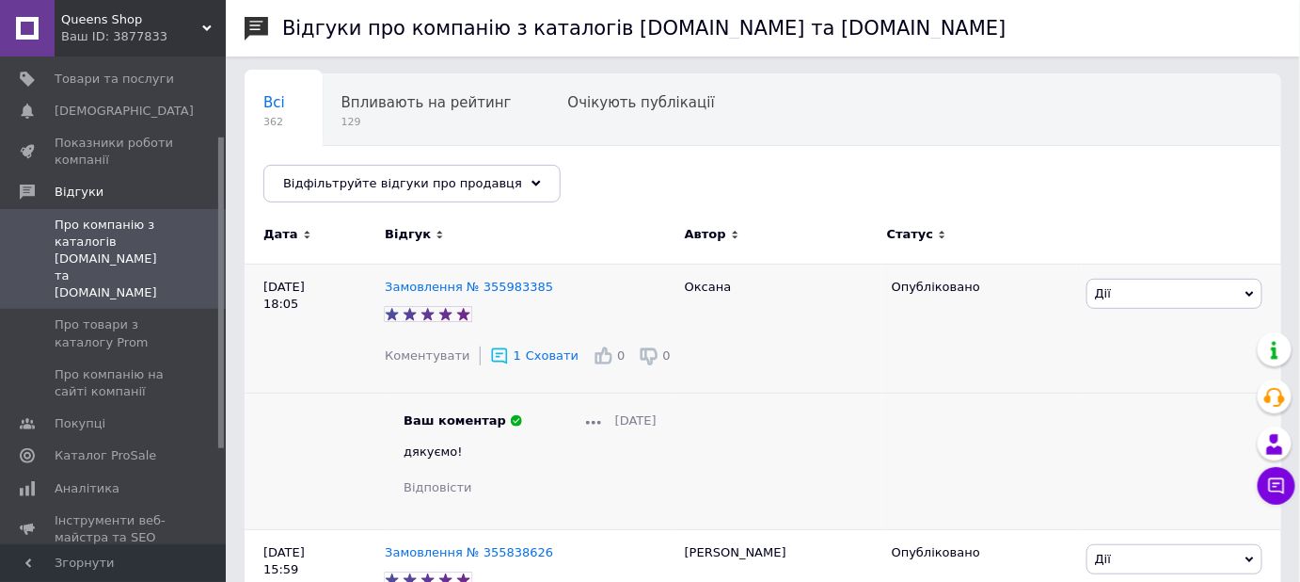
scroll to position [285, 0]
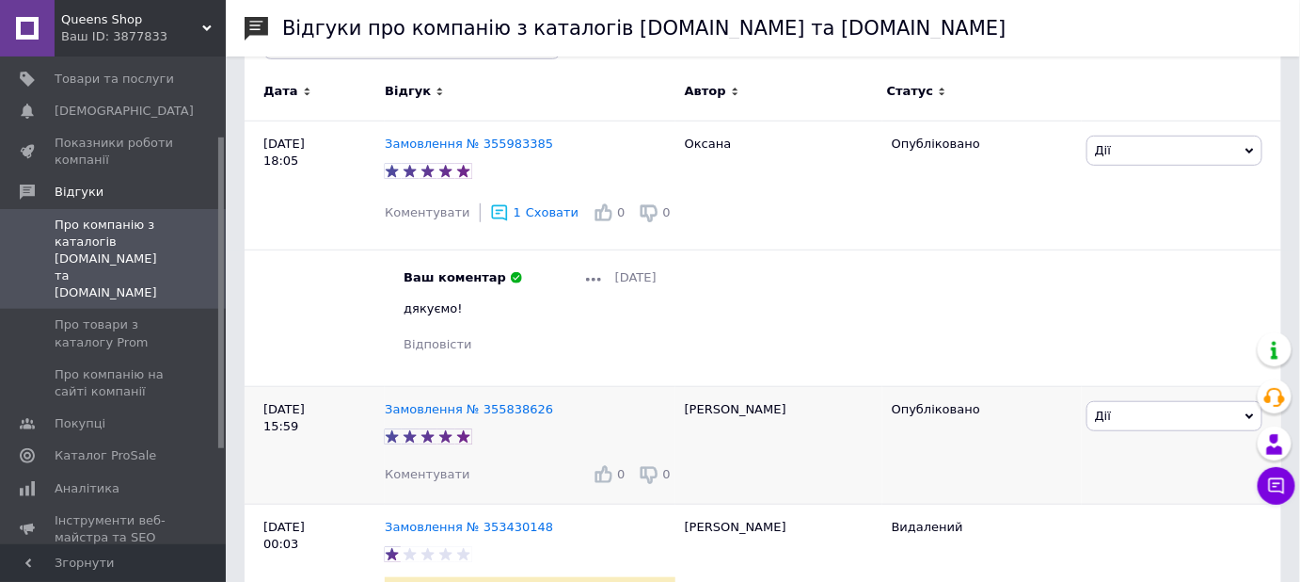
click at [431, 481] on span "Коментувати" at bounding box center [427, 474] width 85 height 14
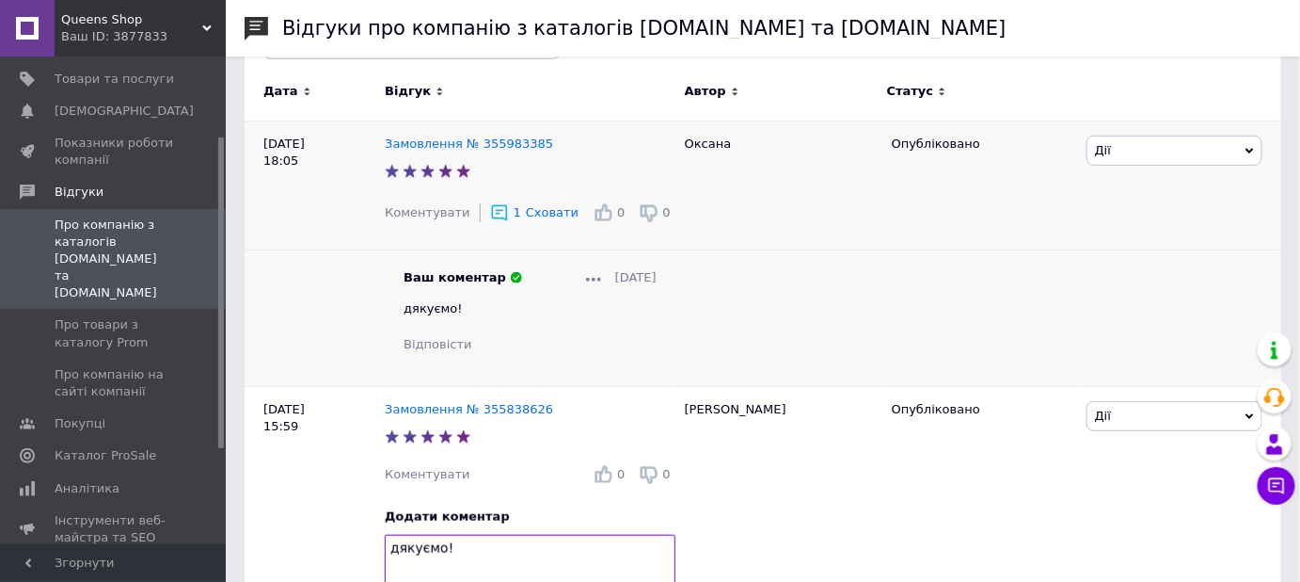
scroll to position [427, 0]
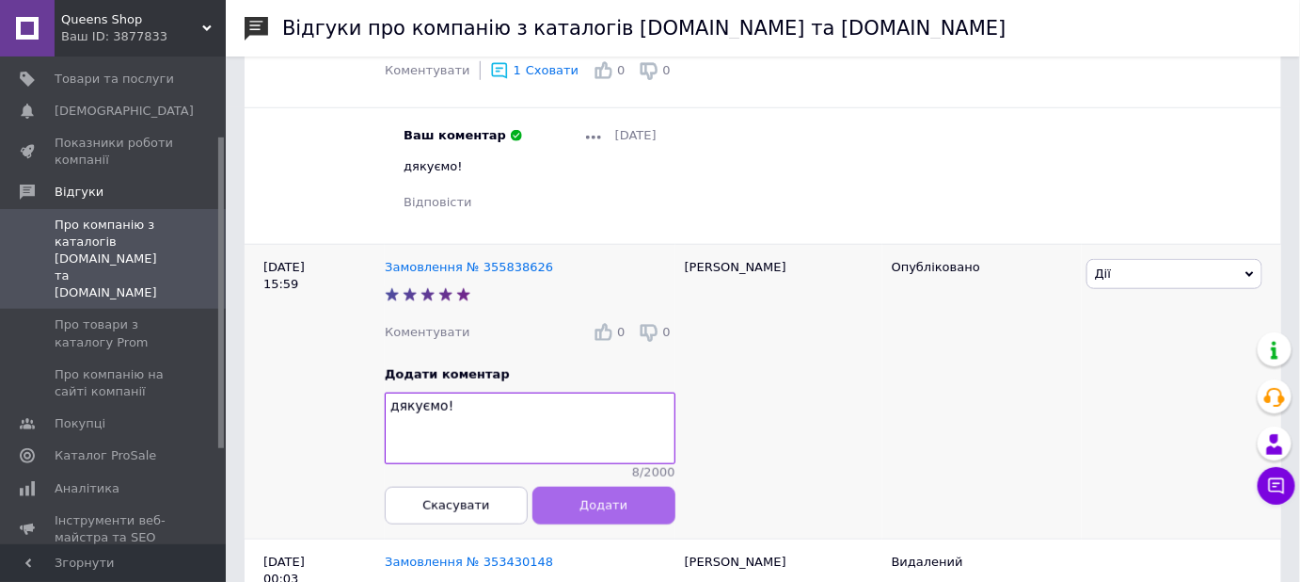
type textarea "дякуємо!"
click at [600, 512] on span "Додати" at bounding box center [604, 505] width 48 height 14
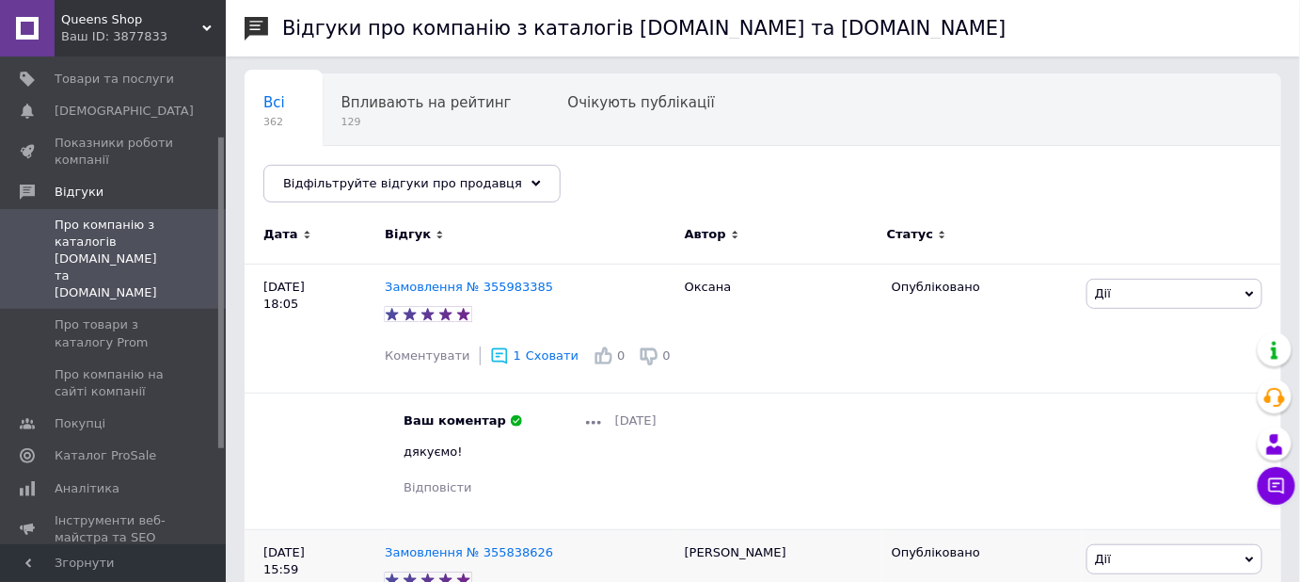
scroll to position [0, 0]
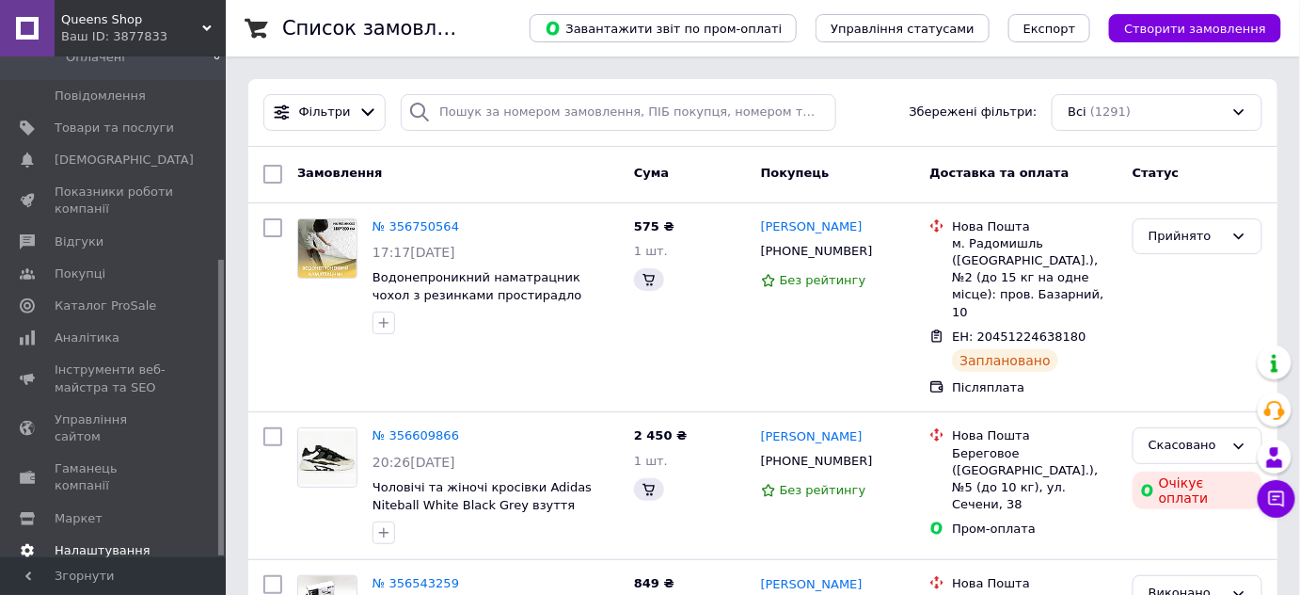
scroll to position [343, 0]
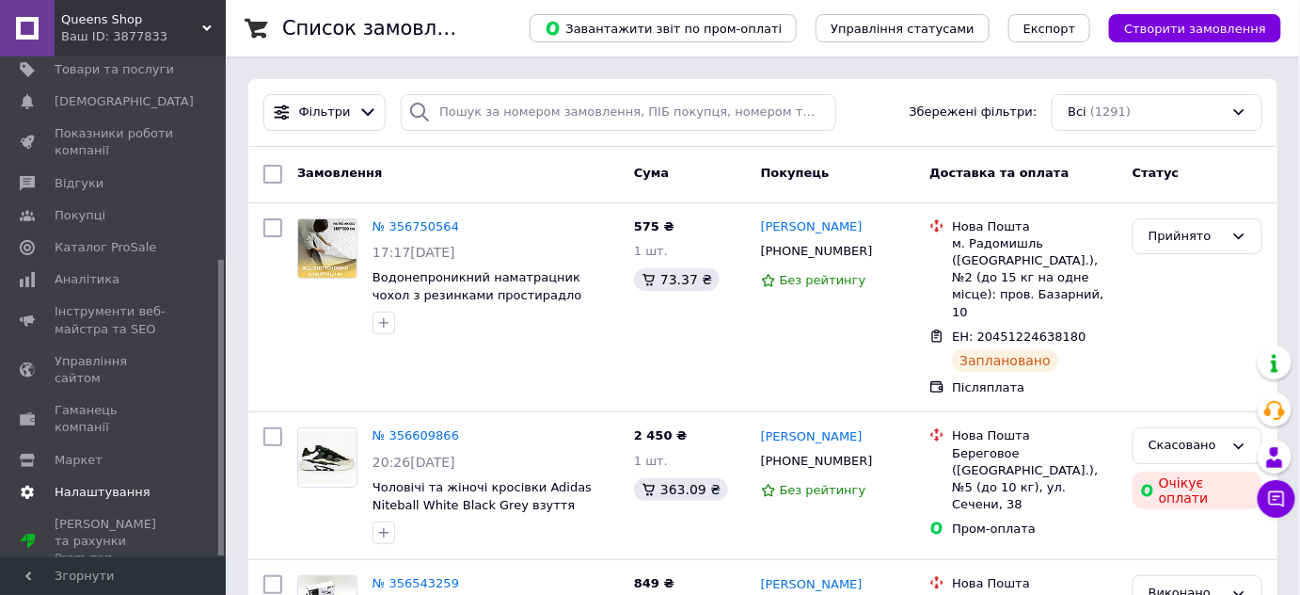
click at [90, 487] on span "Налаштування" at bounding box center [103, 492] width 96 height 17
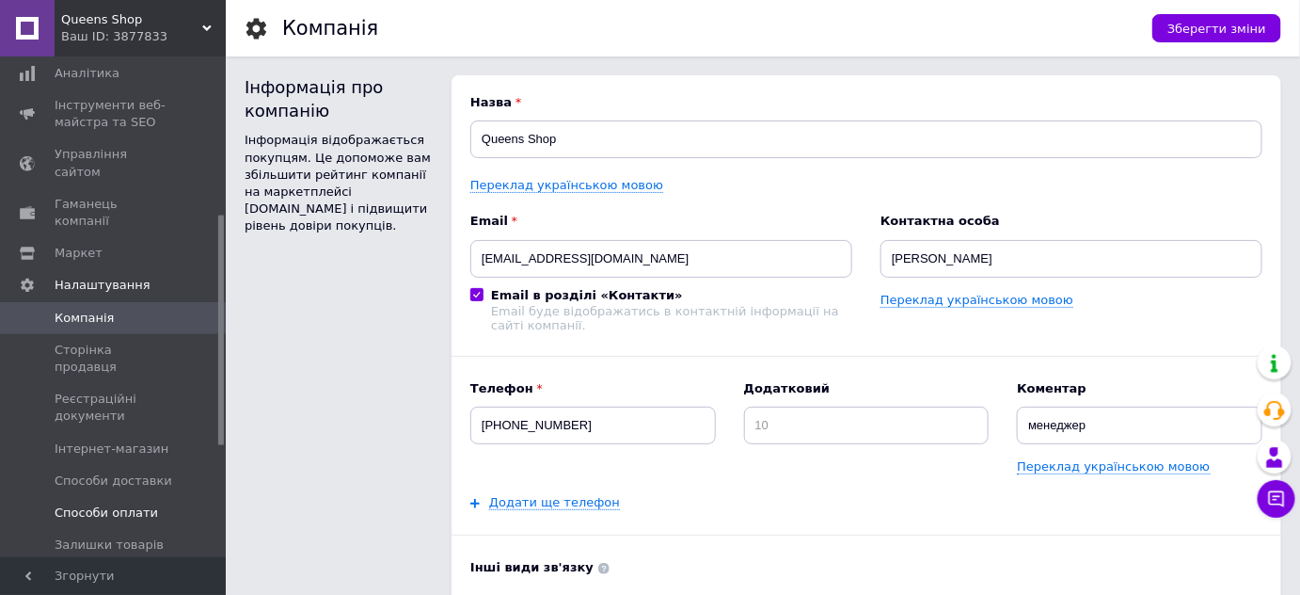
scroll to position [486, 0]
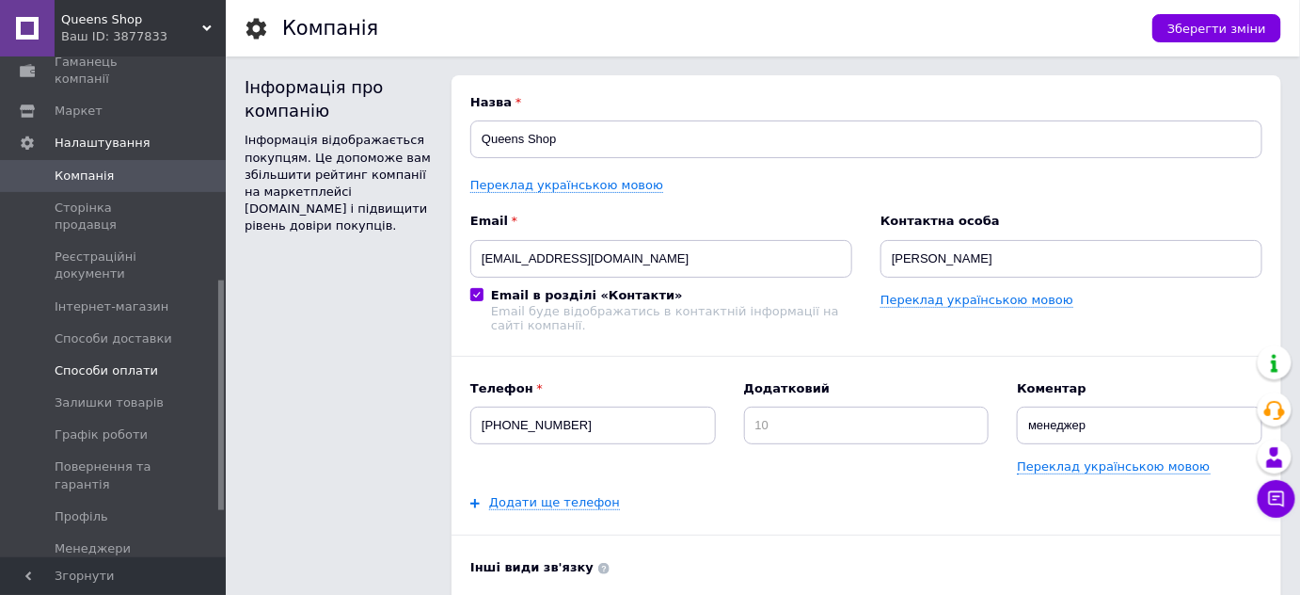
click at [136, 362] on span "Способи оплати" at bounding box center [107, 370] width 104 height 17
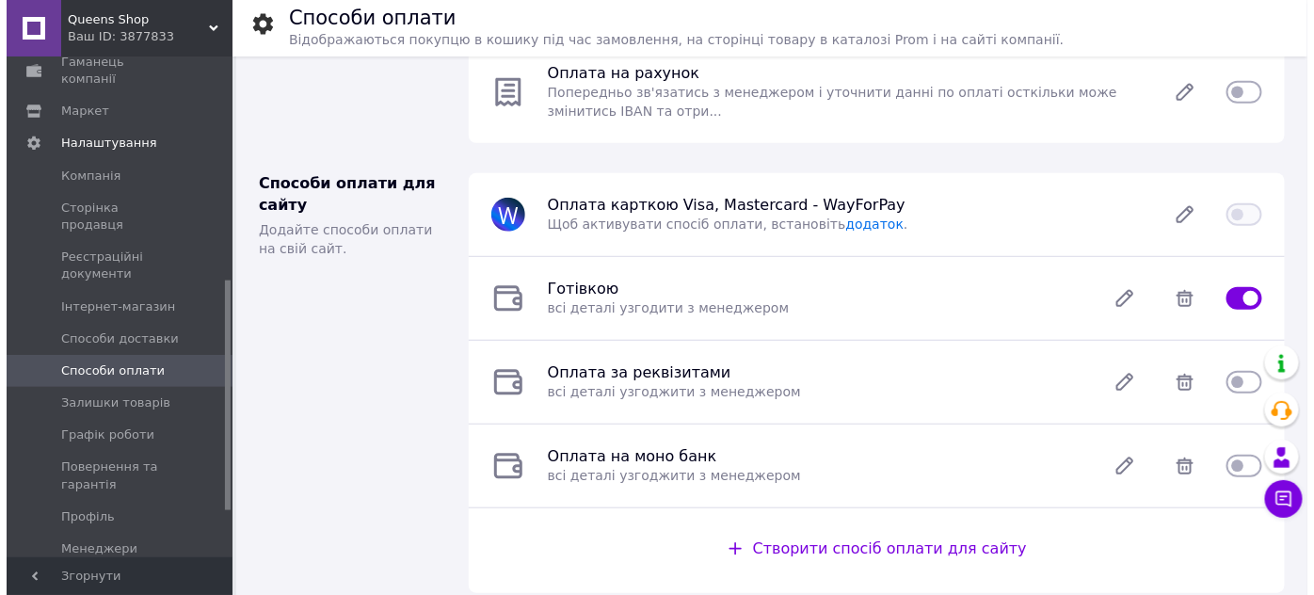
scroll to position [427, 0]
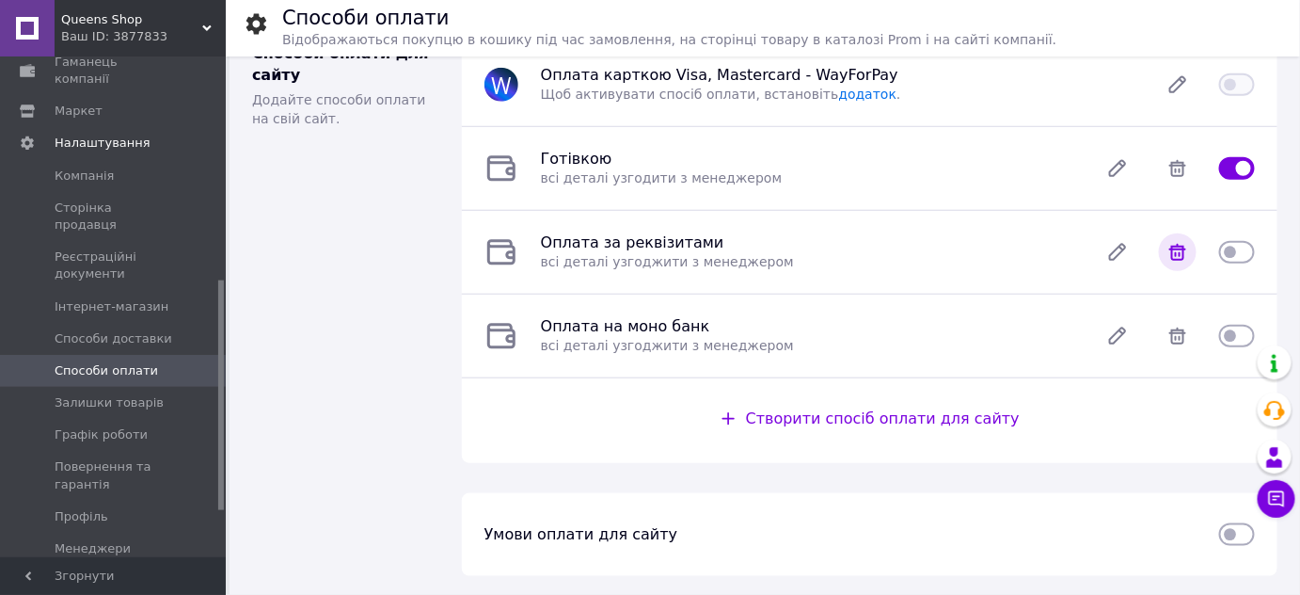
click at [1173, 261] on icon at bounding box center [1178, 252] width 17 height 17
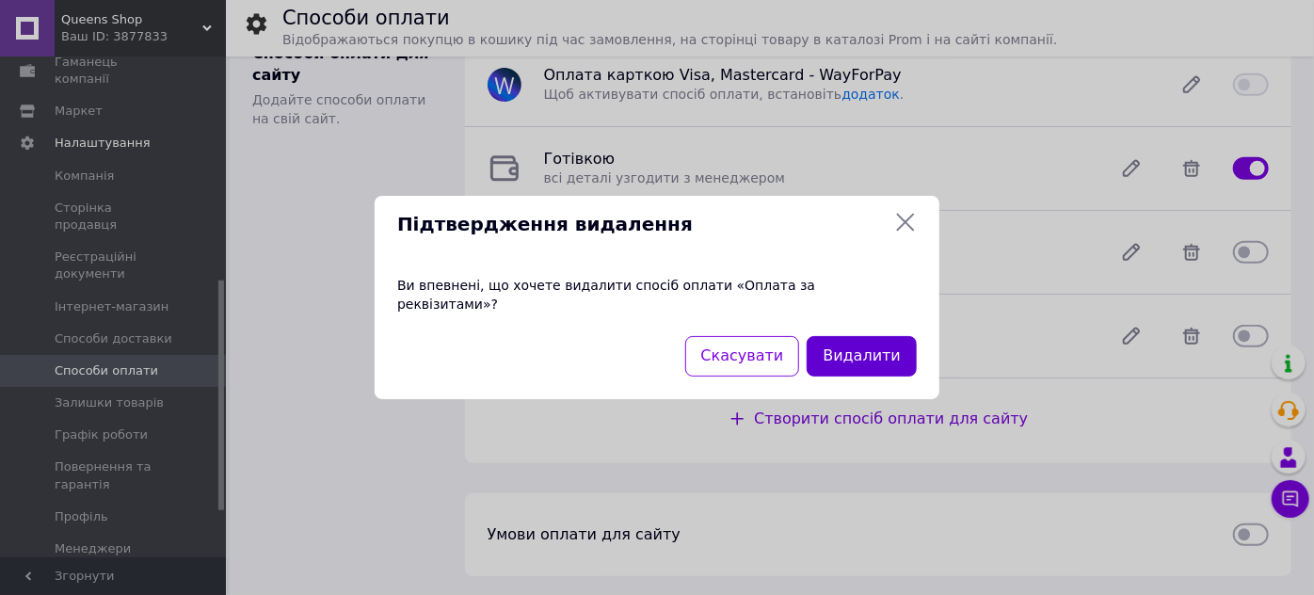
click at [888, 376] on button "Видалити" at bounding box center [861, 356] width 110 height 40
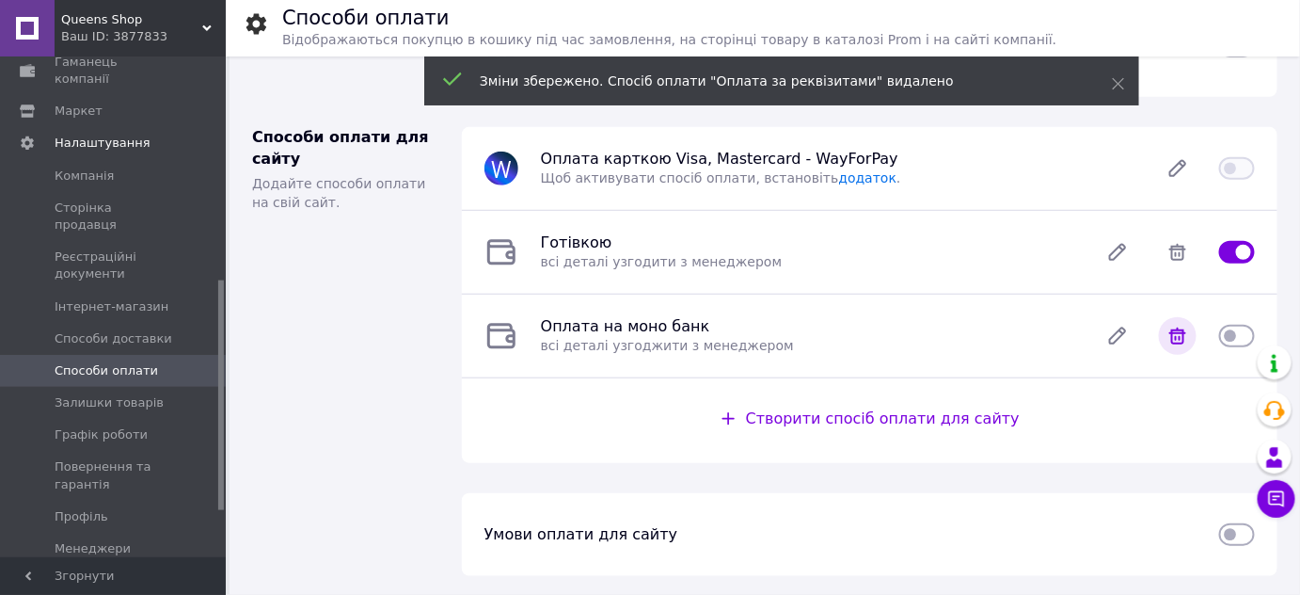
click at [1173, 344] on icon at bounding box center [1178, 335] width 17 height 17
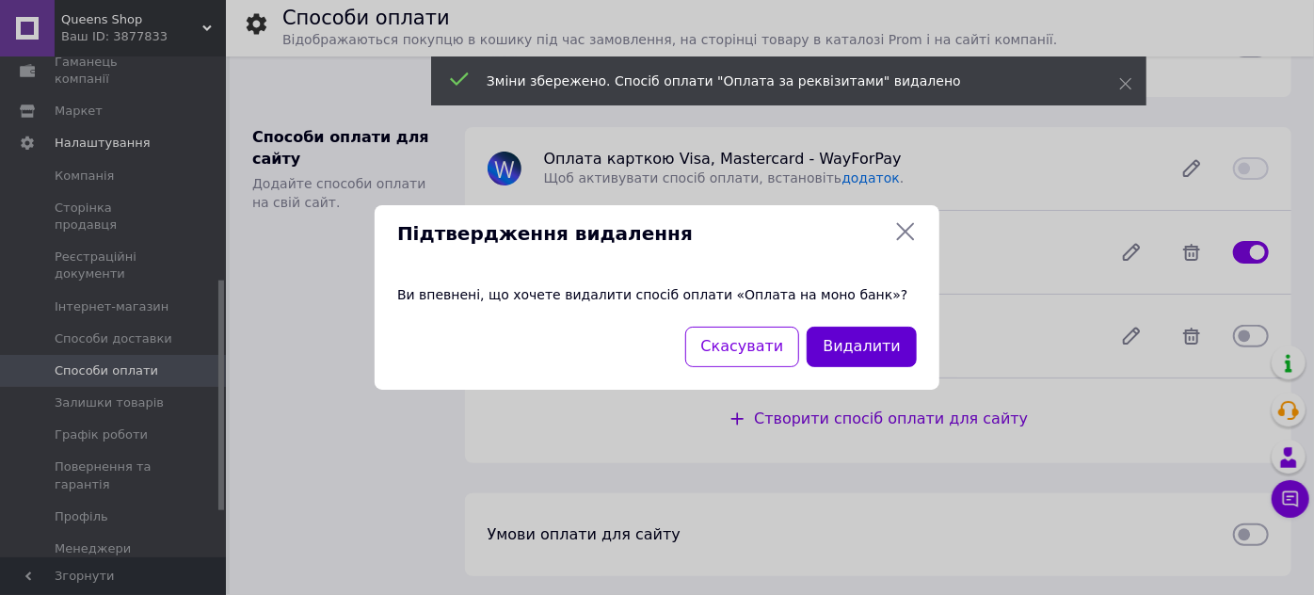
click at [845, 361] on button "Видалити" at bounding box center [861, 347] width 110 height 40
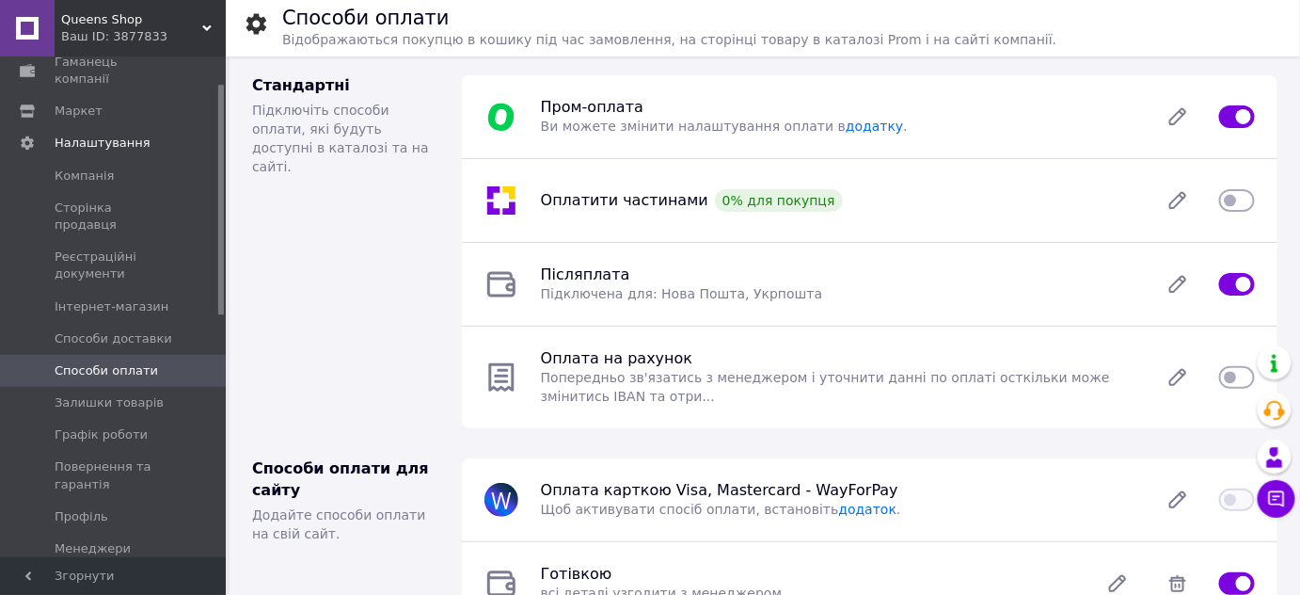
scroll to position [0, 0]
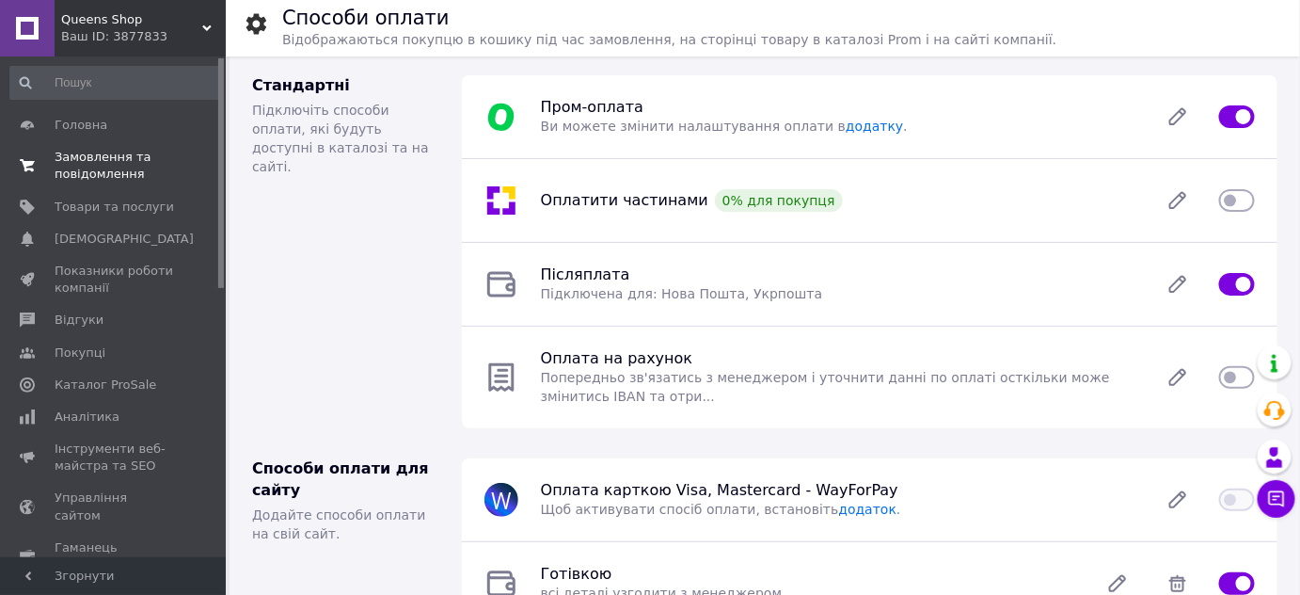
click at [140, 167] on span "Замовлення та повідомлення" at bounding box center [115, 166] width 120 height 34
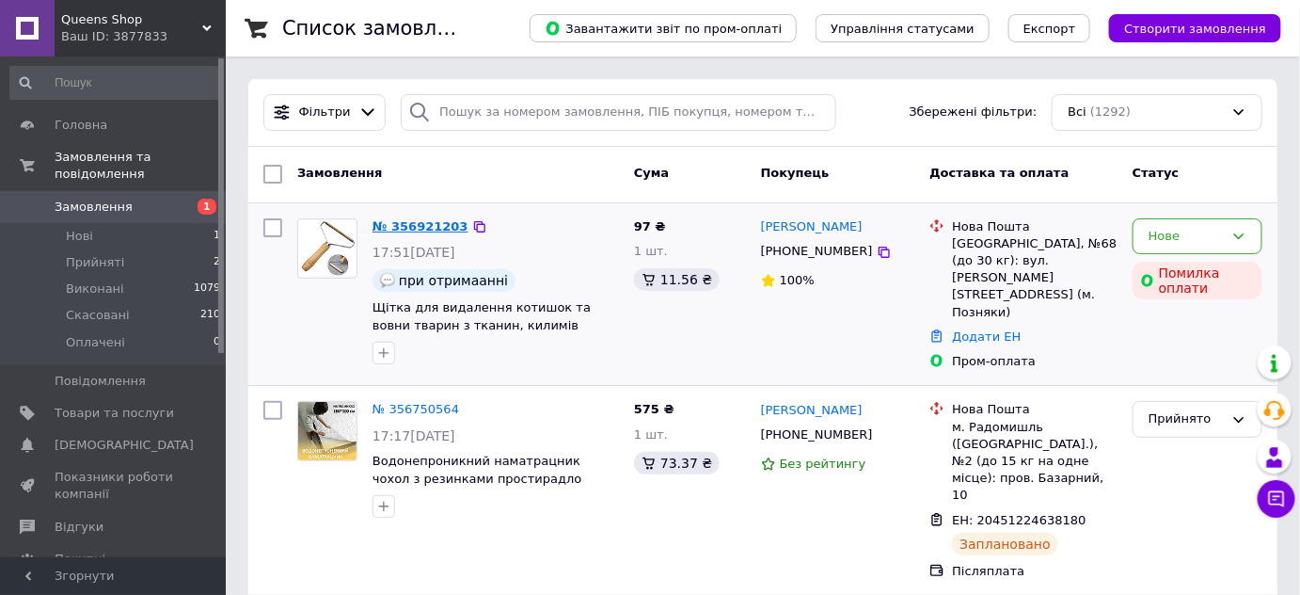
click at [422, 225] on link "№ 356921203" at bounding box center [421, 226] width 96 height 14
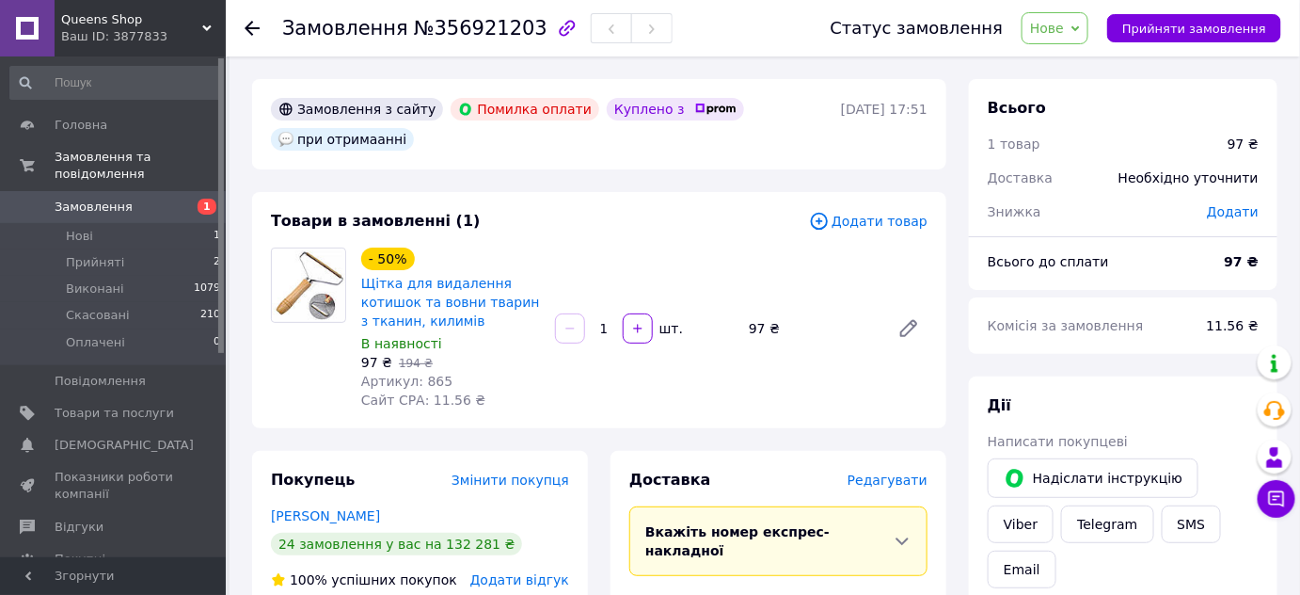
click at [1038, 34] on span "Нове" at bounding box center [1047, 28] width 34 height 15
click at [1045, 69] on li "Прийнято" at bounding box center [1066, 66] width 87 height 28
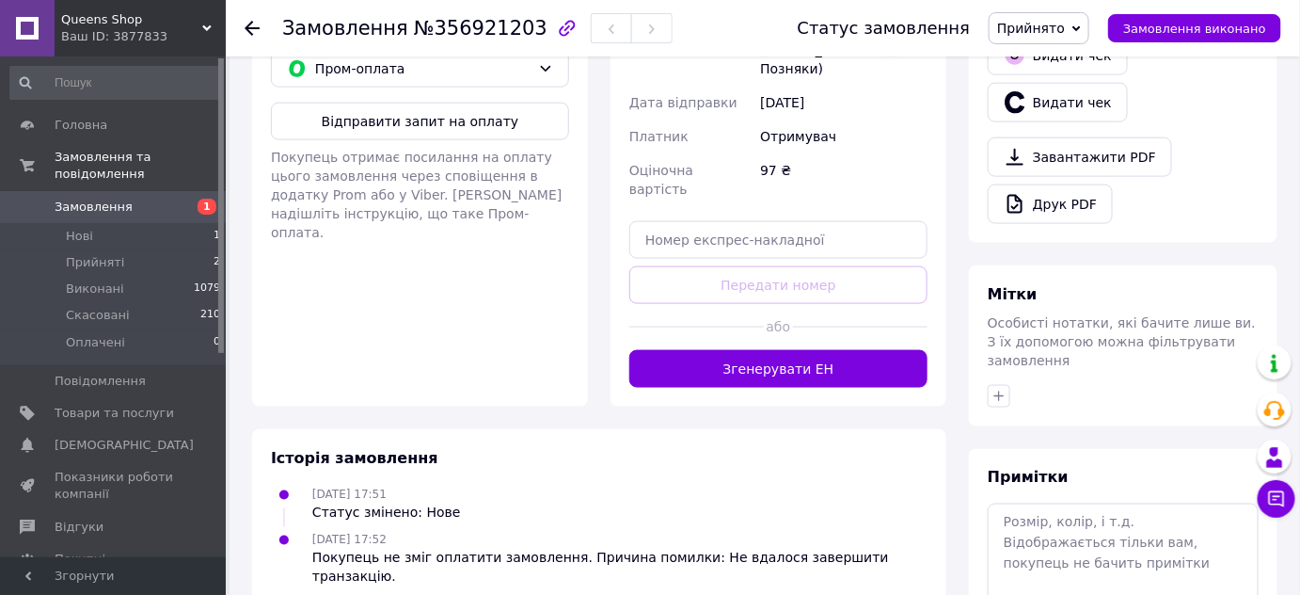
scroll to position [855, 0]
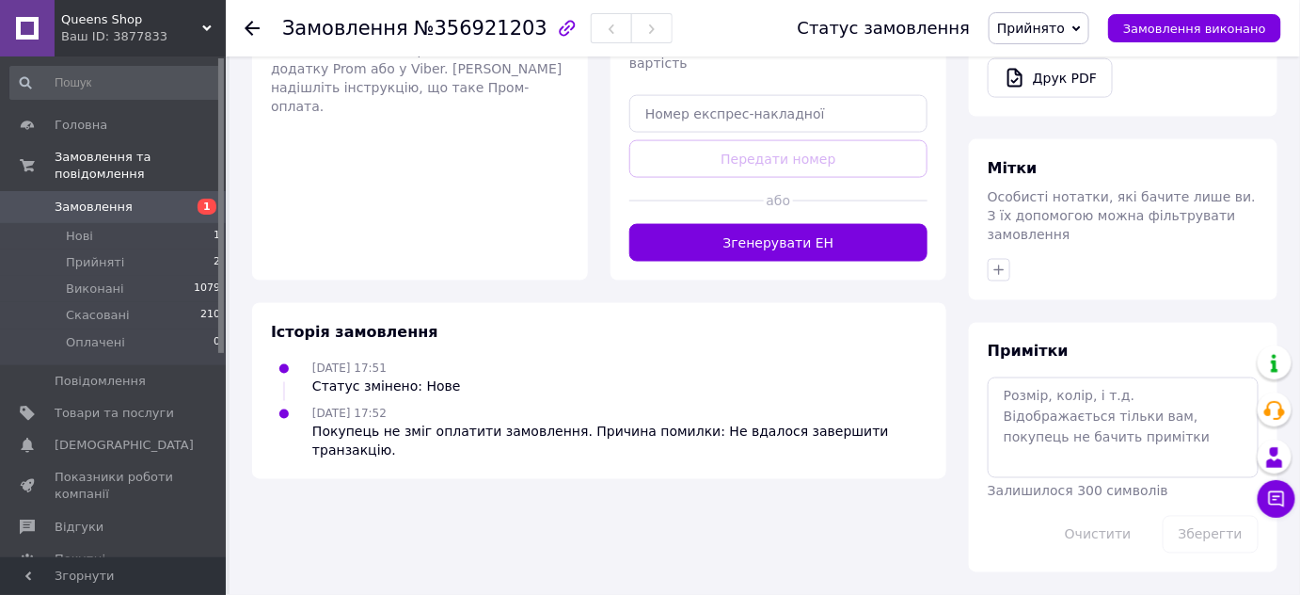
click at [359, 28] on span "Післяплата" at bounding box center [434, 18] width 238 height 19
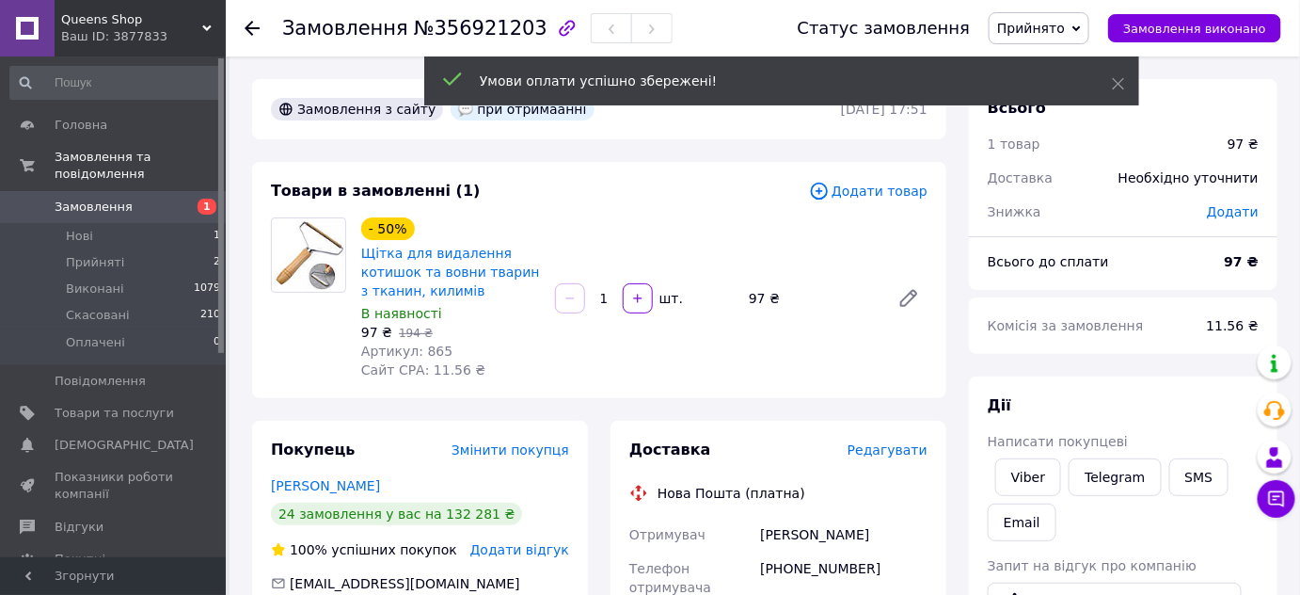
scroll to position [285, 0]
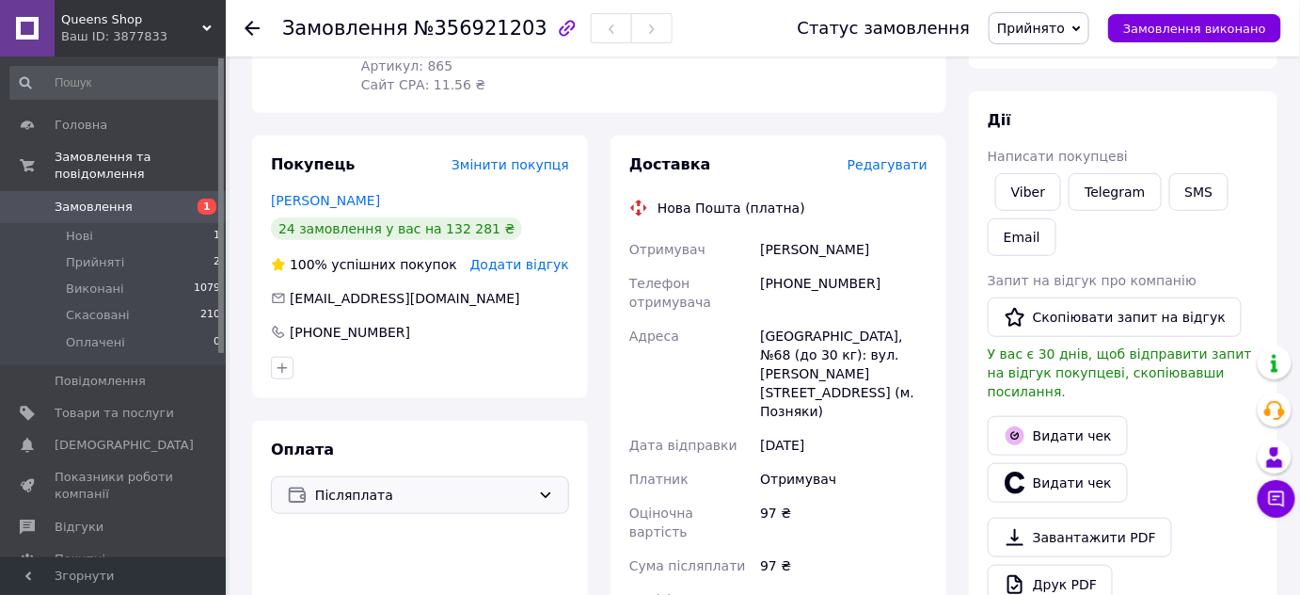
click at [95, 211] on span "Замовлення" at bounding box center [94, 207] width 78 height 17
